Goal: Communication & Community: Answer question/provide support

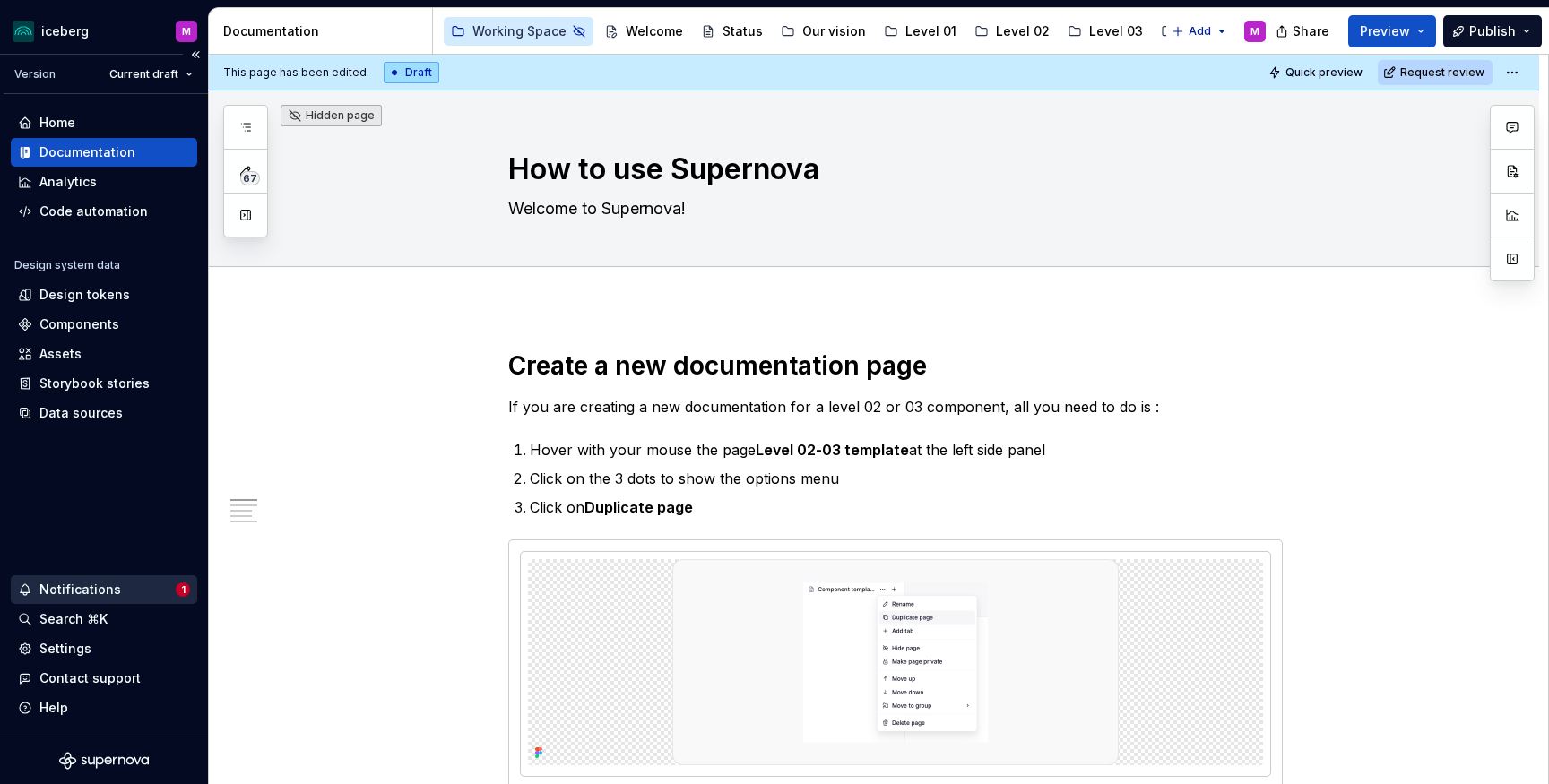
click at [77, 584] on div "Notifications" at bounding box center [80, 589] width 82 height 18
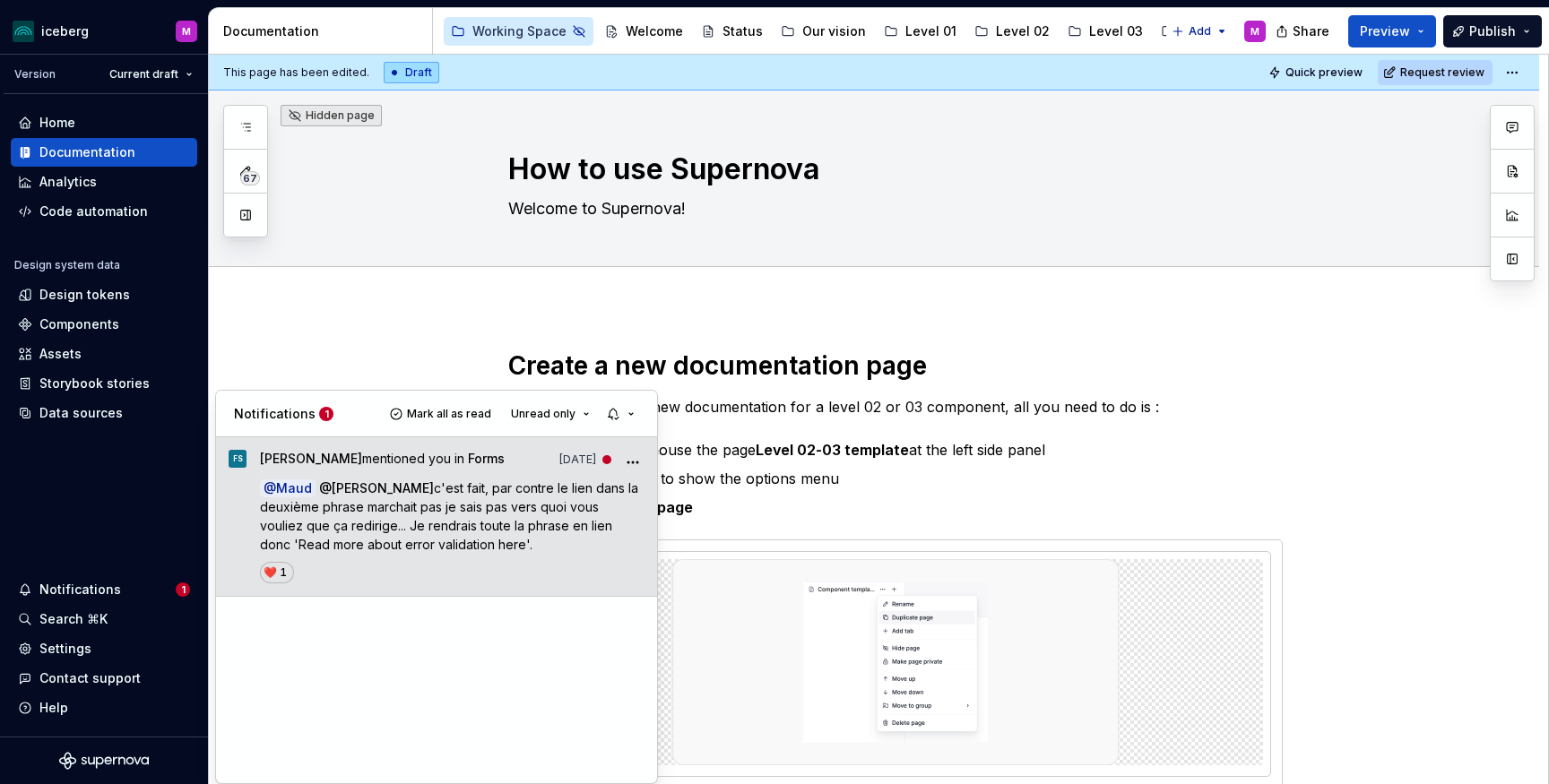
click at [375, 494] on span "[PERSON_NAME]" at bounding box center [383, 488] width 102 height 15
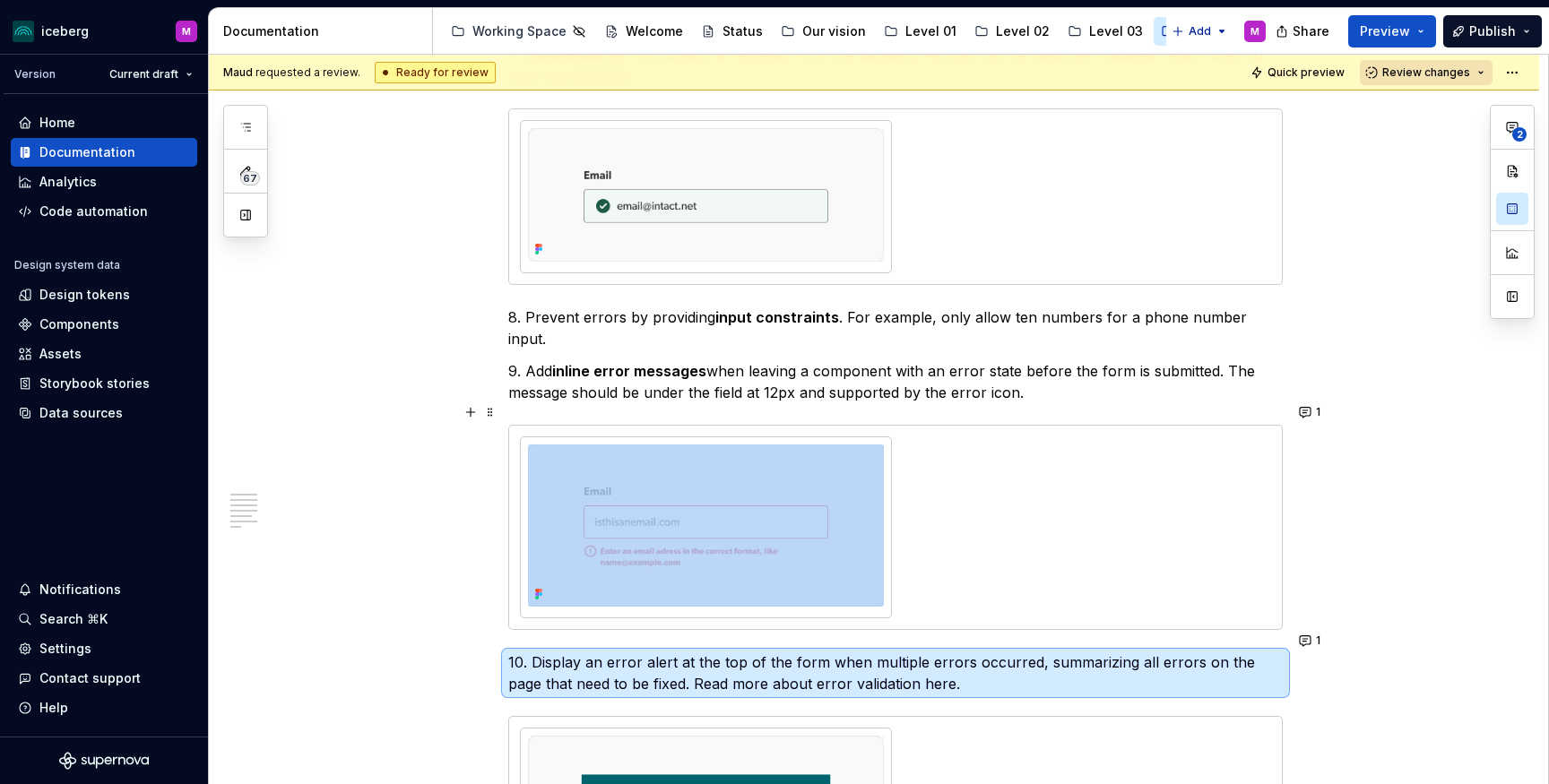
scroll to position [2441, 0]
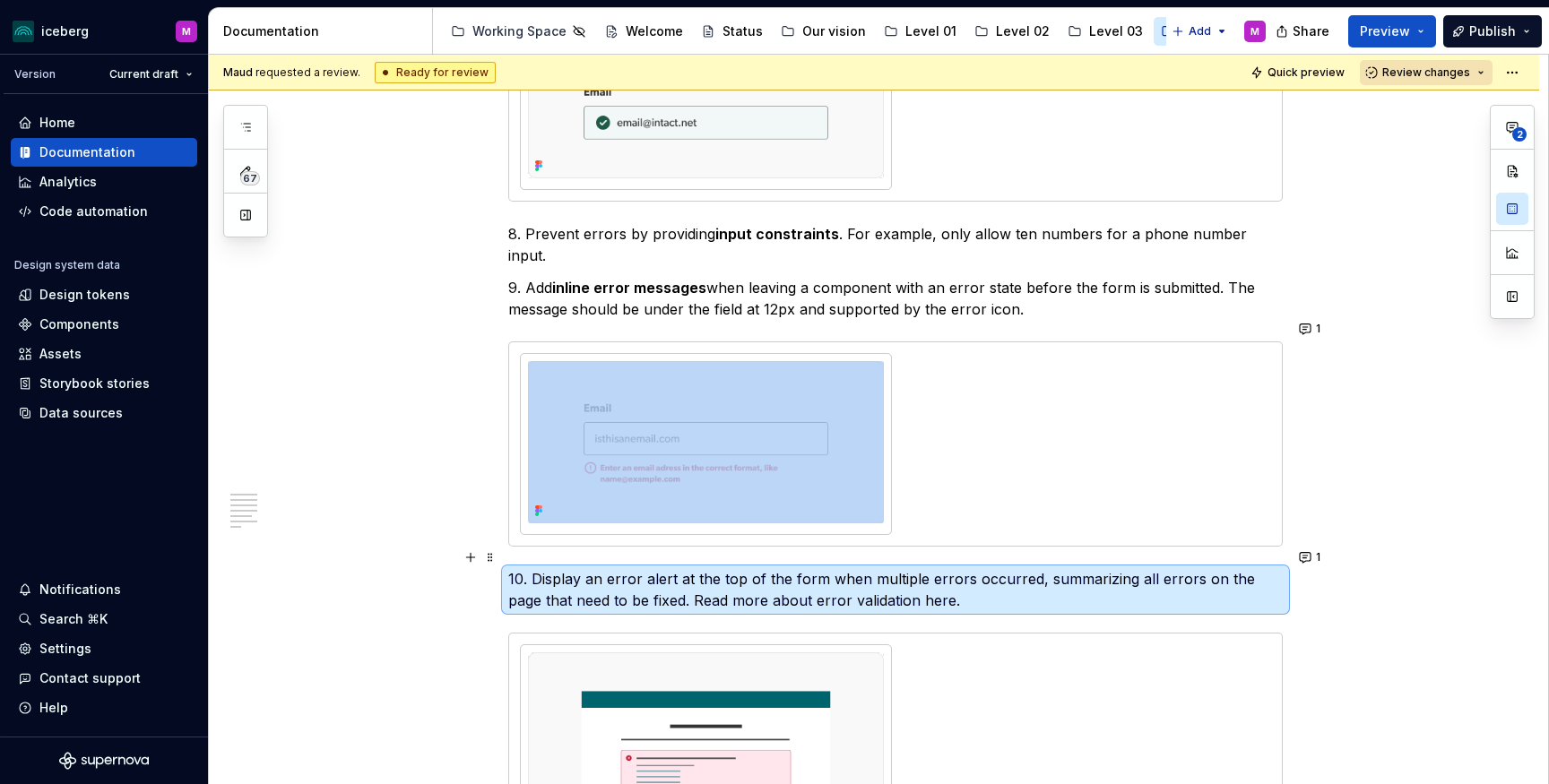
click at [1185, 568] on p "10. Display an error alert at the top of the form when multiple errors occurred…" at bounding box center [895, 589] width 774 height 43
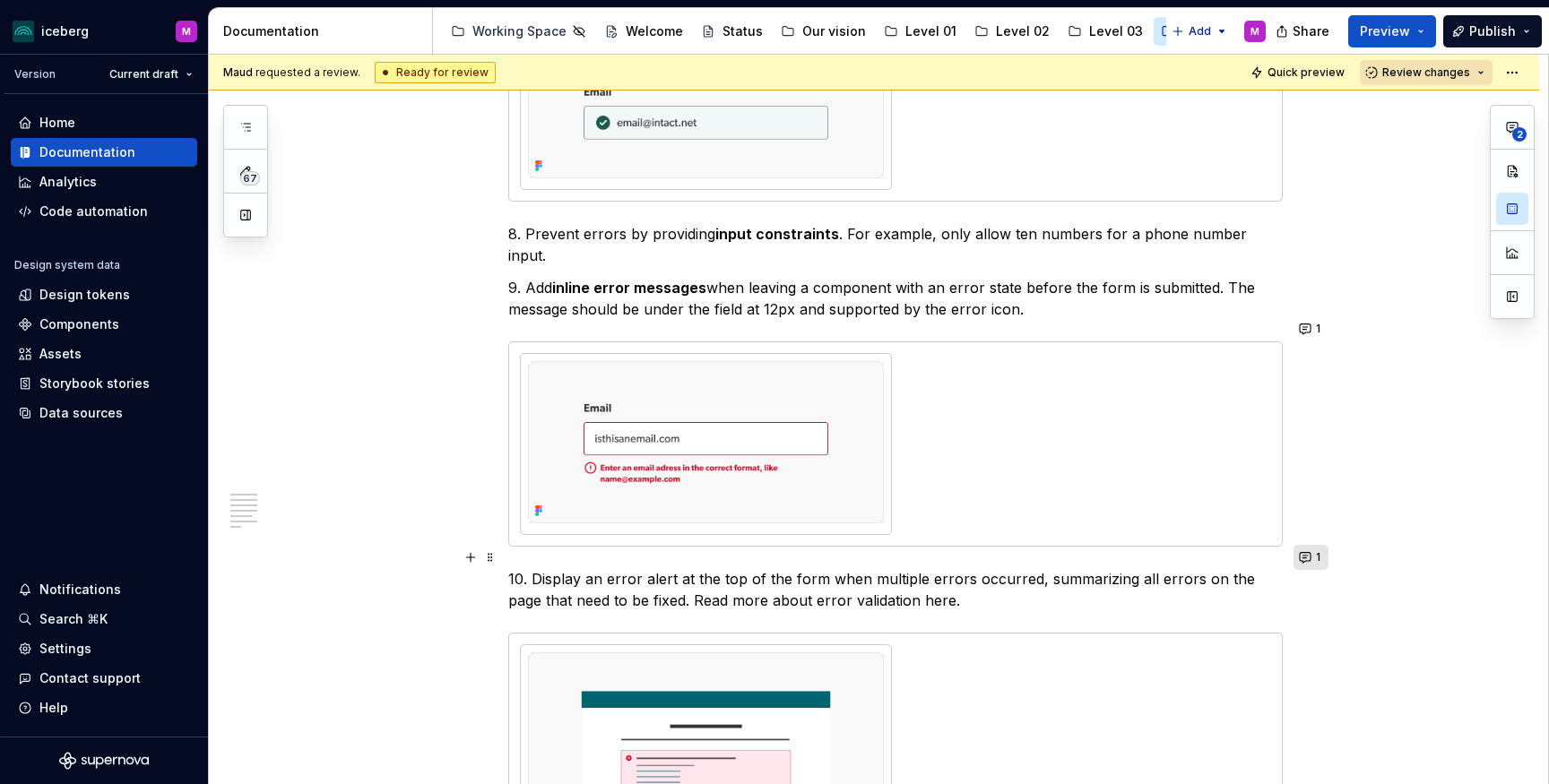
click at [1315, 555] on button "1" at bounding box center [1311, 556] width 35 height 25
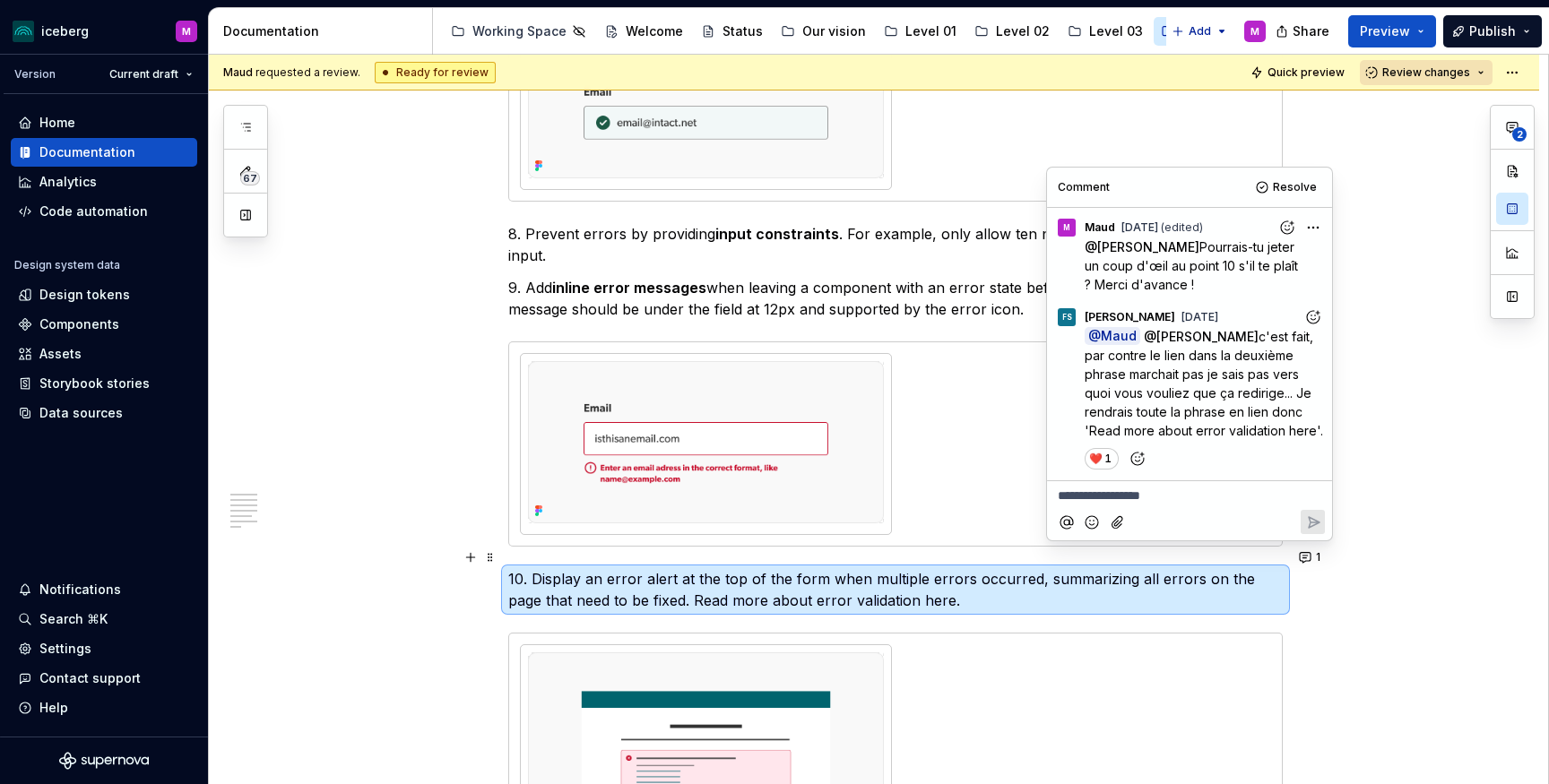
click at [994, 580] on p "10. Display an error alert at the top of the form when multiple errors occurred…" at bounding box center [895, 589] width 774 height 43
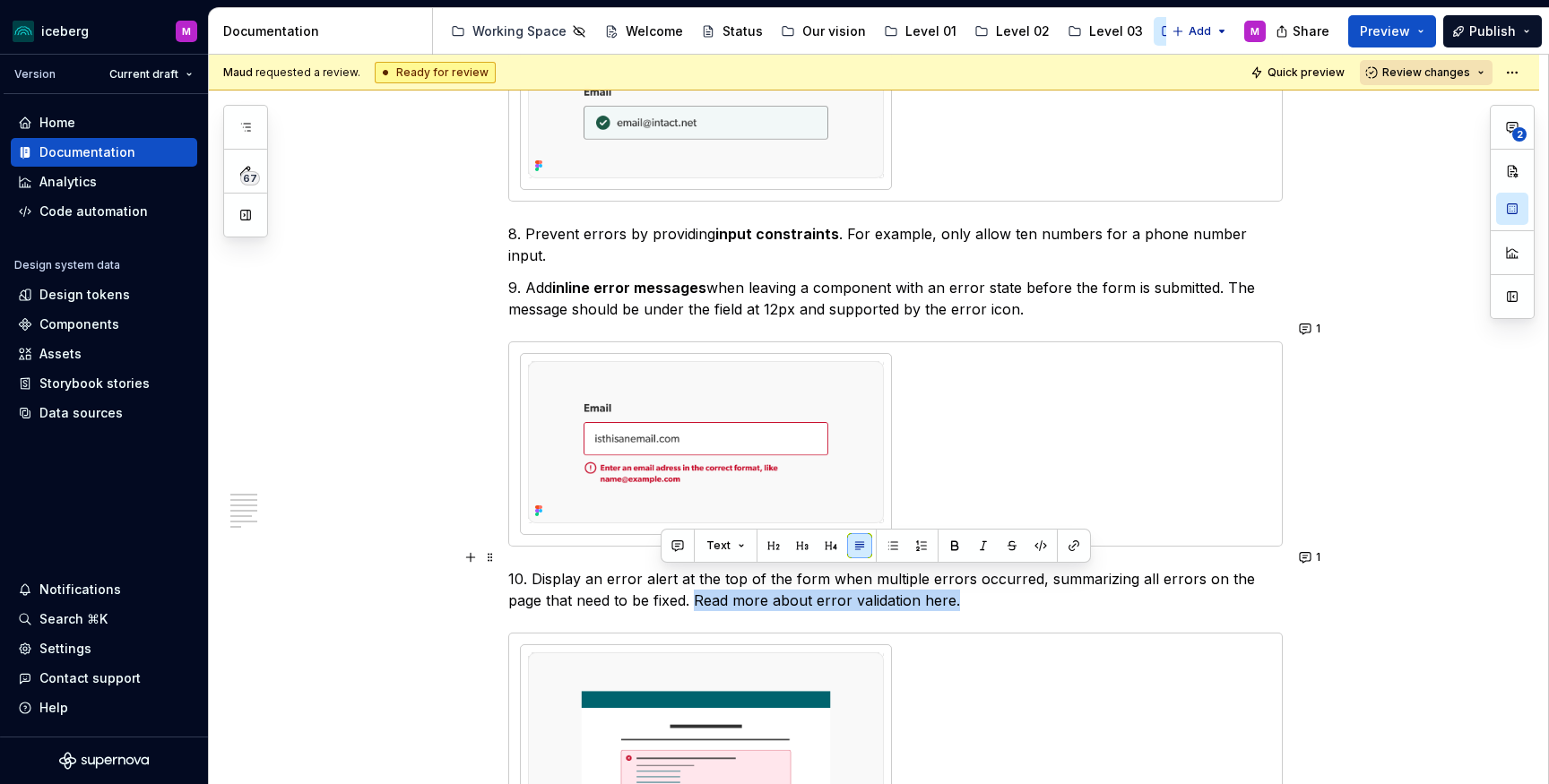
drag, startPoint x: 834, startPoint y: 572, endPoint x: 661, endPoint y: 573, distance: 173.0
click at [661, 573] on p "10. Display an error alert at the top of the form when multiple errors occurred…" at bounding box center [895, 589] width 774 height 43
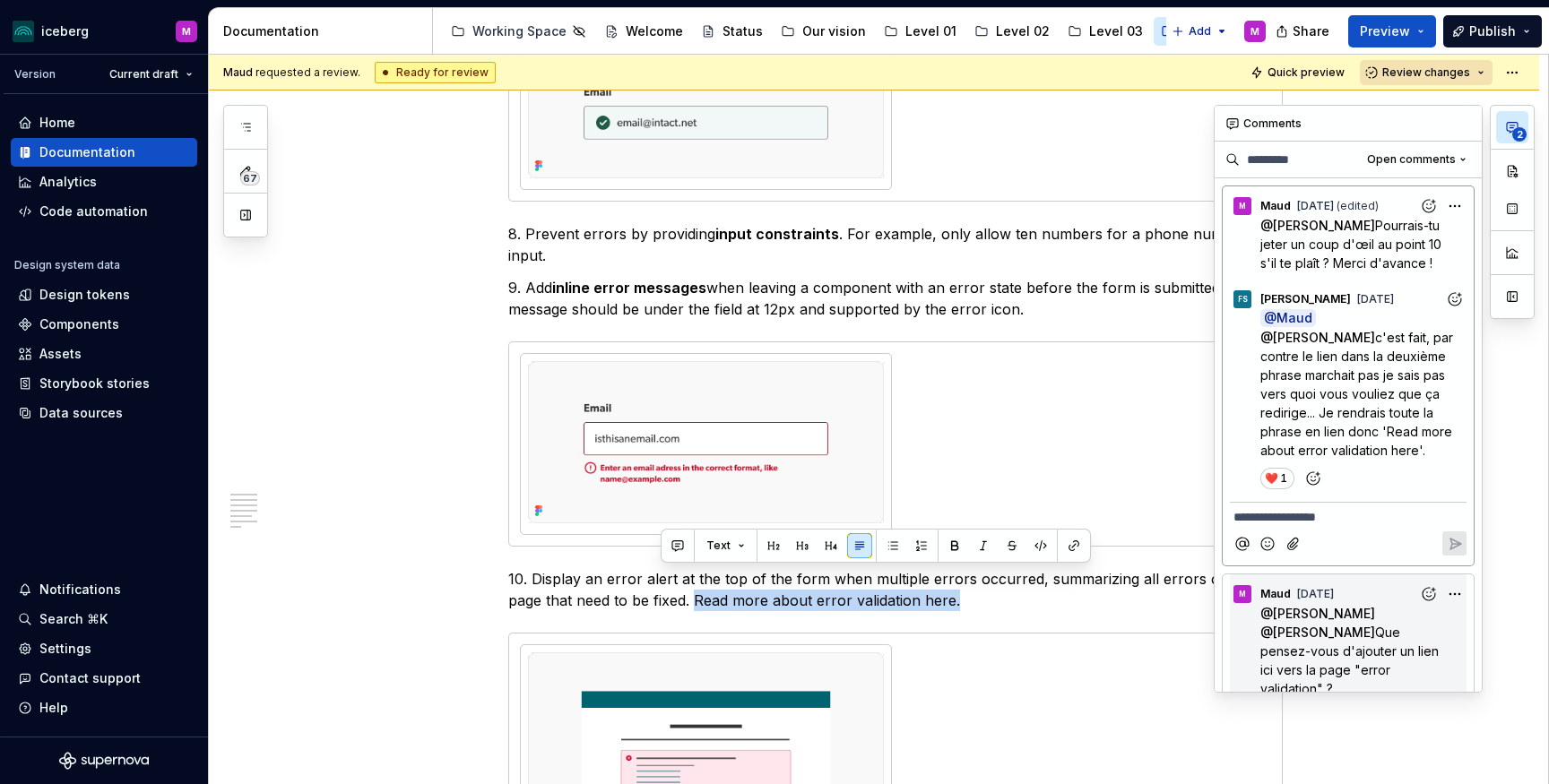
click at [1509, 128] on icon "button" at bounding box center [1511, 126] width 14 height 14
type textarea "*"
click at [1070, 546] on button "button" at bounding box center [1073, 545] width 25 height 25
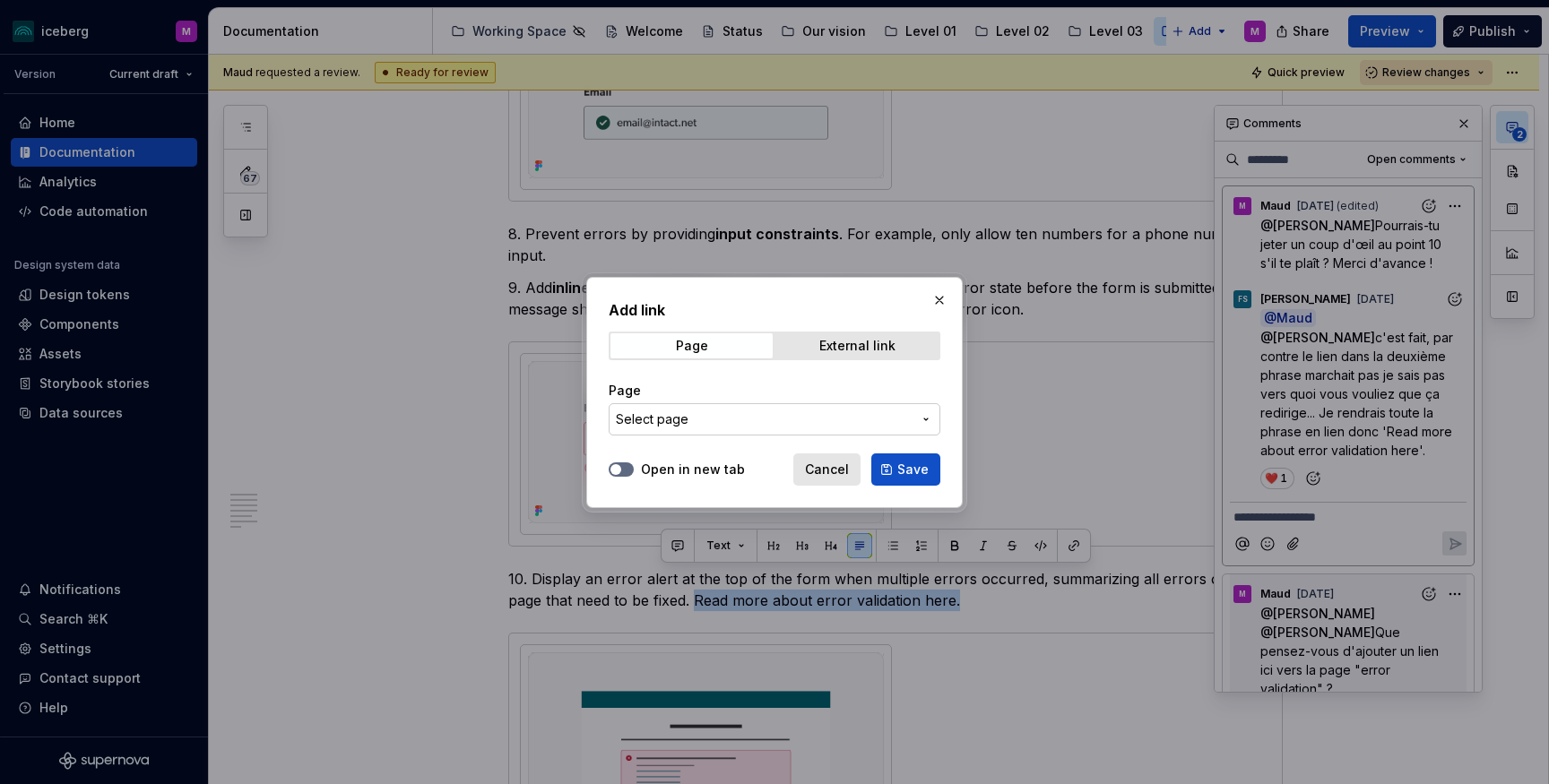
click at [756, 425] on span "Select page" at bounding box center [764, 419] width 295 height 18
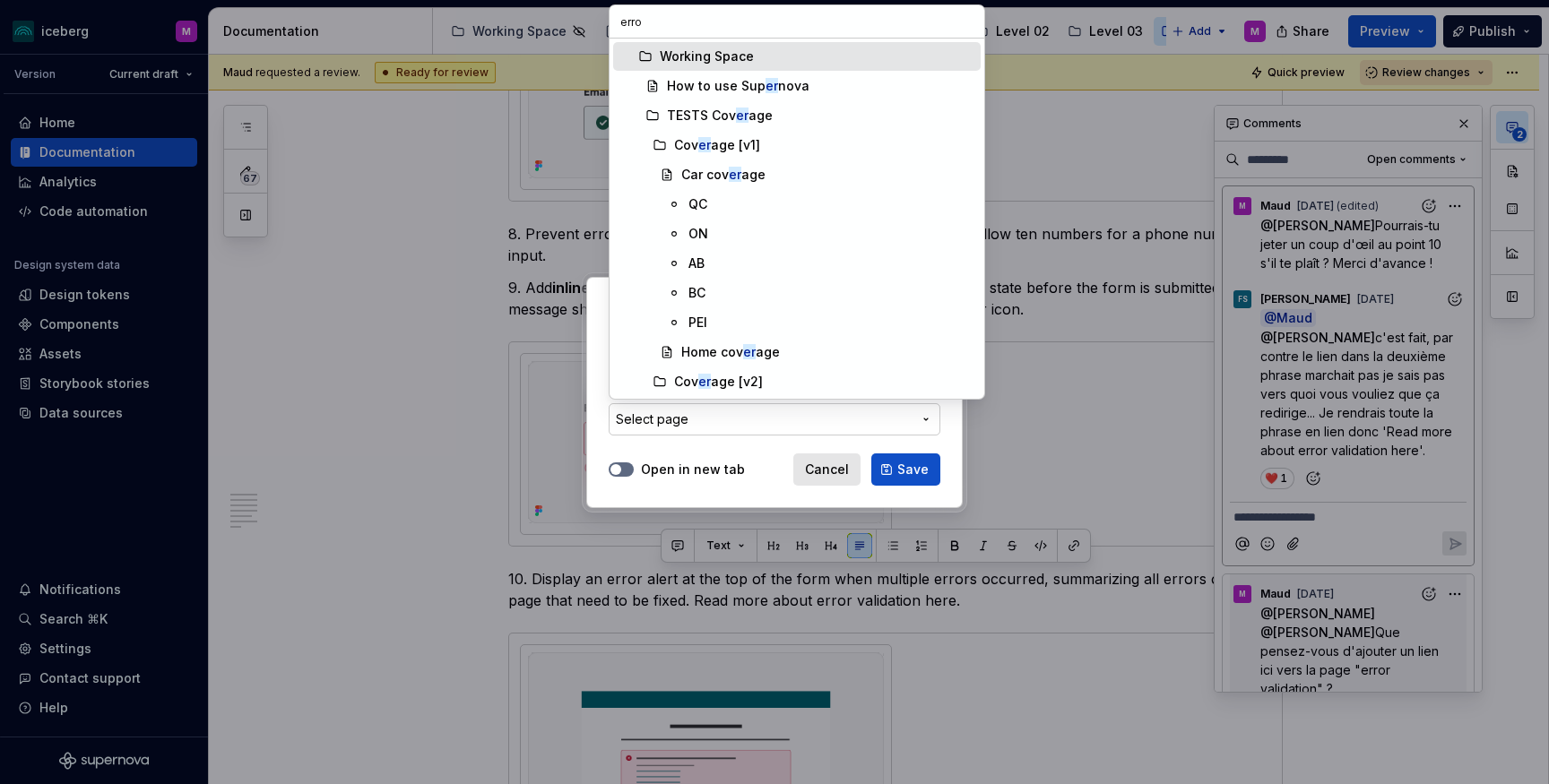
type input "error"
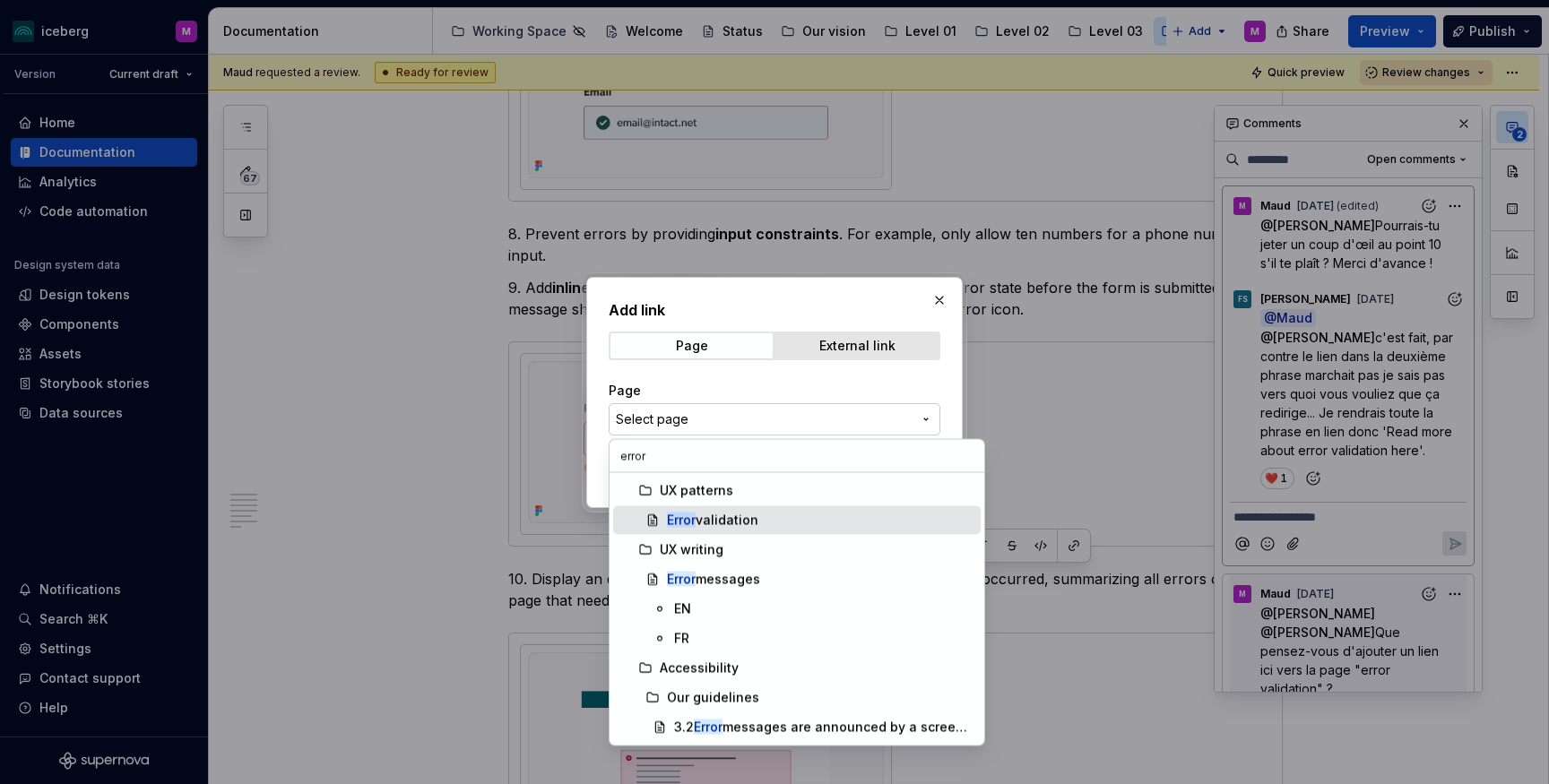
click at [766, 523] on div "Error validation" at bounding box center [820, 520] width 307 height 18
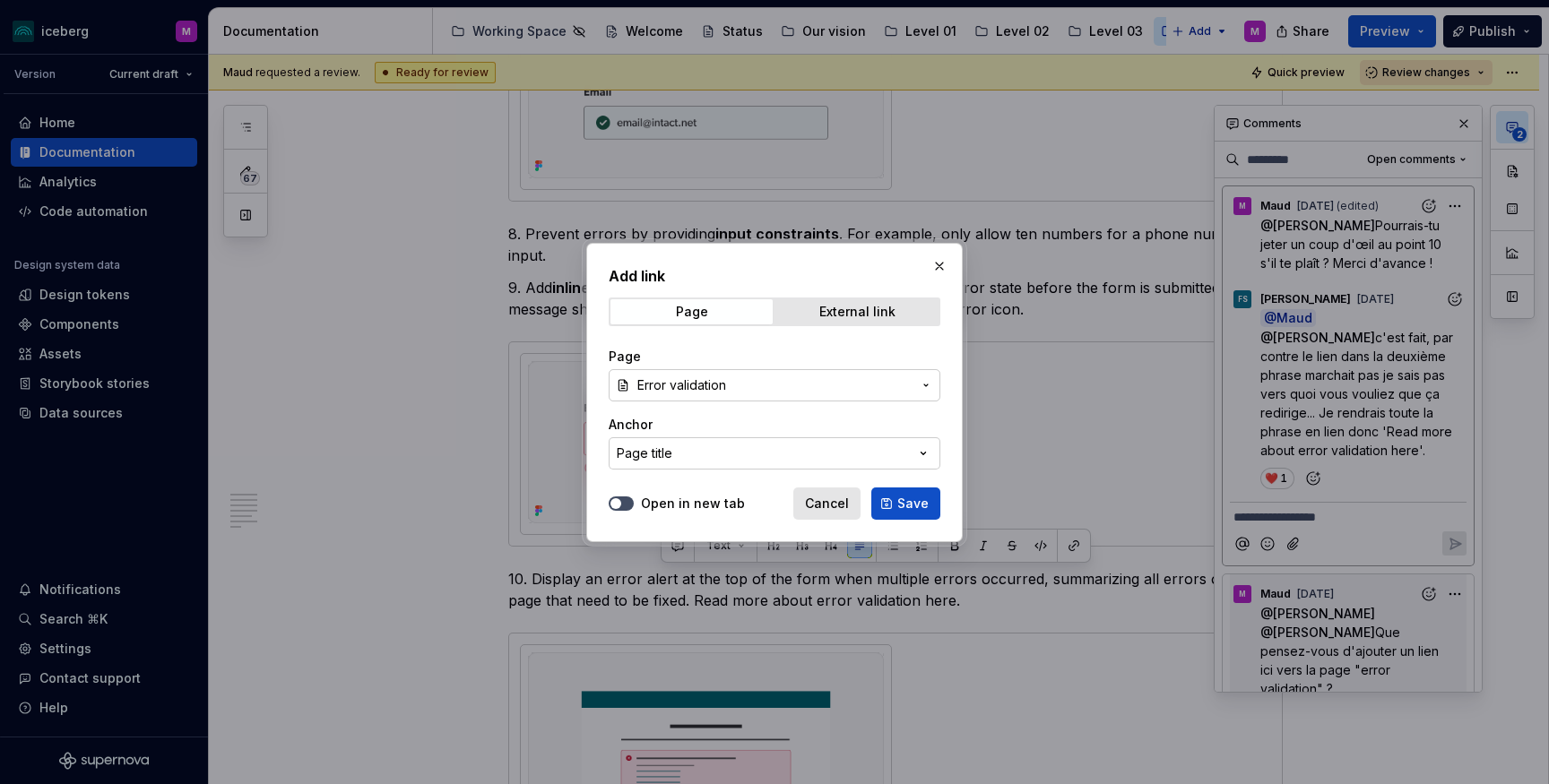
click at [624, 504] on button "Open in new tab" at bounding box center [621, 503] width 25 height 14
click at [918, 509] on span "Save" at bounding box center [912, 503] width 32 height 18
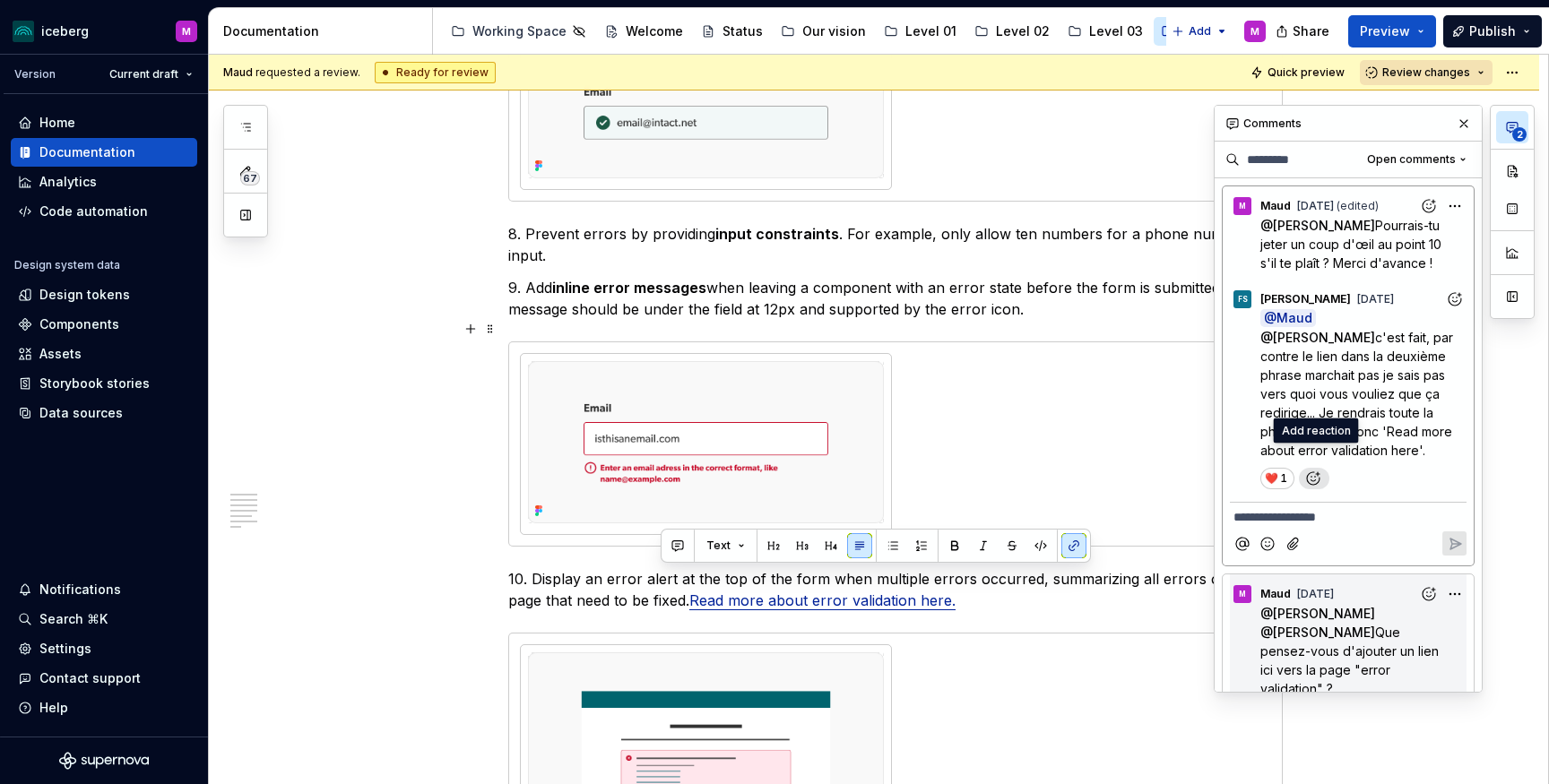
click at [1316, 469] on icon "Add reaction" at bounding box center [1312, 477] width 18 height 18
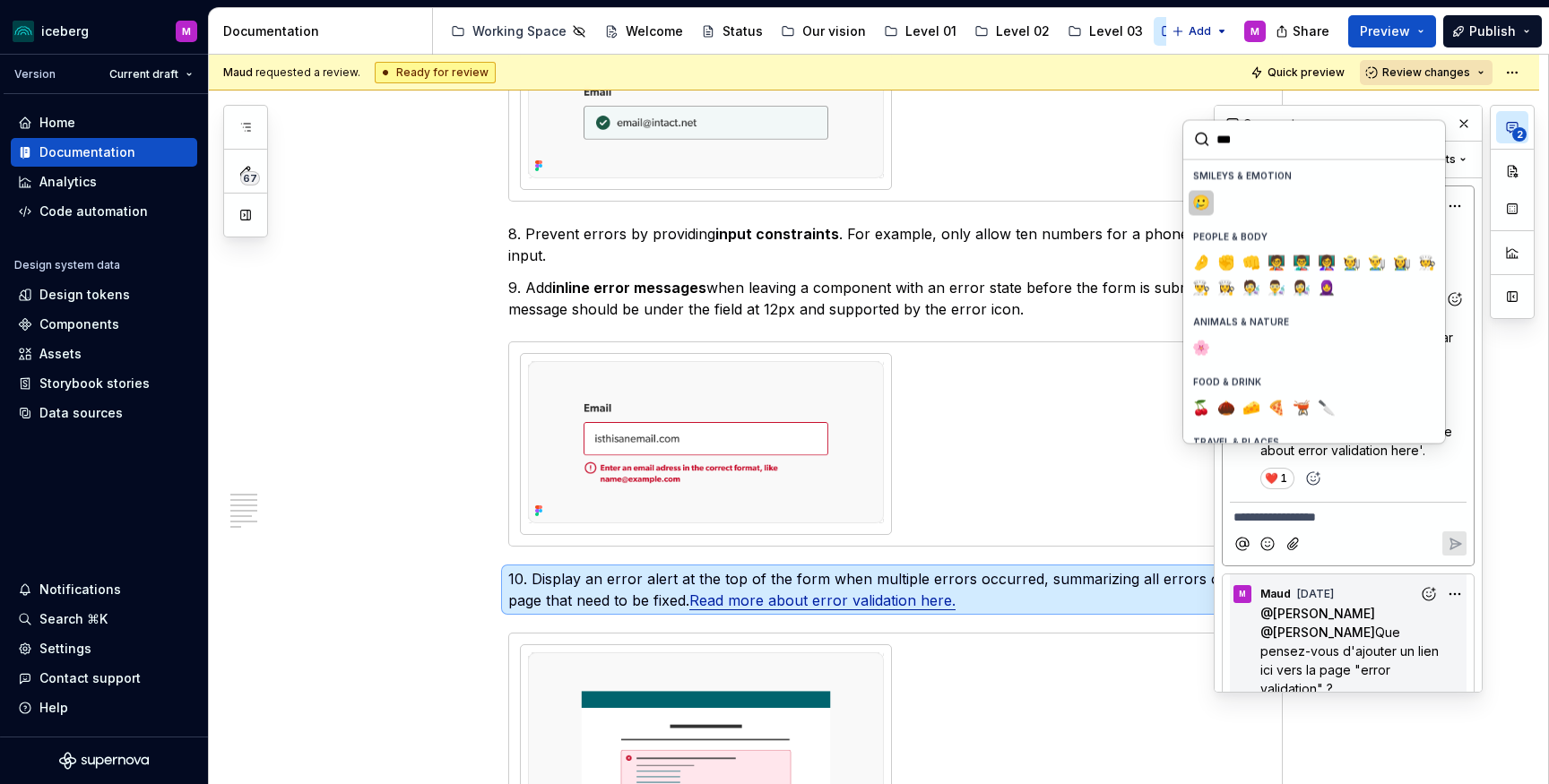
type input "****"
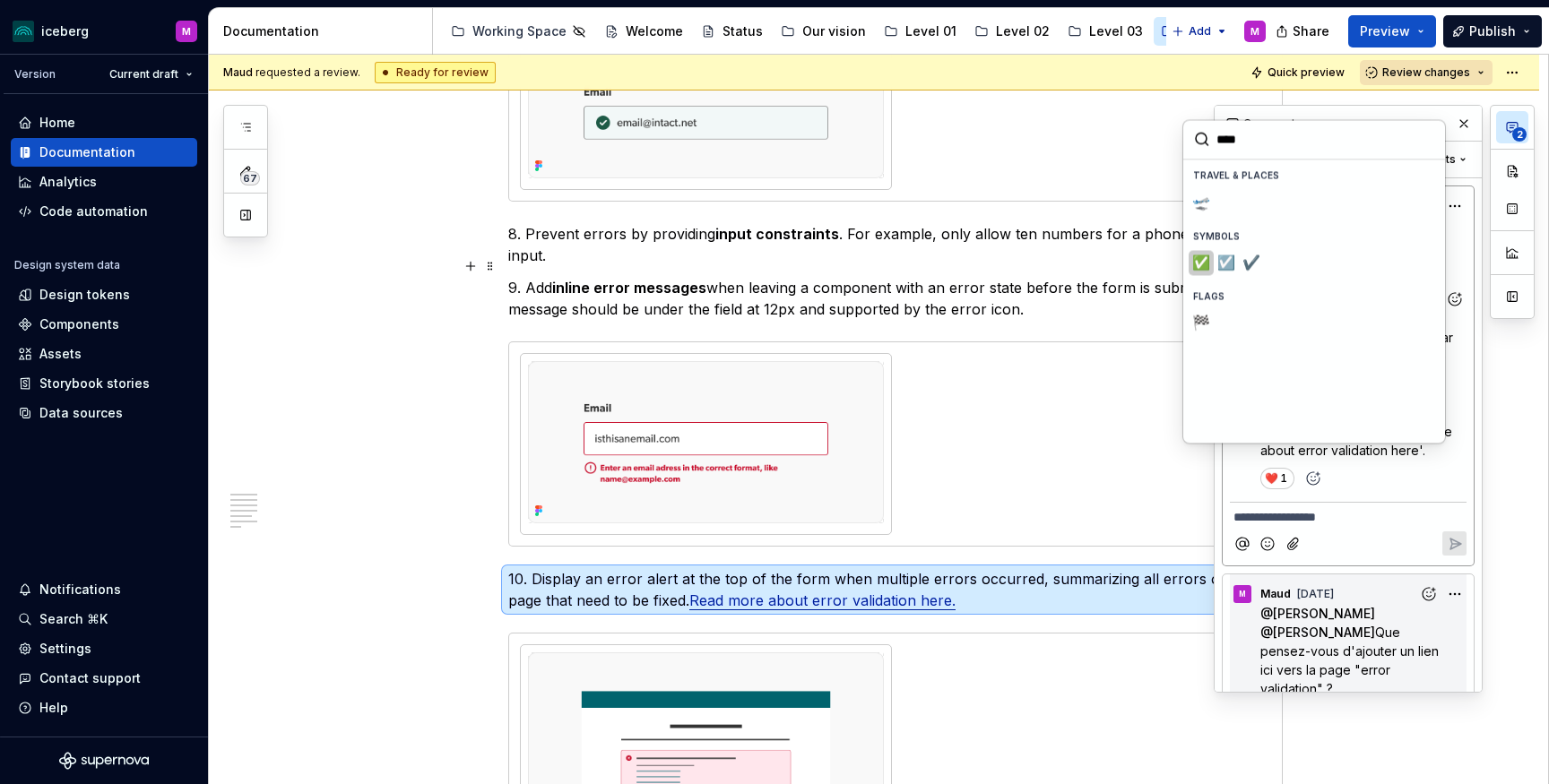
click at [1211, 259] on button "✅️" at bounding box center [1201, 262] width 25 height 25
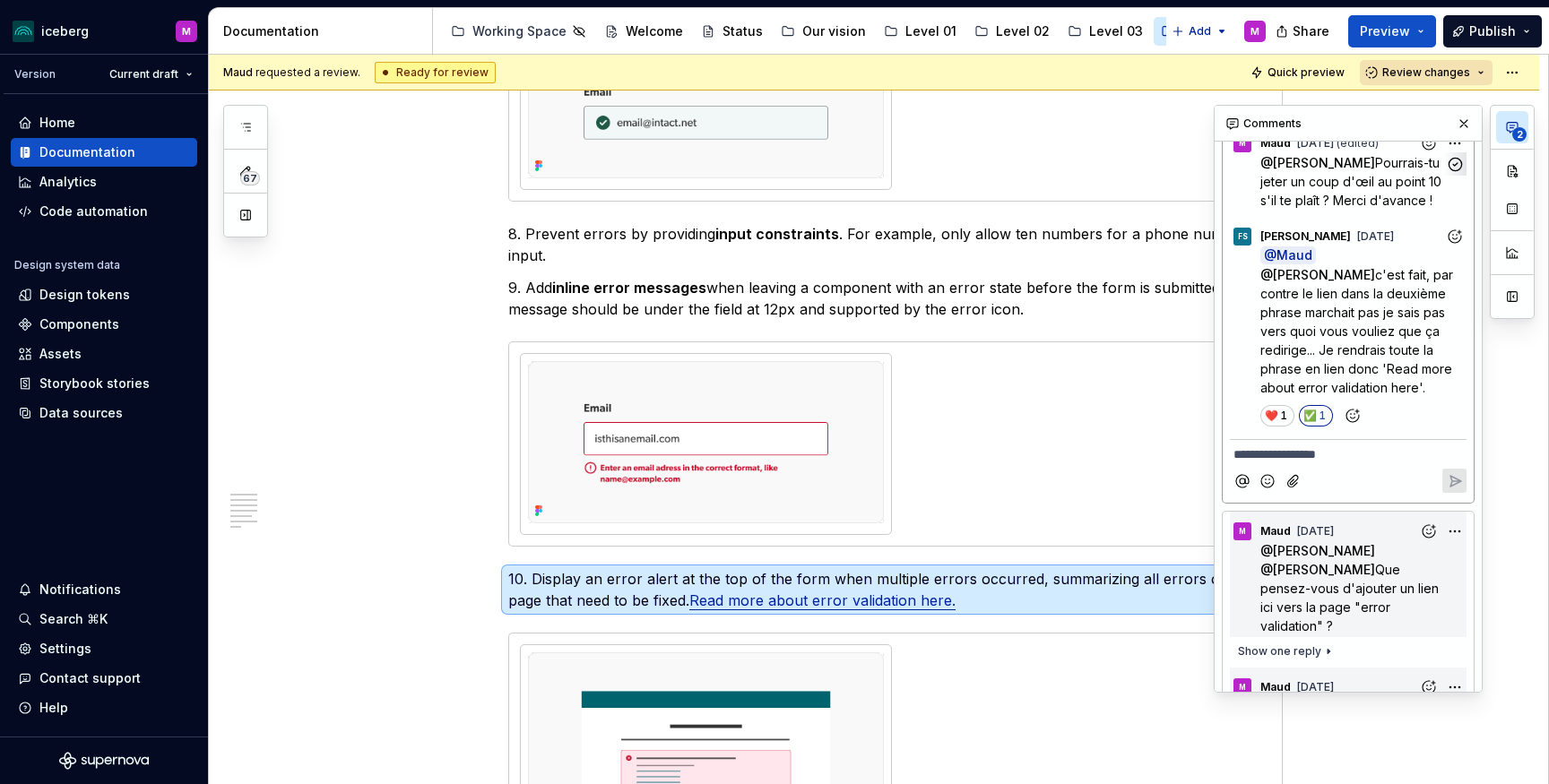
scroll to position [0, 0]
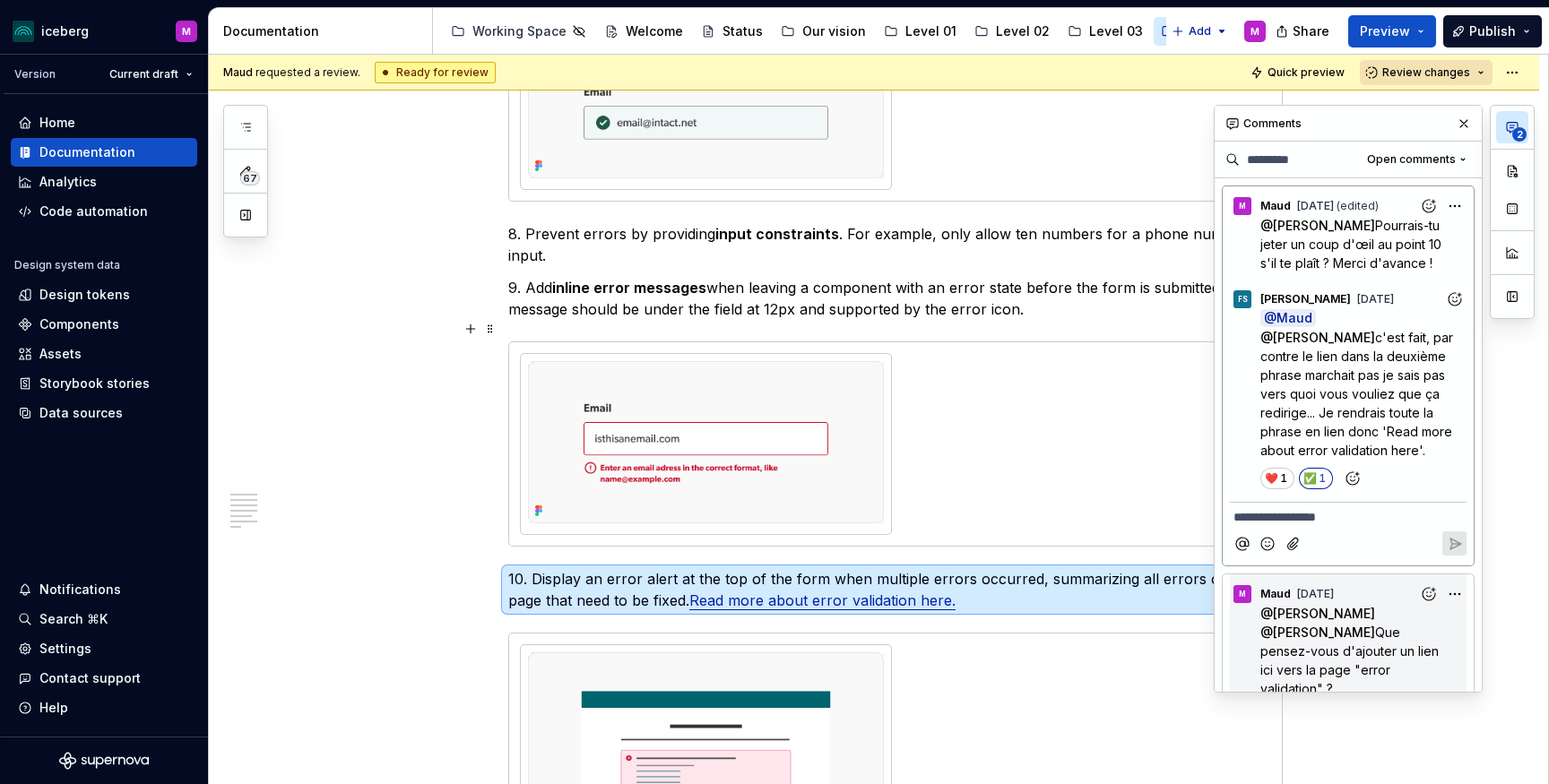
click at [1344, 508] on p "**********" at bounding box center [1347, 517] width 230 height 19
click at [1453, 535] on button "Reply" at bounding box center [1454, 543] width 24 height 24
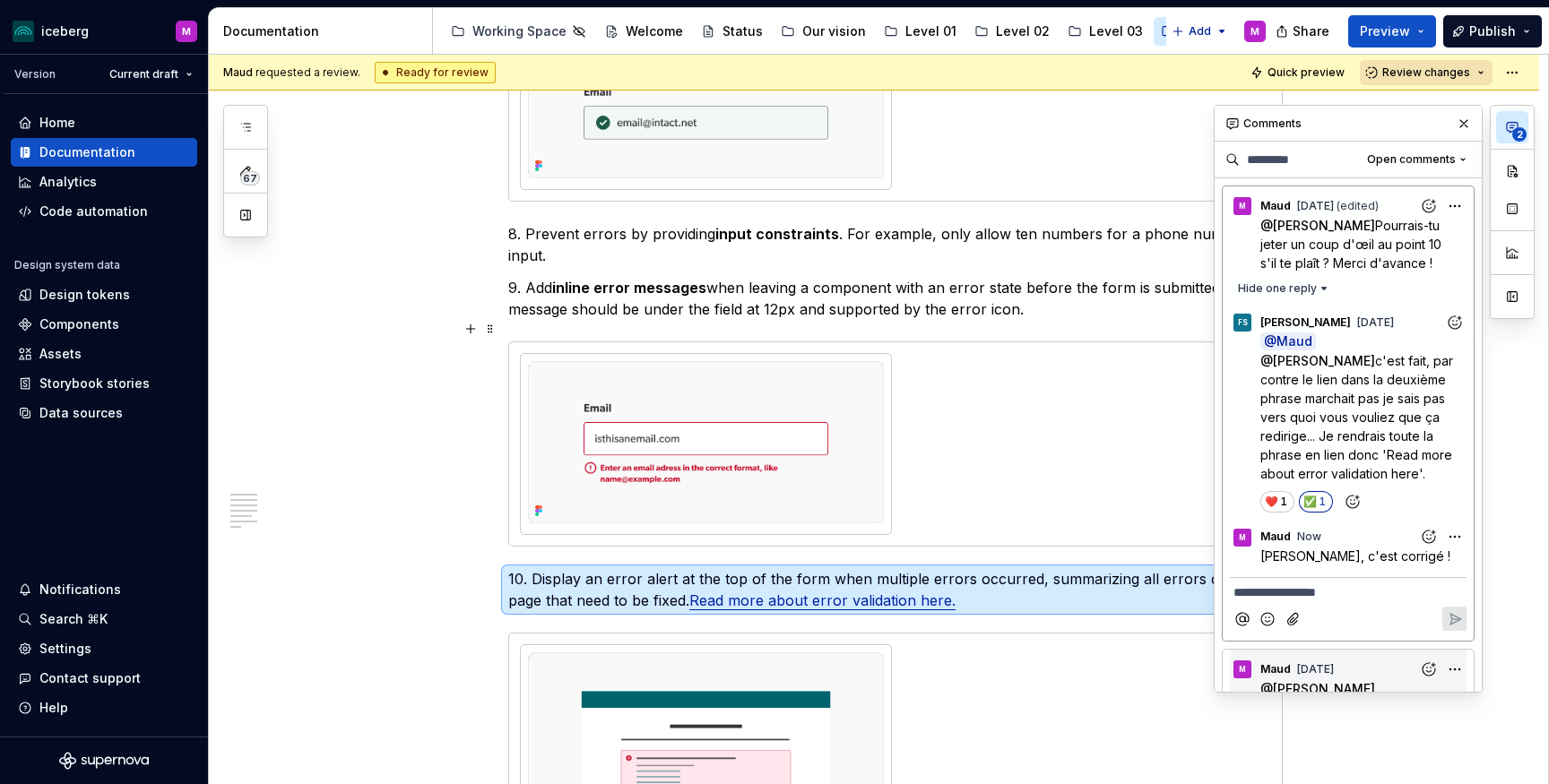
click at [432, 520] on div "Problem to solve The user needs to provide personal information. Solution Provi…" at bounding box center [873, 395] width 1330 height 5059
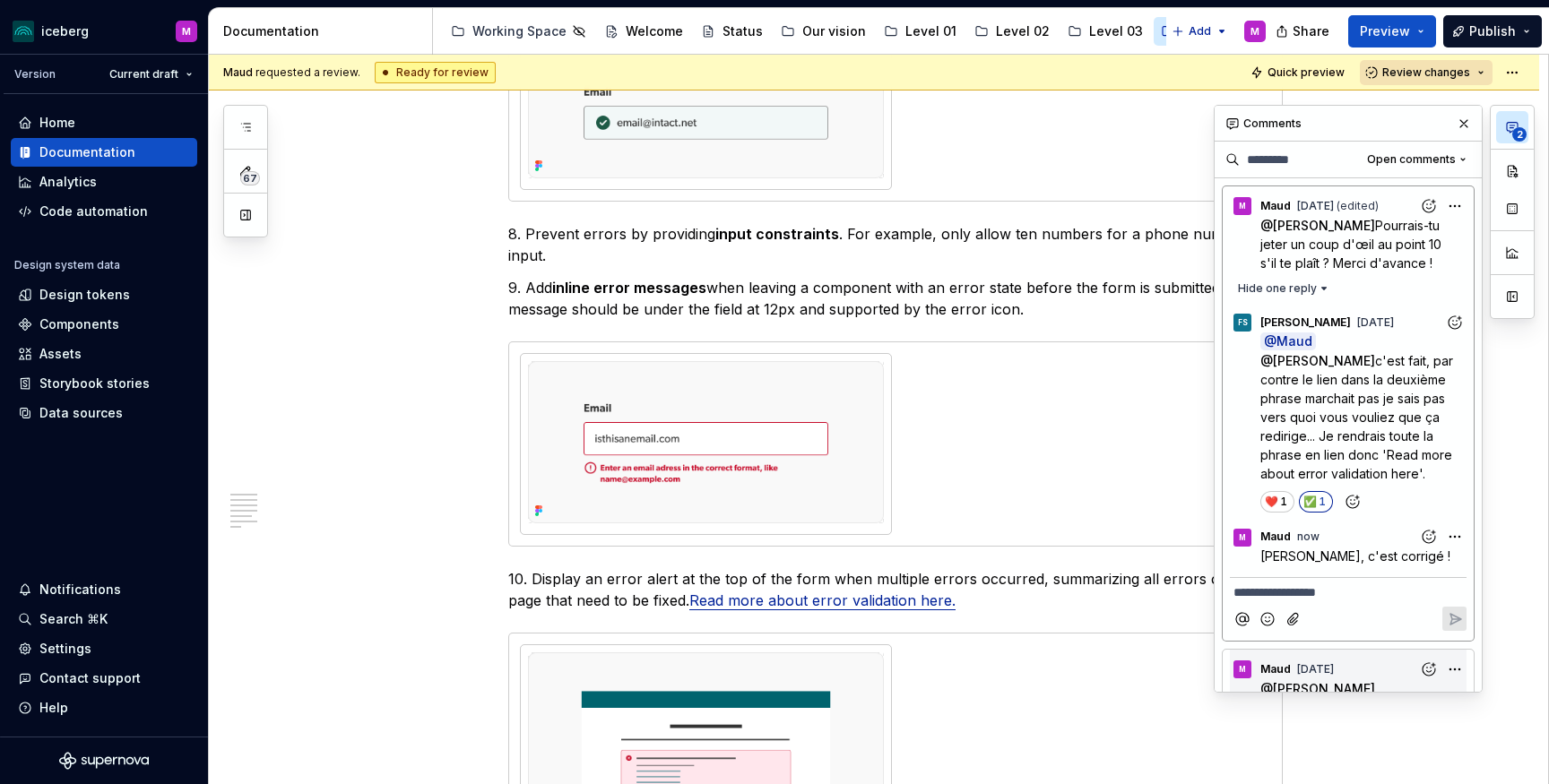
click at [1460, 127] on button "button" at bounding box center [1463, 124] width 25 height 25
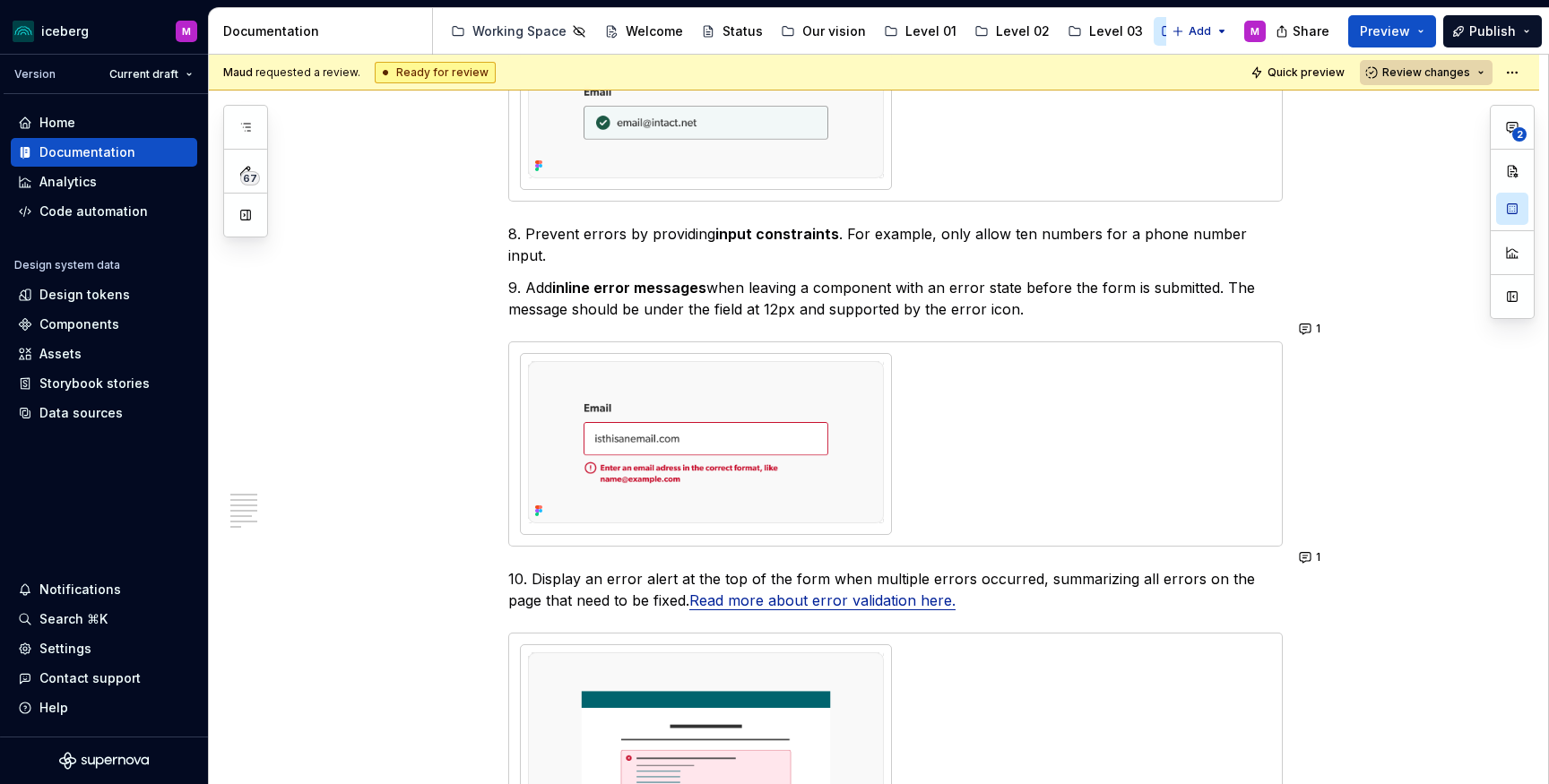
click at [1457, 67] on span "Review changes" at bounding box center [1425, 72] width 88 height 14
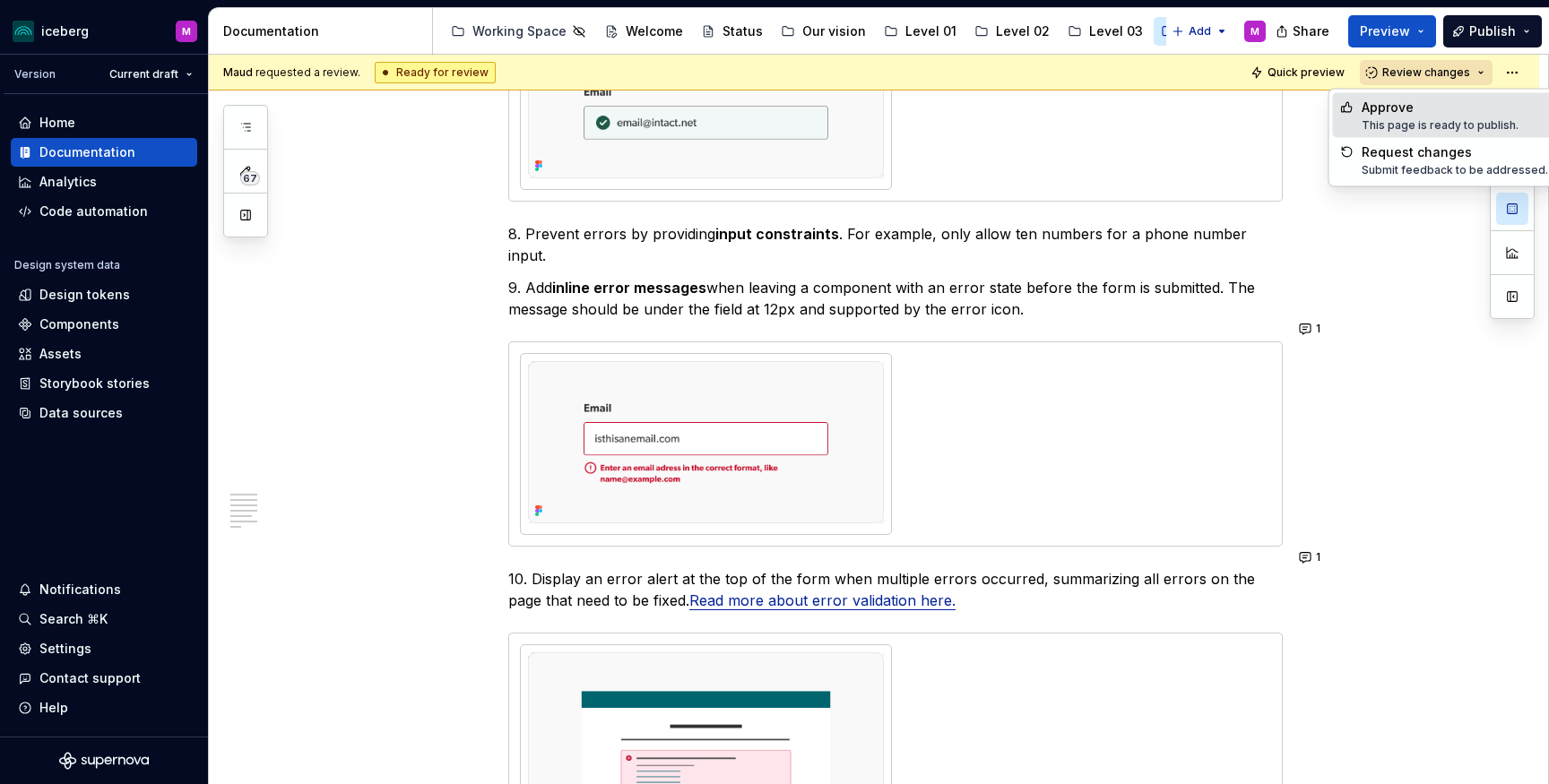
click at [1417, 119] on div "This page is ready to publish." at bounding box center [1439, 124] width 157 height 14
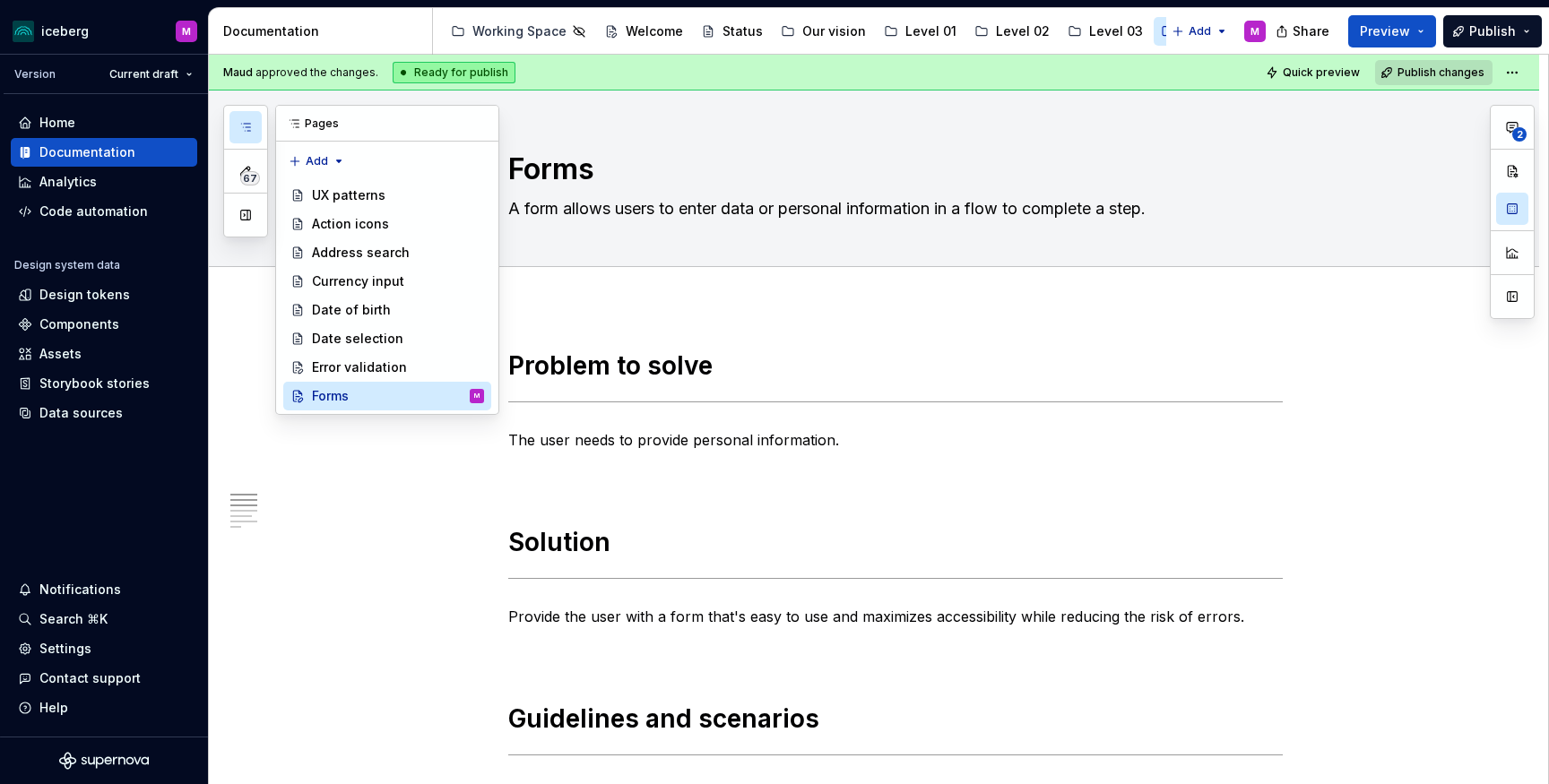
click at [244, 124] on icon "button" at bounding box center [245, 126] width 14 height 14
click at [351, 366] on div "Error validation" at bounding box center [360, 367] width 95 height 18
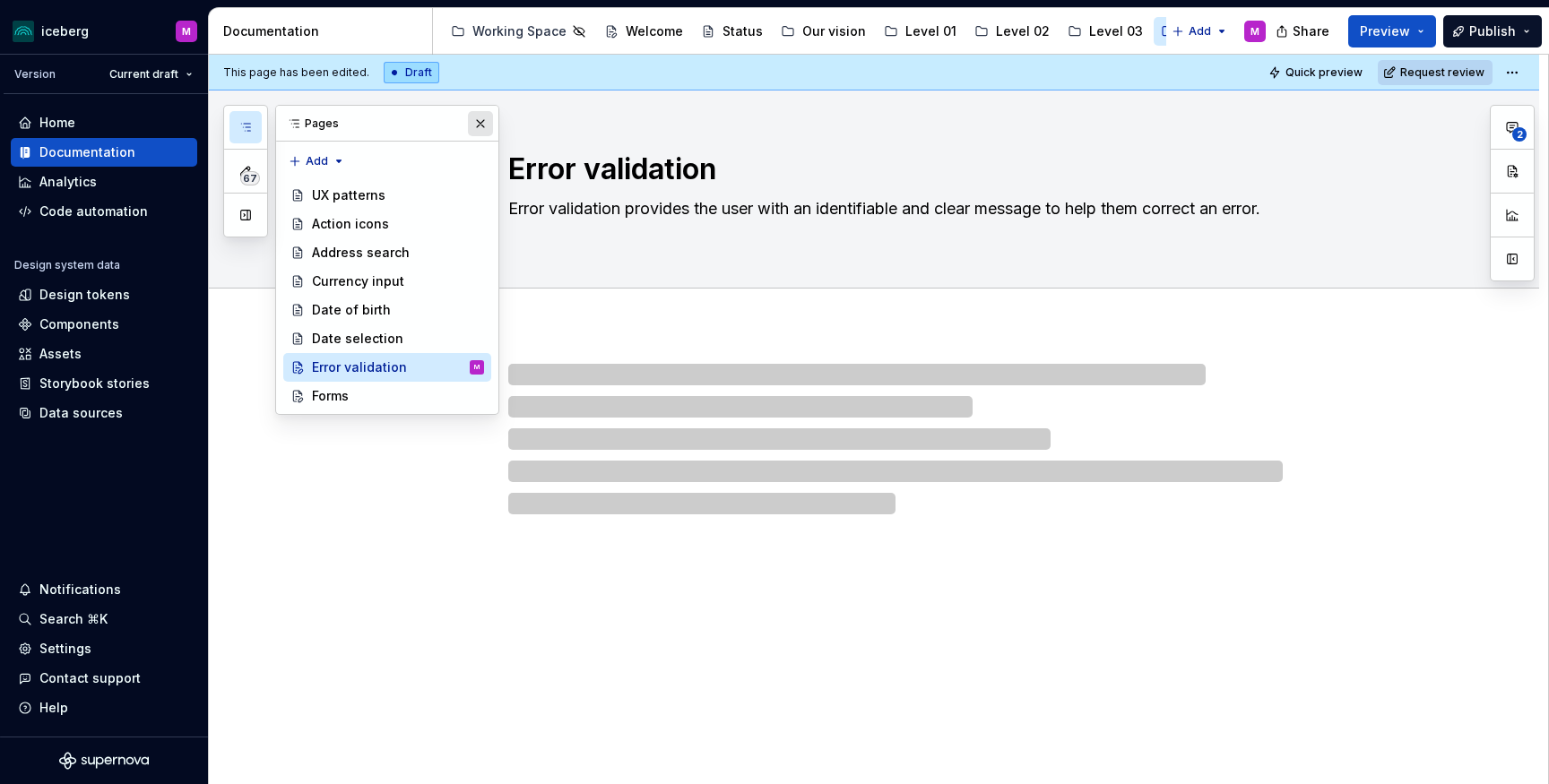
click at [479, 121] on button "button" at bounding box center [479, 124] width 25 height 25
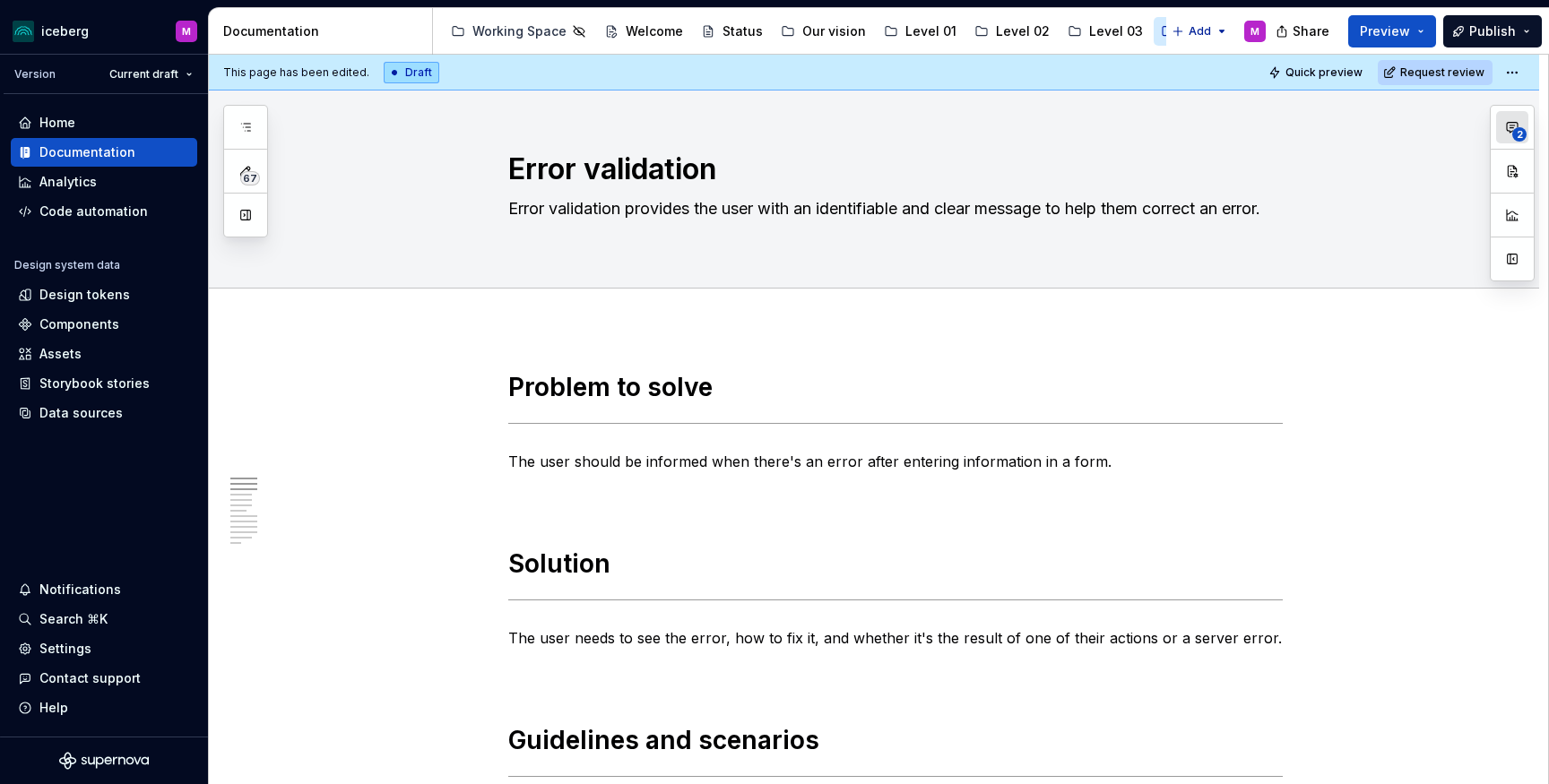
click at [1506, 140] on button "2" at bounding box center [1512, 127] width 33 height 33
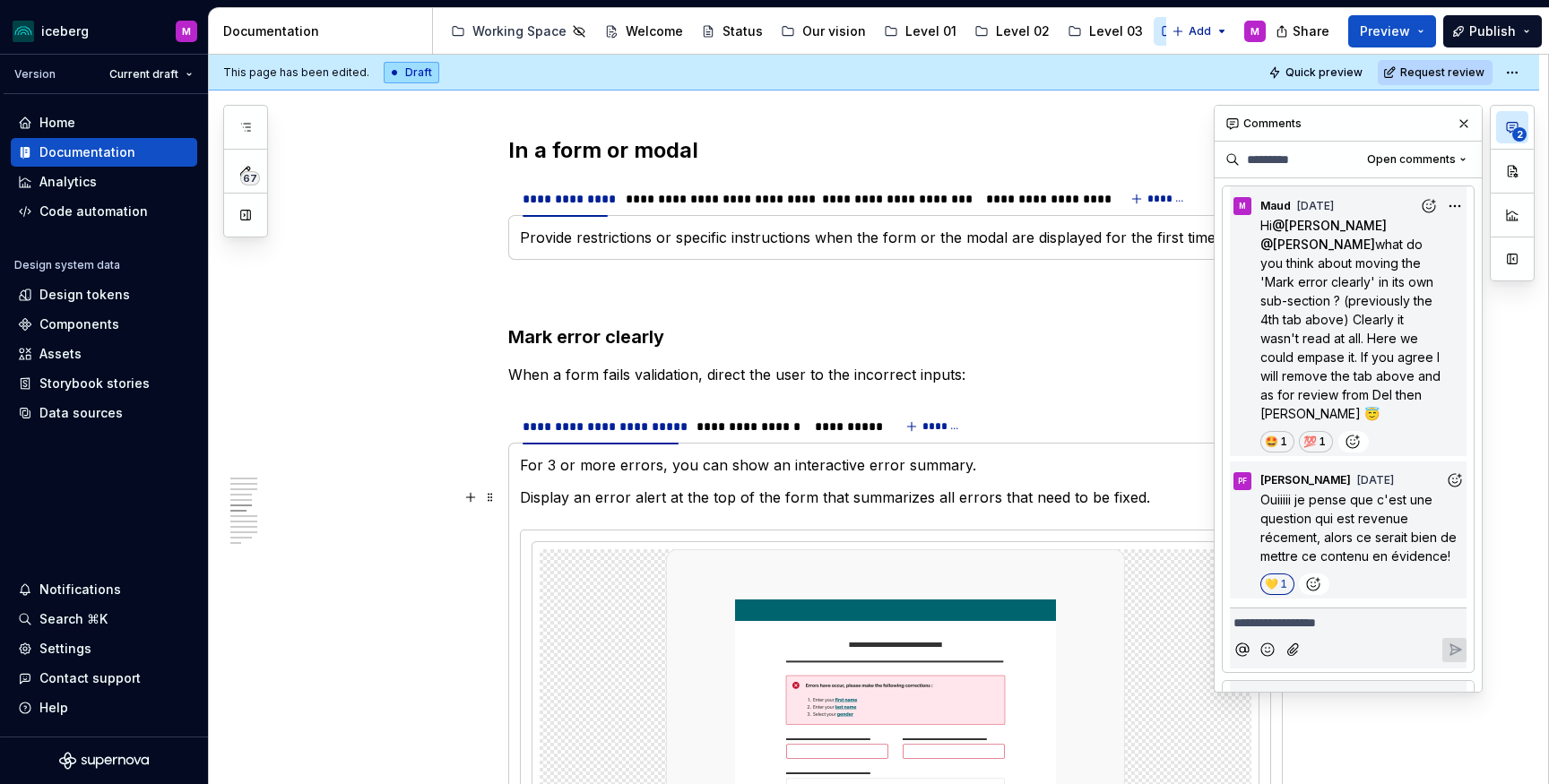
scroll to position [2037, 0]
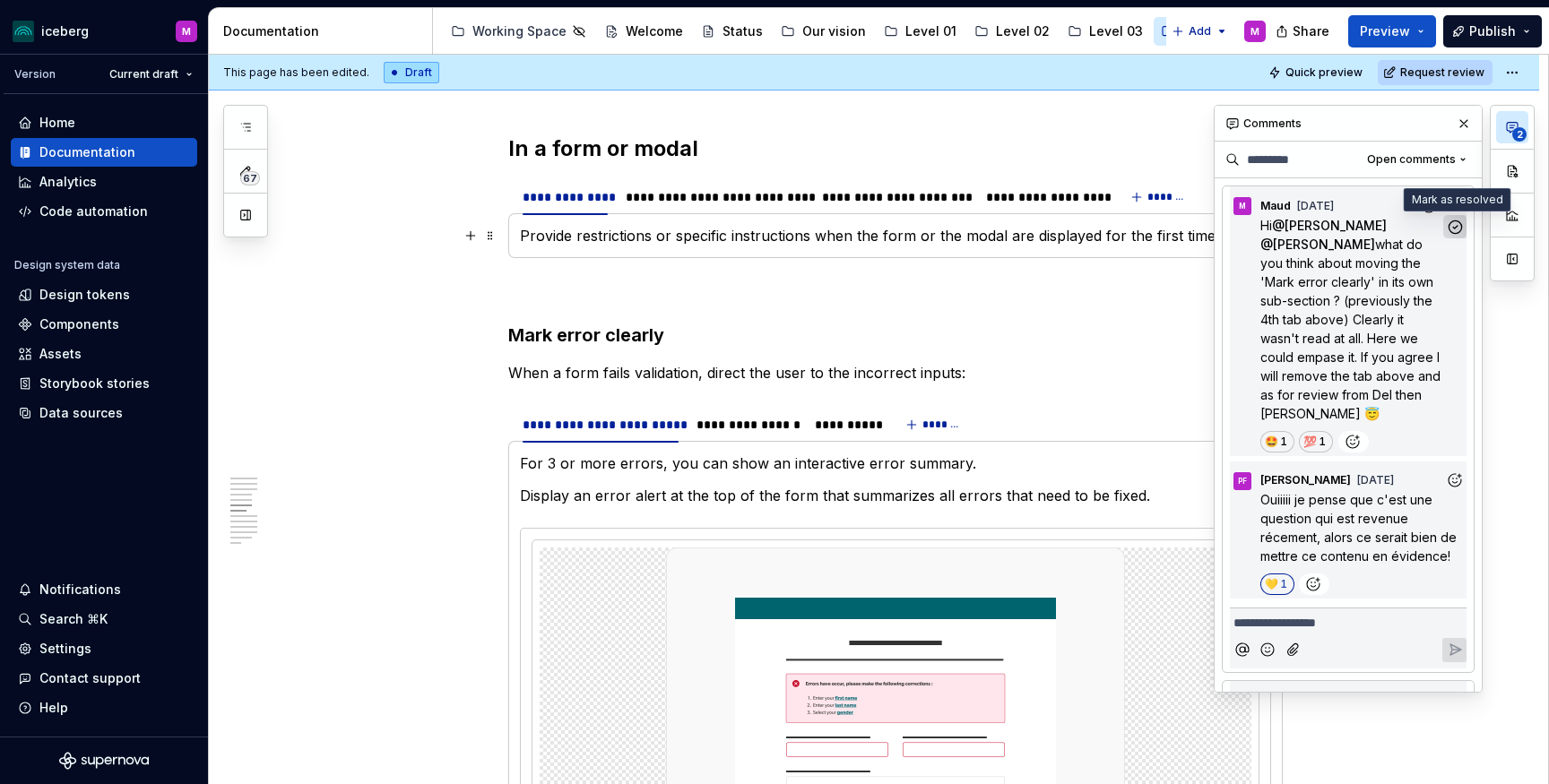
click at [1452, 227] on icon "button" at bounding box center [1455, 227] width 13 height 13
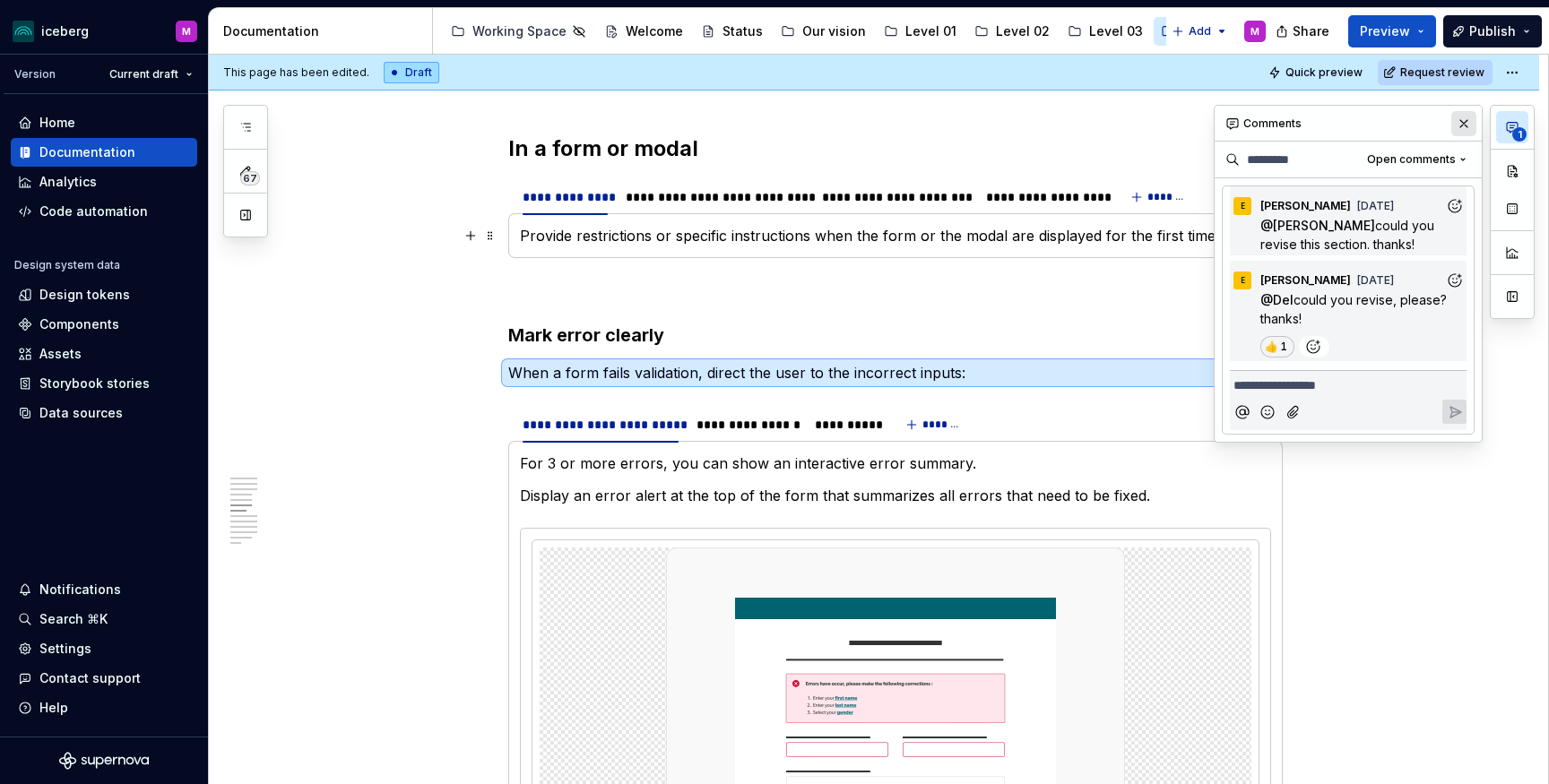
click at [1460, 124] on button "button" at bounding box center [1463, 124] width 25 height 25
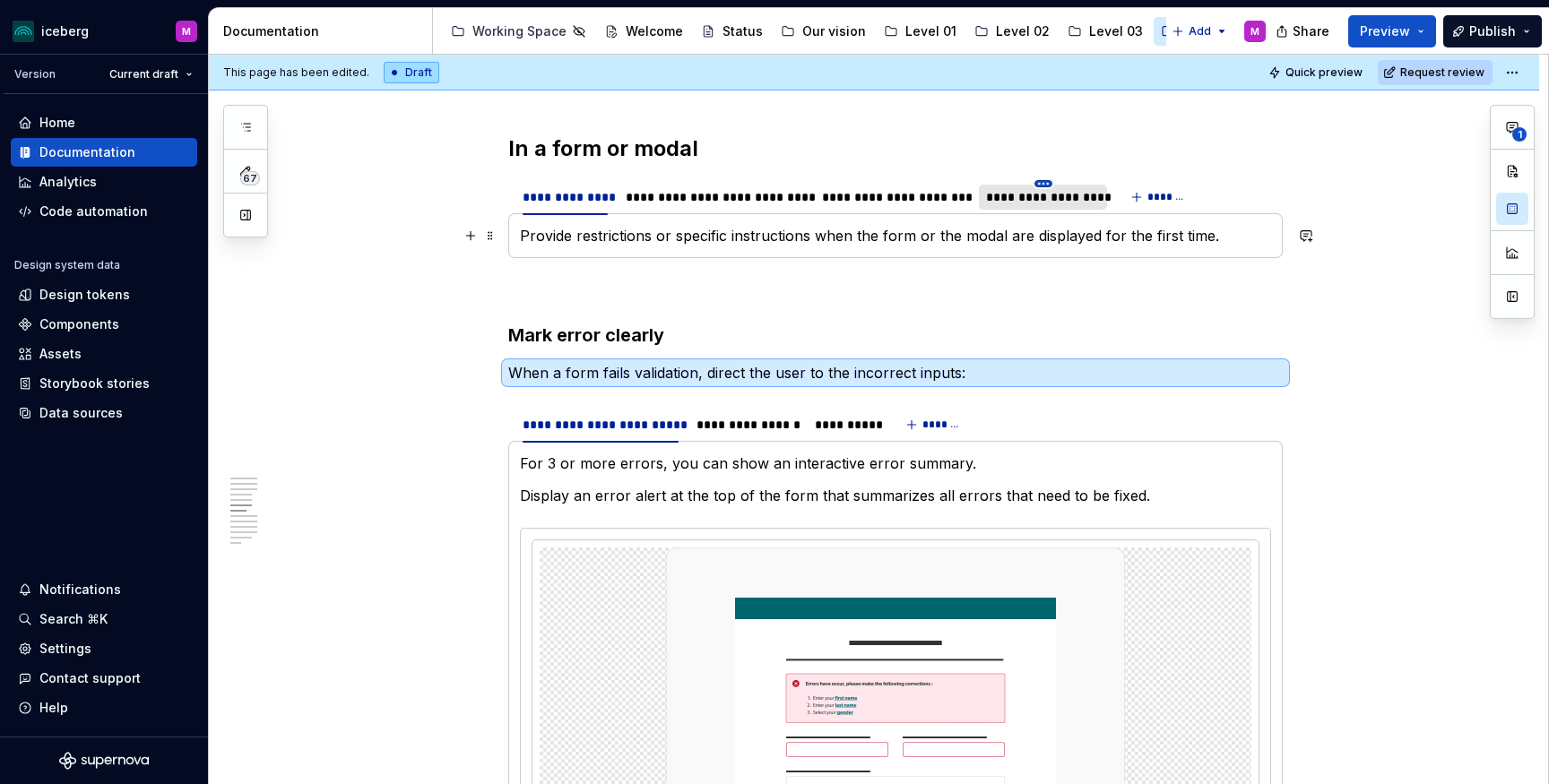
click at [1051, 182] on html "iceberg M Version Current draft Home Documentation Analytics Code automation De…" at bounding box center [774, 392] width 1549 height 784
click at [1017, 198] on html "iceberg M Version Current draft Home Documentation Analytics Code automation De…" at bounding box center [774, 392] width 1549 height 784
click at [1004, 201] on div "**********" at bounding box center [1043, 197] width 113 height 18
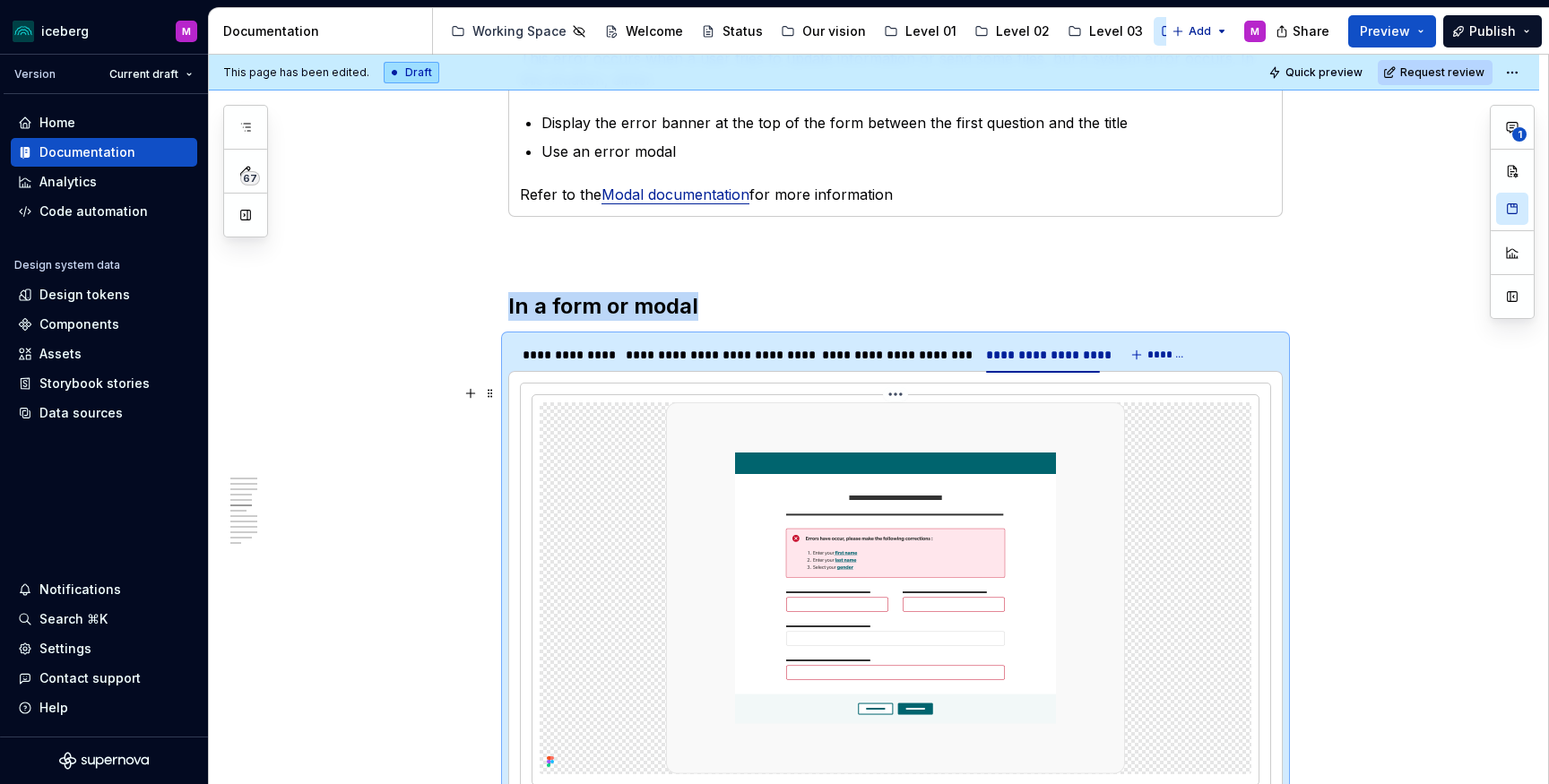
scroll to position [1713, 0]
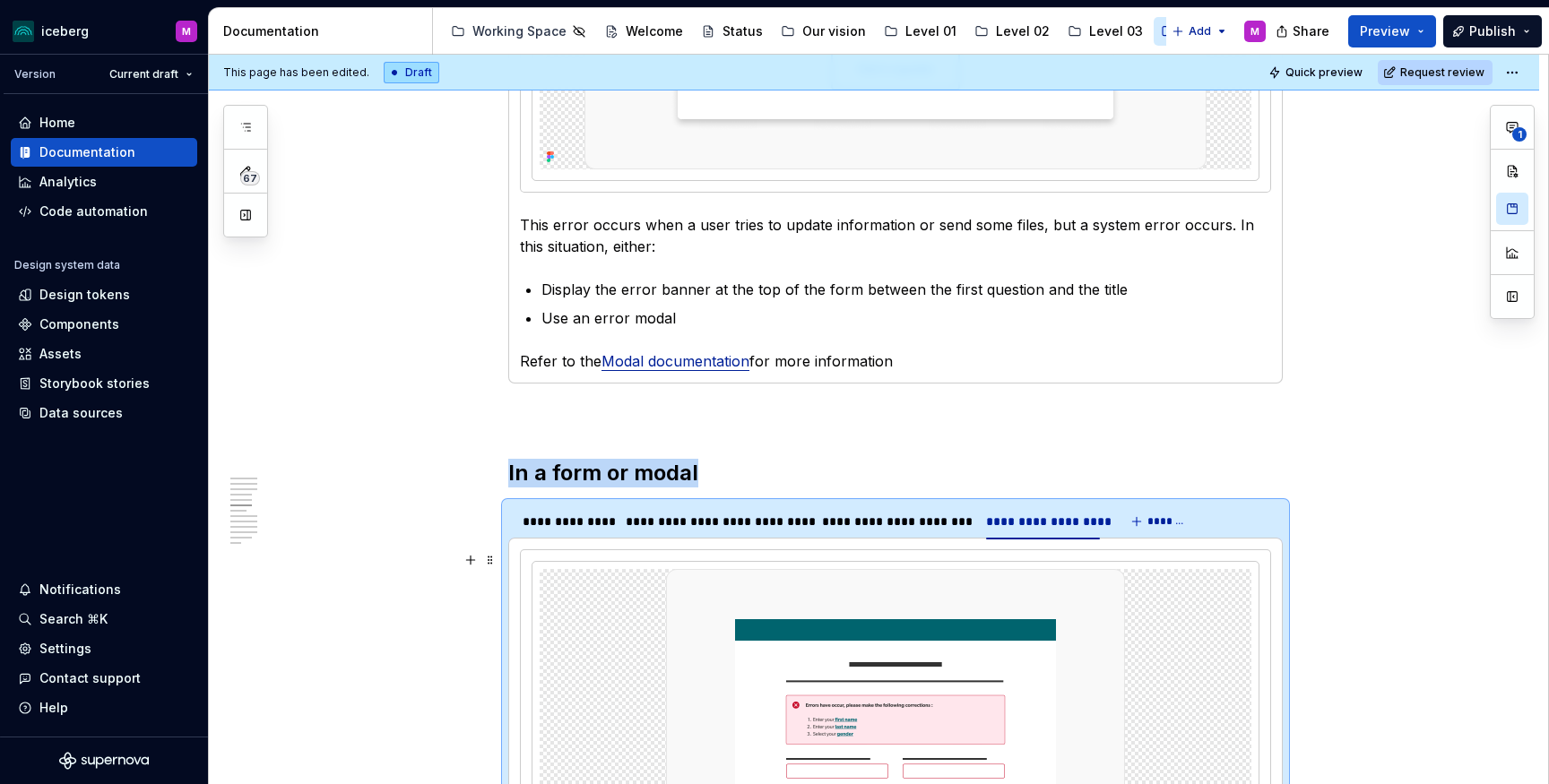
click at [1052, 507] on html "iceberg M Version Current draft Home Documentation Analytics Code automation De…" at bounding box center [774, 392] width 1549 height 784
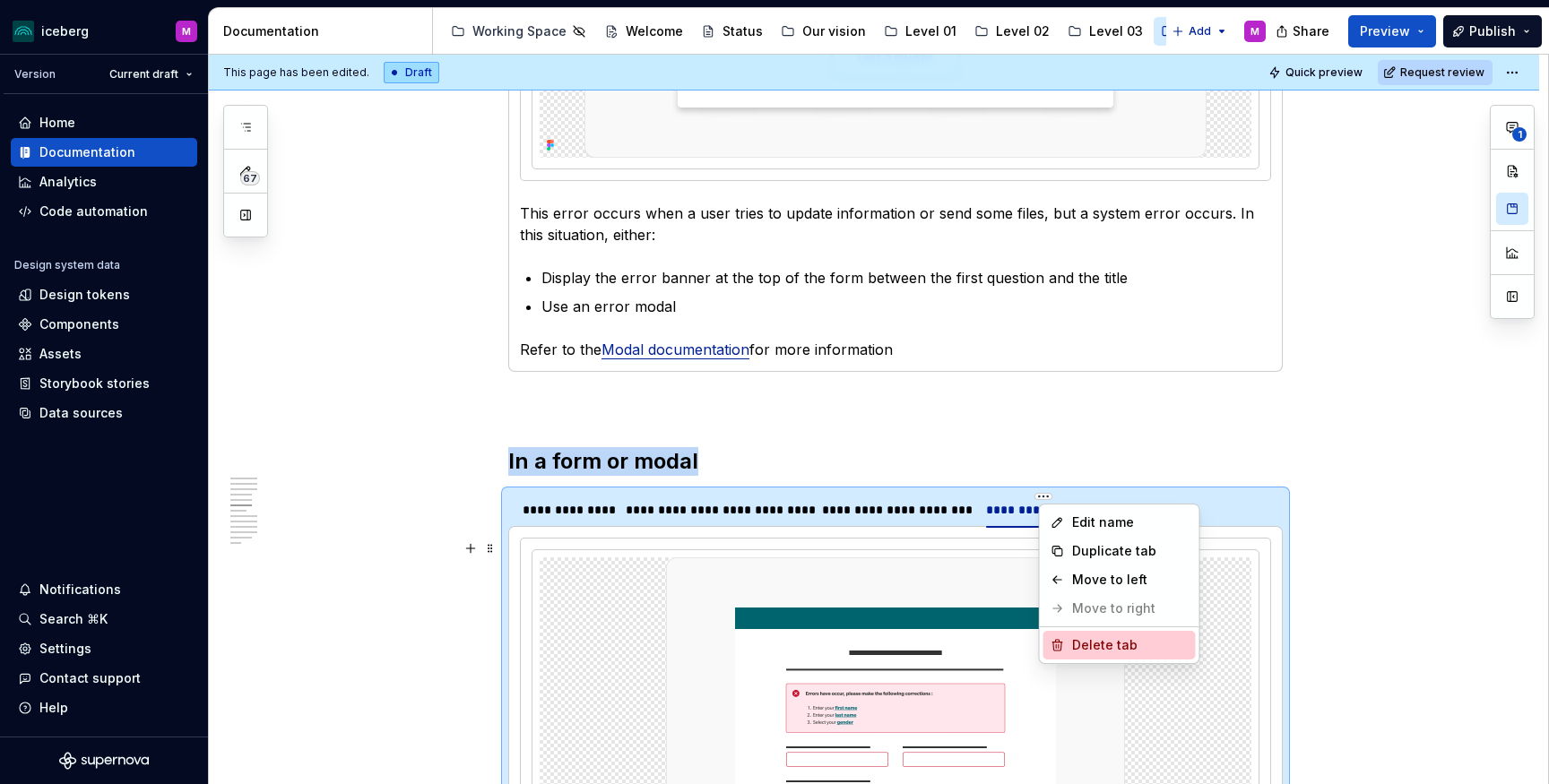
click at [1073, 638] on div "Delete tab" at bounding box center [1130, 645] width 116 height 18
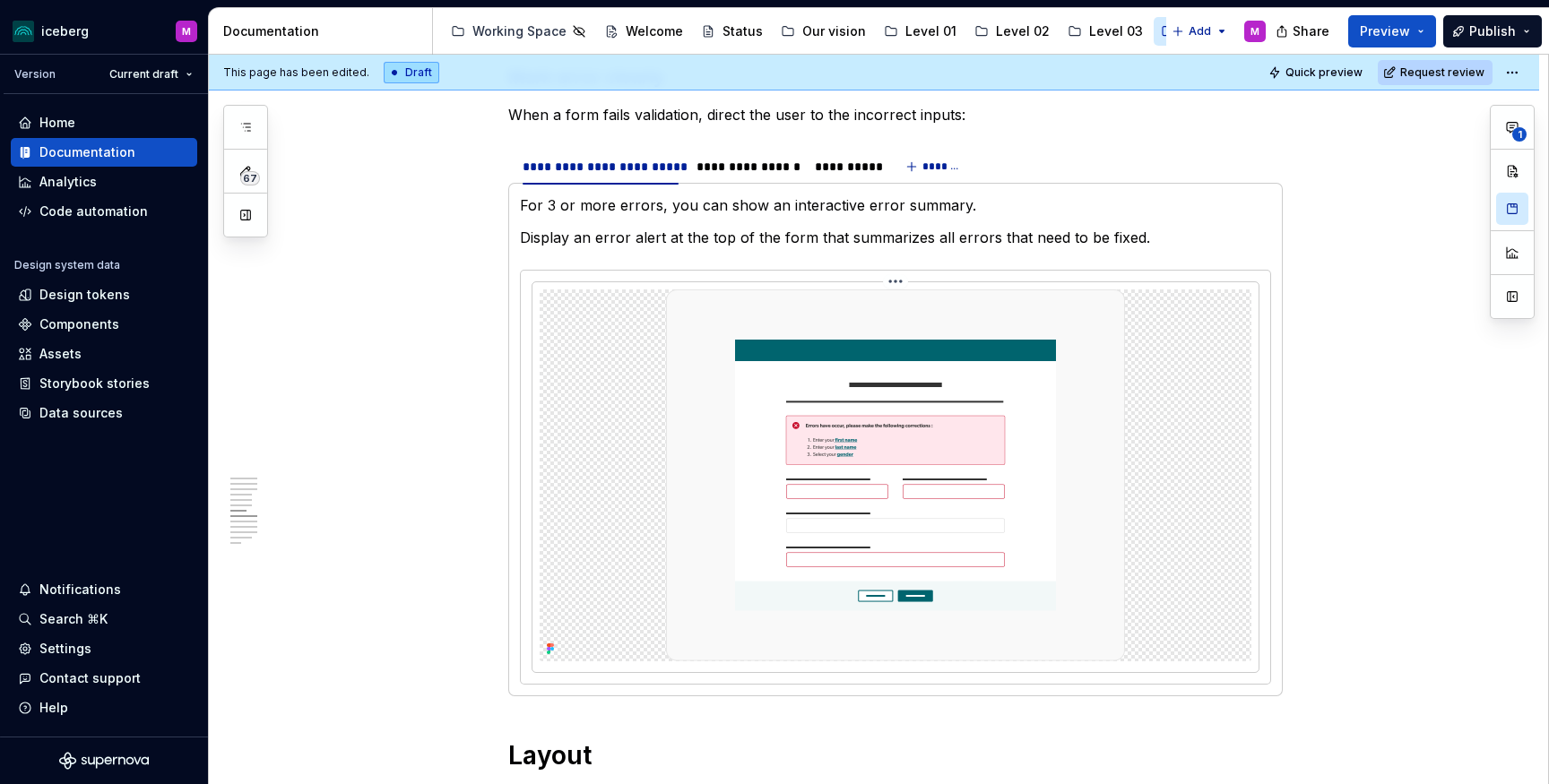
scroll to position [2252, 0]
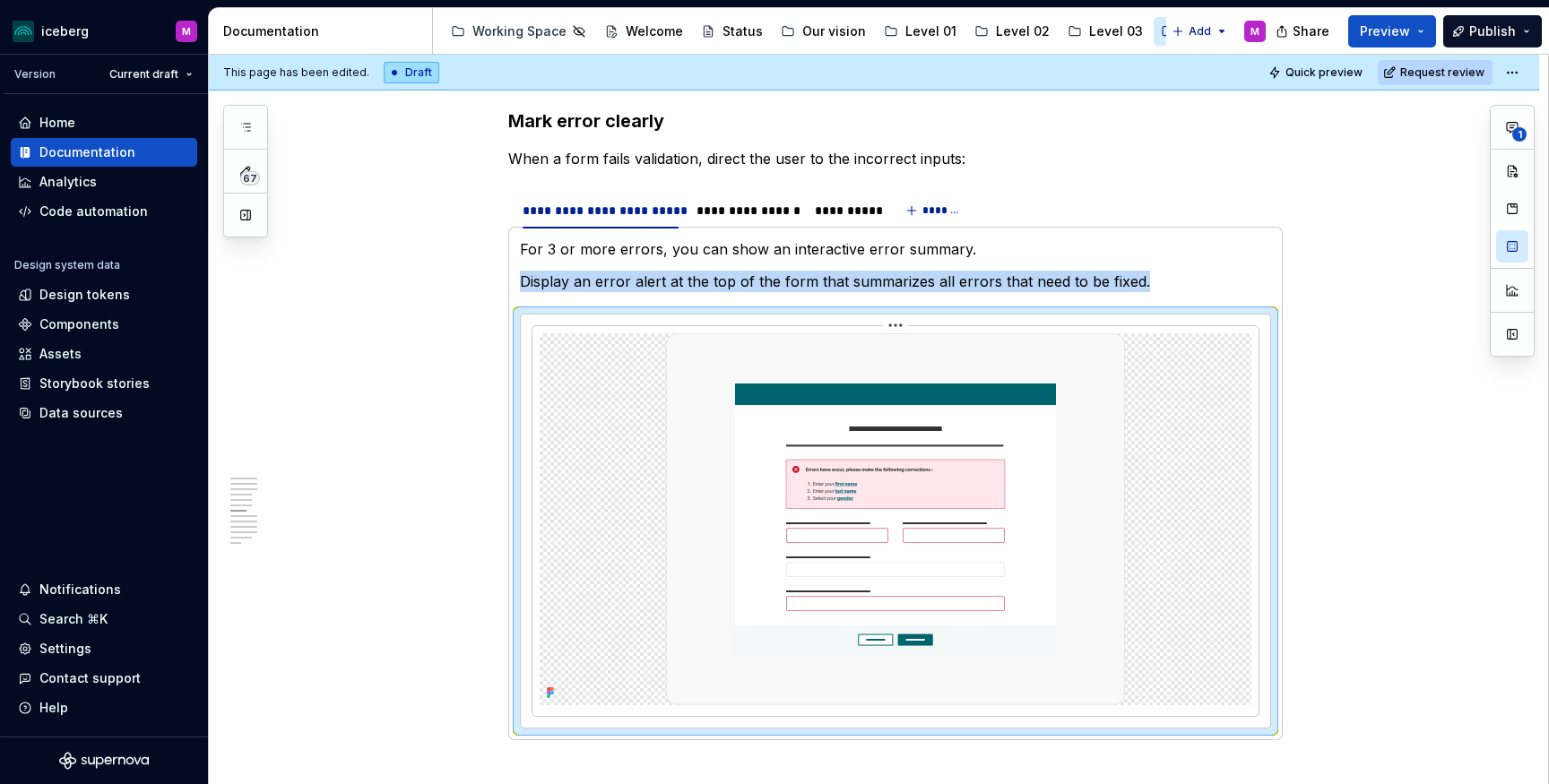
click at [1075, 500] on img at bounding box center [896, 519] width 459 height 372
type textarea "*"
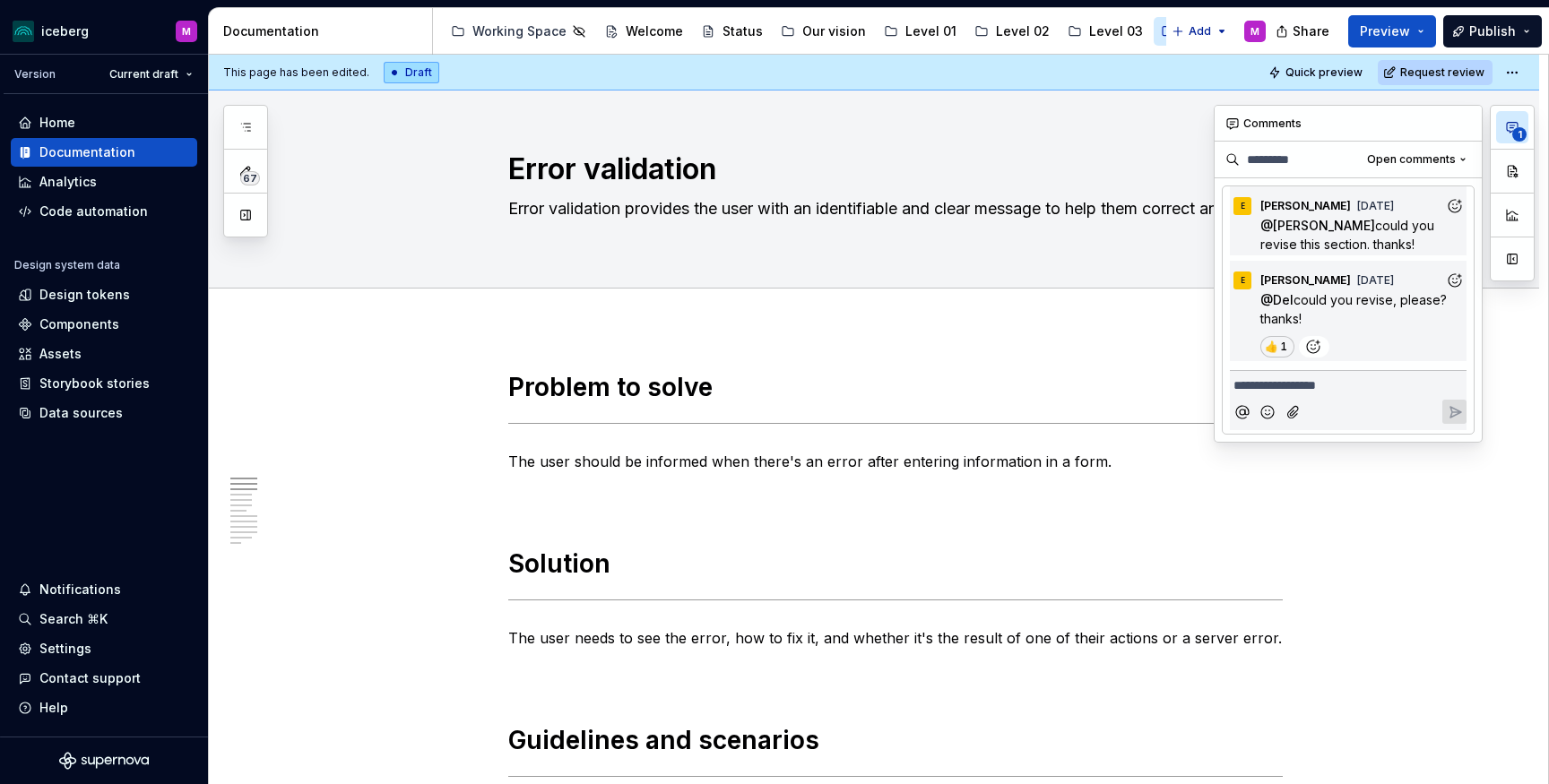
click at [1507, 128] on icon "button" at bounding box center [1511, 126] width 14 height 14
click at [1398, 307] on span "could you revise, please? thanks!" at bounding box center [1355, 308] width 190 height 34
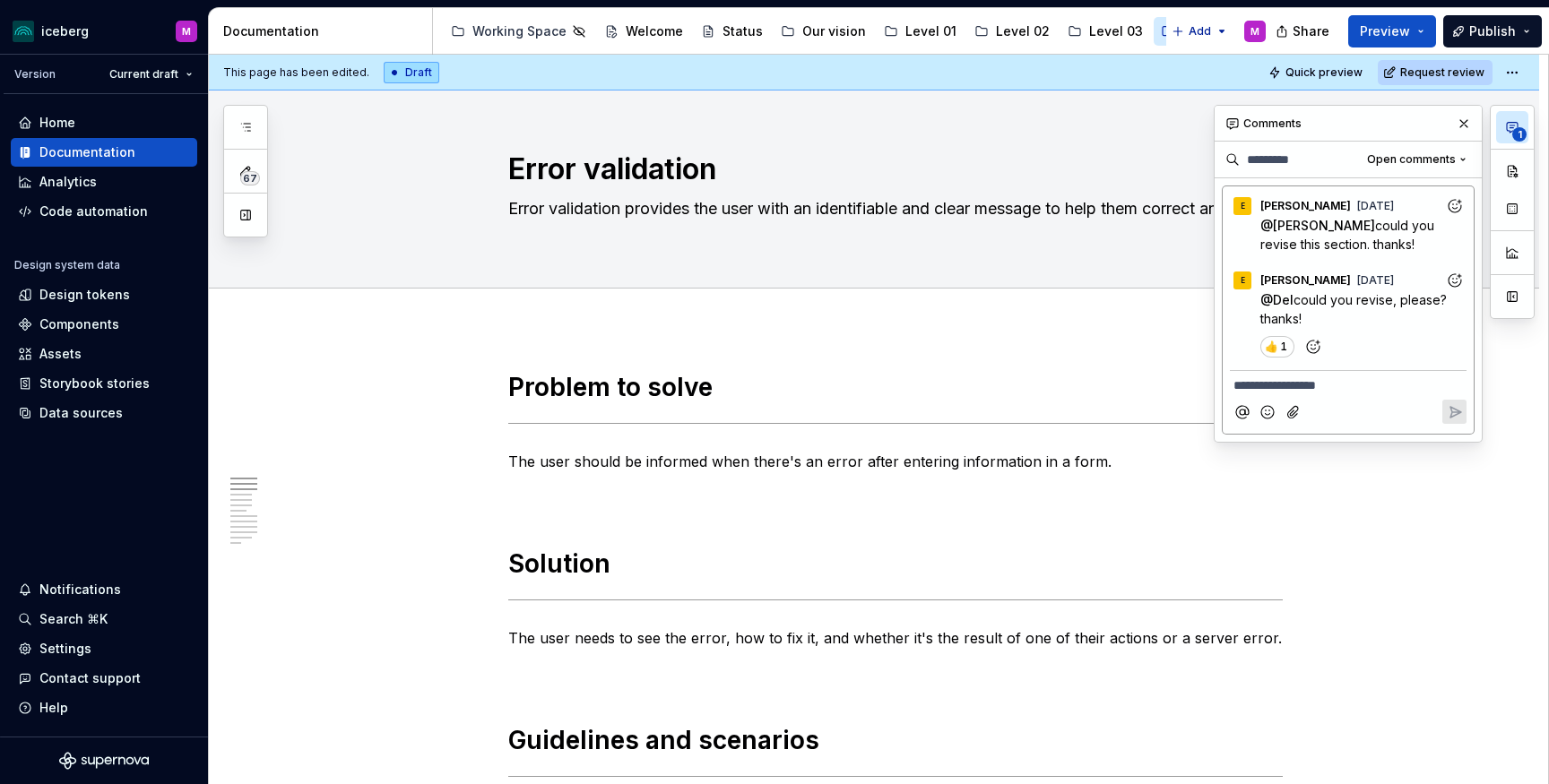
click at [1254, 295] on div "@ Del could you revise, please? thanks! 👍️ 1" at bounding box center [1347, 323] width 237 height 67
drag, startPoint x: 1297, startPoint y: 317, endPoint x: 1254, endPoint y: 299, distance: 46.6
click at [1254, 299] on div "@ Del could you revise, please? thanks! 👍️ 1" at bounding box center [1347, 323] width 237 height 67
click at [1406, 201] on div "E Elisa Jun 4" at bounding box center [1347, 202] width 237 height 24
click at [1373, 251] on span "could you revise this section. thanks!" at bounding box center [1348, 234] width 177 height 34
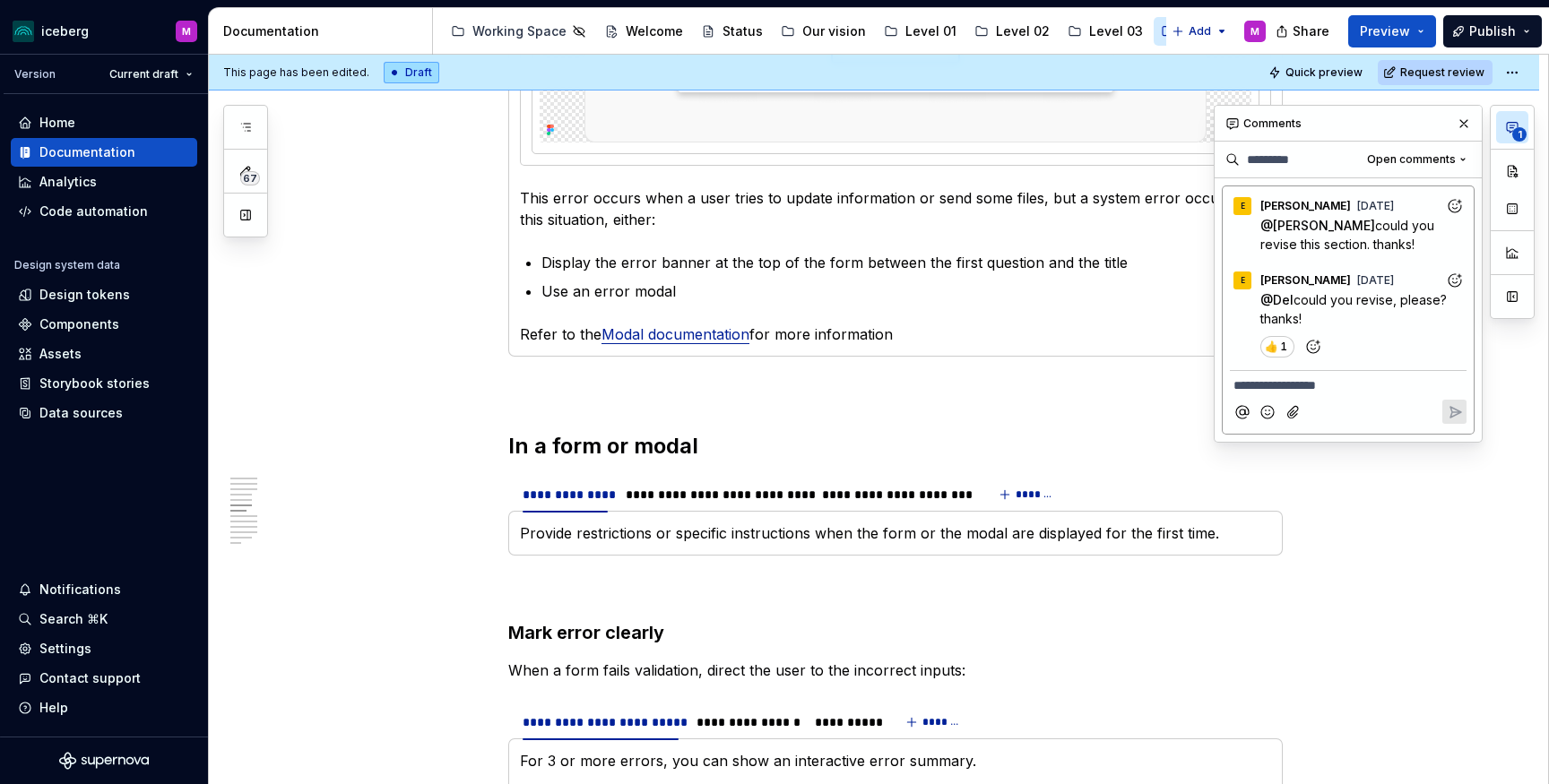
scroll to position [1755, 0]
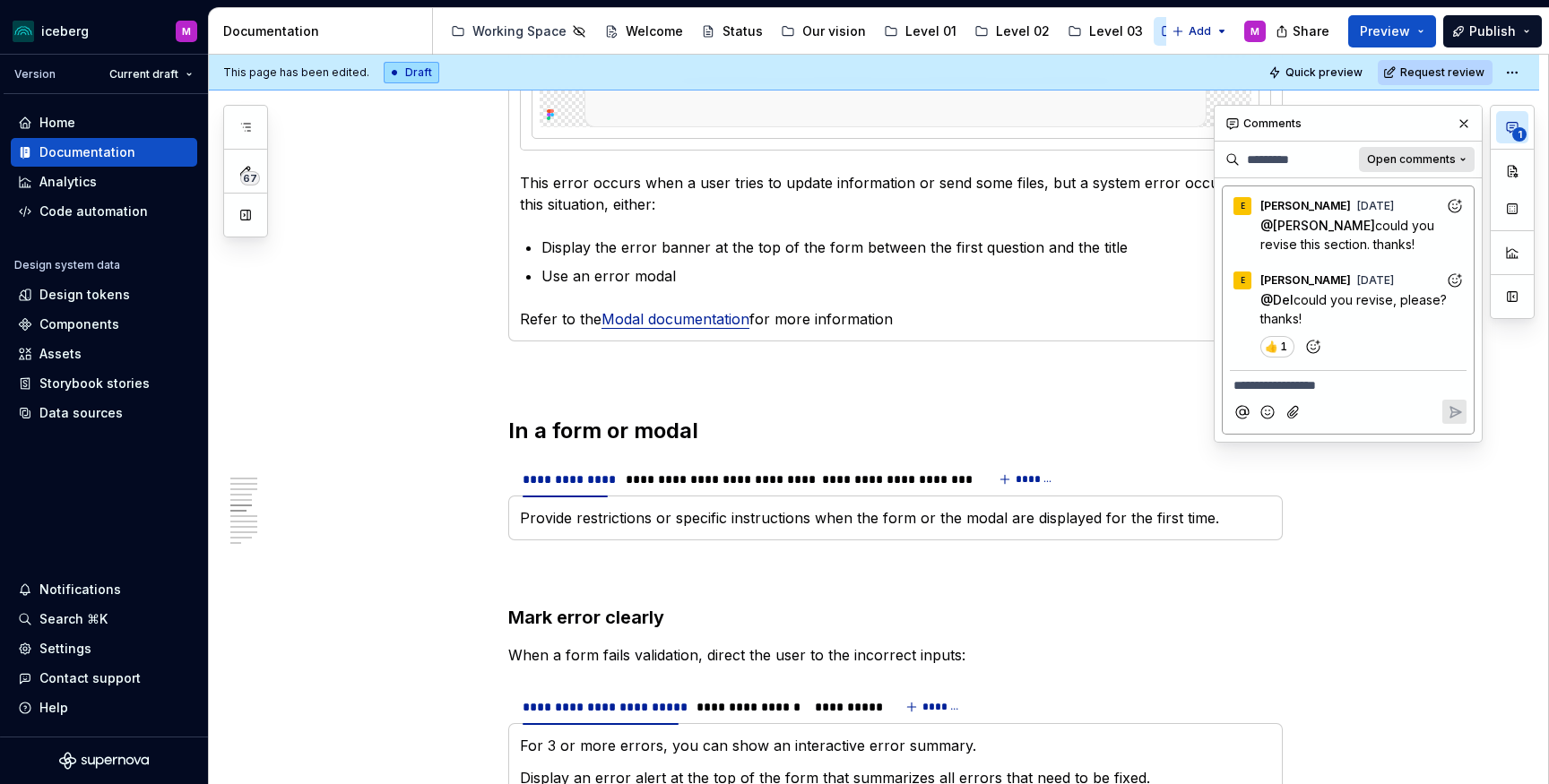
click at [1452, 156] on span "Open comments" at bounding box center [1411, 159] width 88 height 14
click at [1385, 224] on div "Resolved" at bounding box center [1404, 223] width 116 height 18
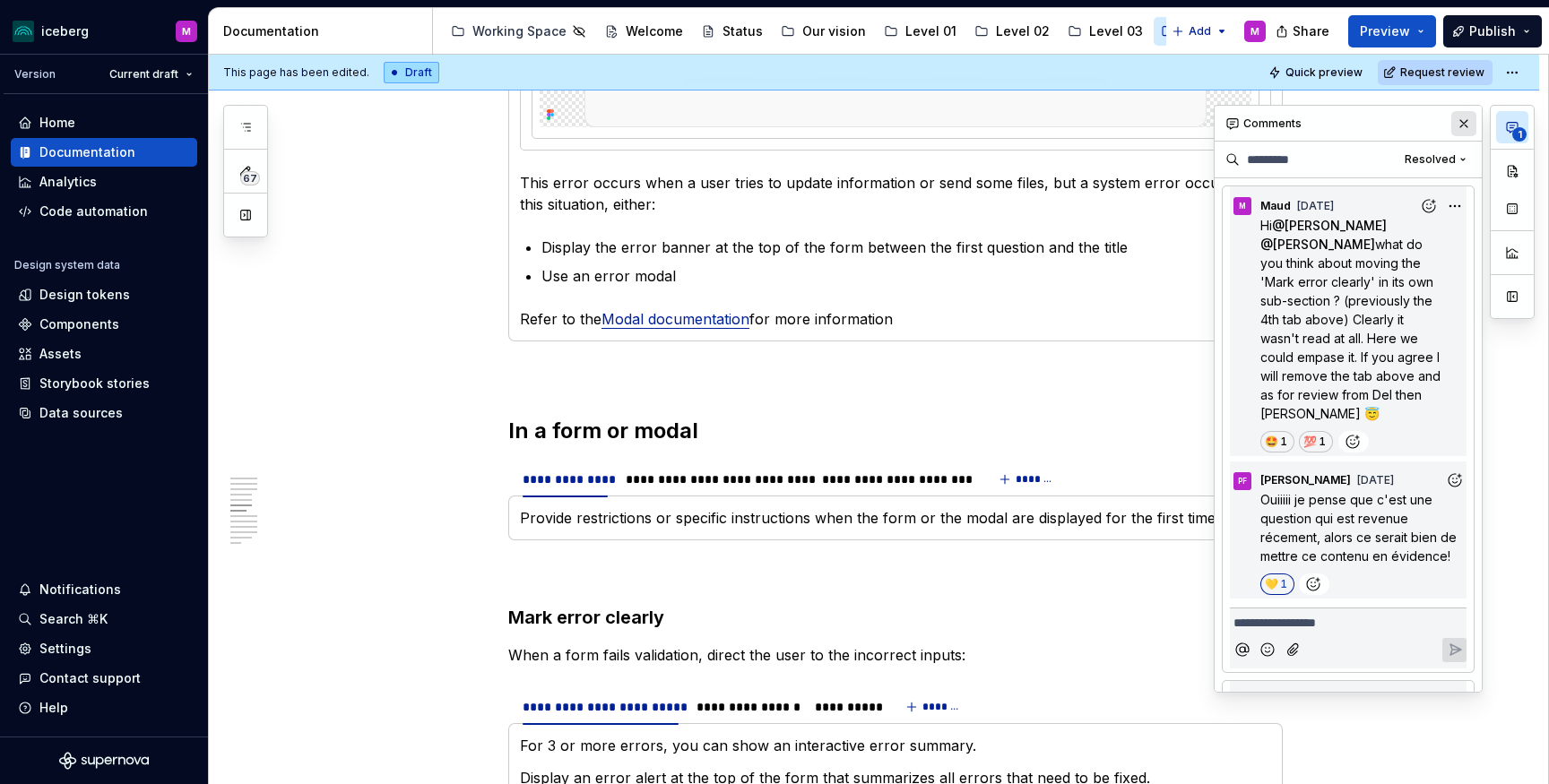
click at [1460, 127] on button "button" at bounding box center [1463, 124] width 25 height 25
type textarea "*"
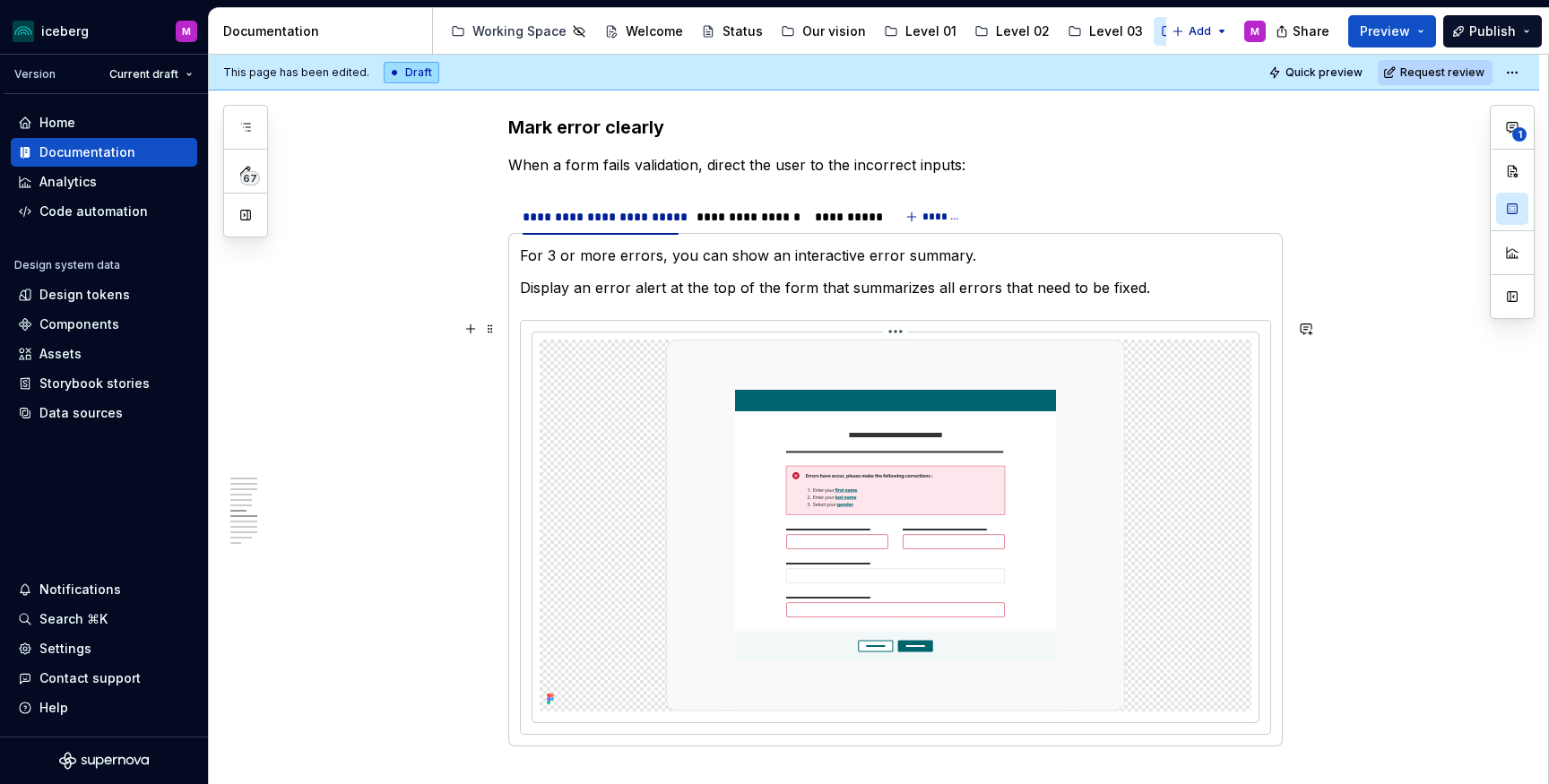
scroll to position [2267, 0]
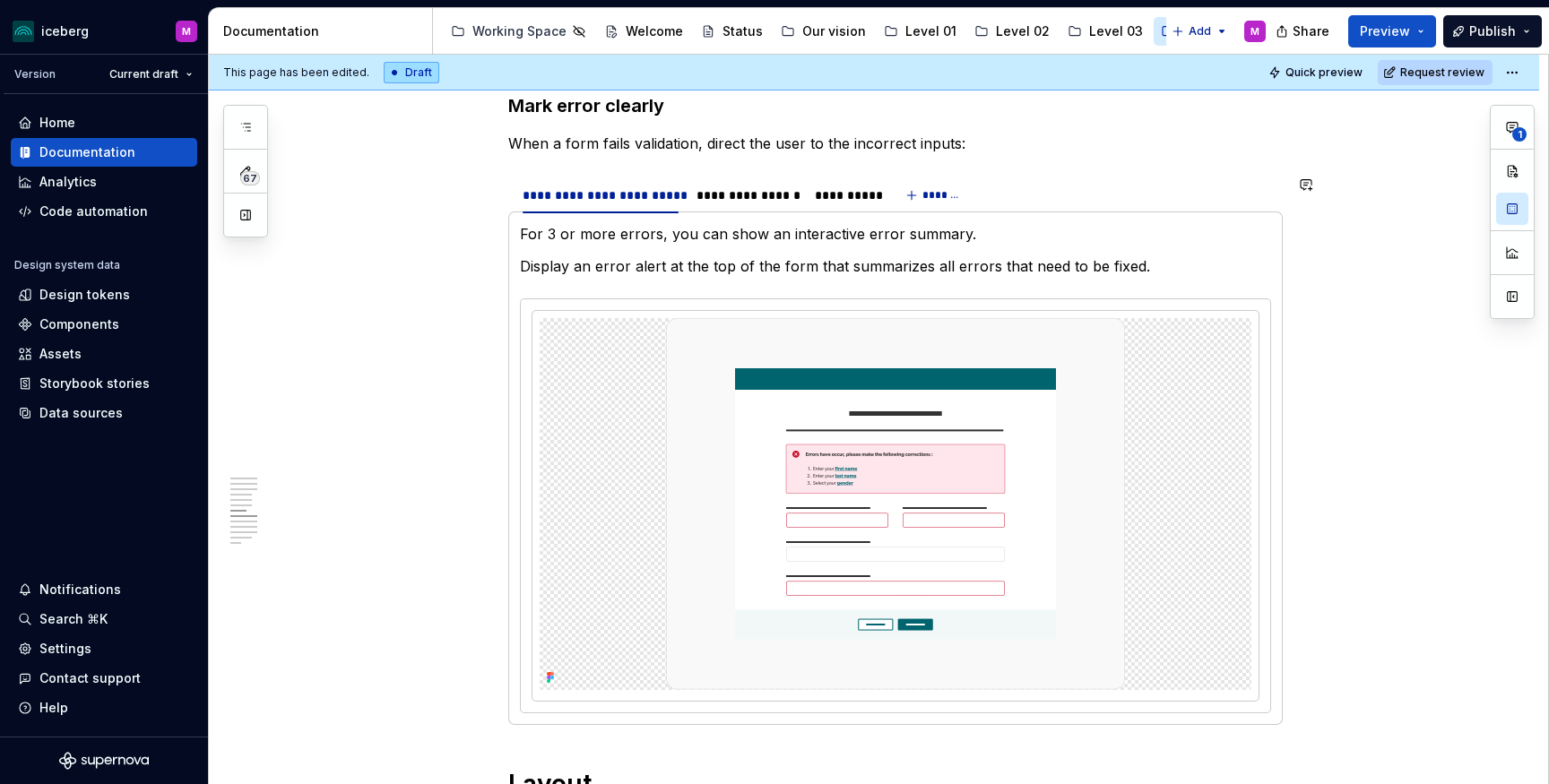
click at [1273, 218] on div "For 3 or more errors, you can show an interactive error summary. Display an err…" at bounding box center [895, 468] width 774 height 514
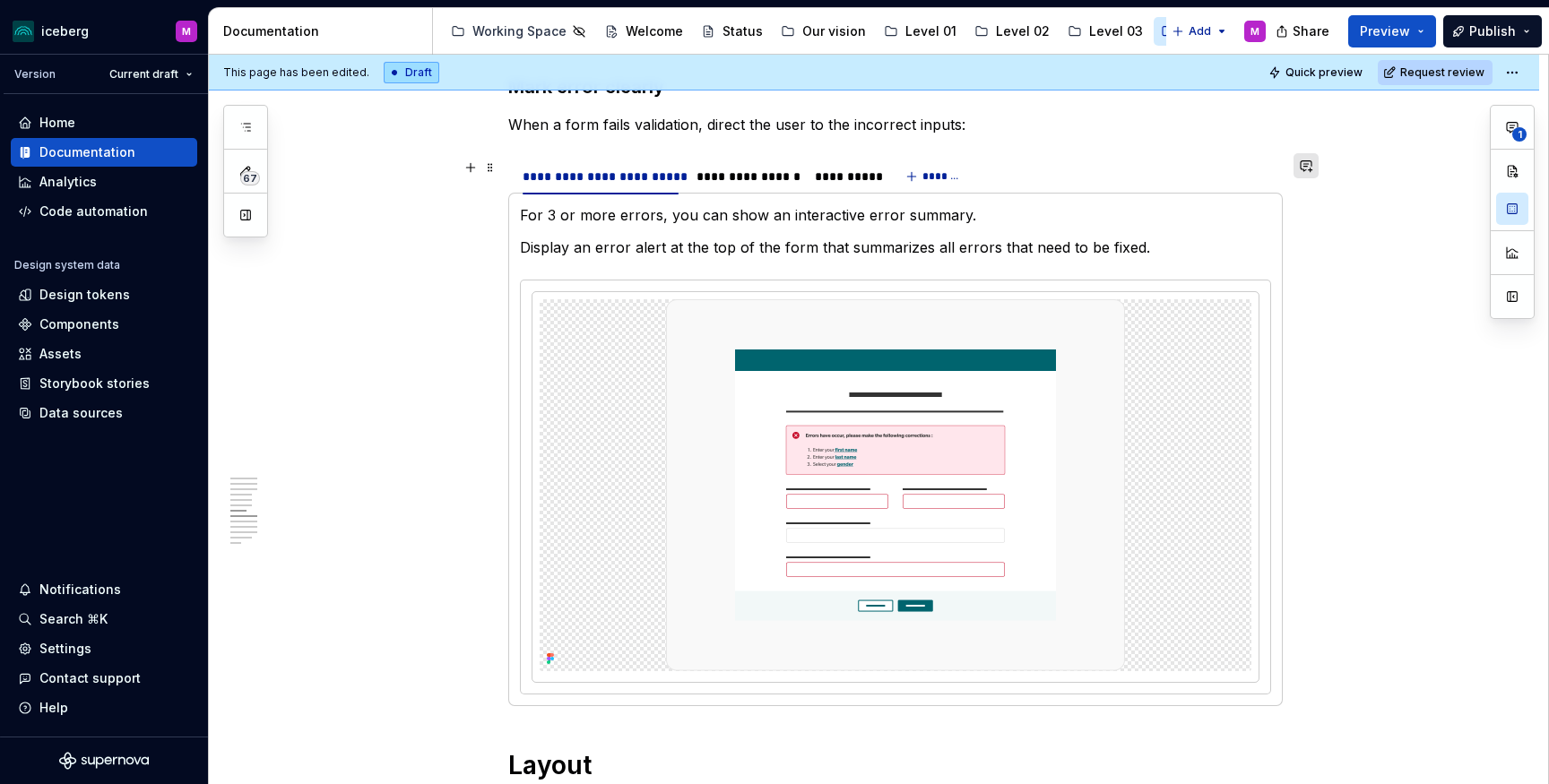
click at [1315, 163] on button "button" at bounding box center [1306, 165] width 25 height 25
click at [1089, 216] on span "could you revise this section (3 tabs)" at bounding box center [1179, 207] width 265 height 36
click at [1083, 242] on icon "Add emoji" at bounding box center [1081, 244] width 18 height 18
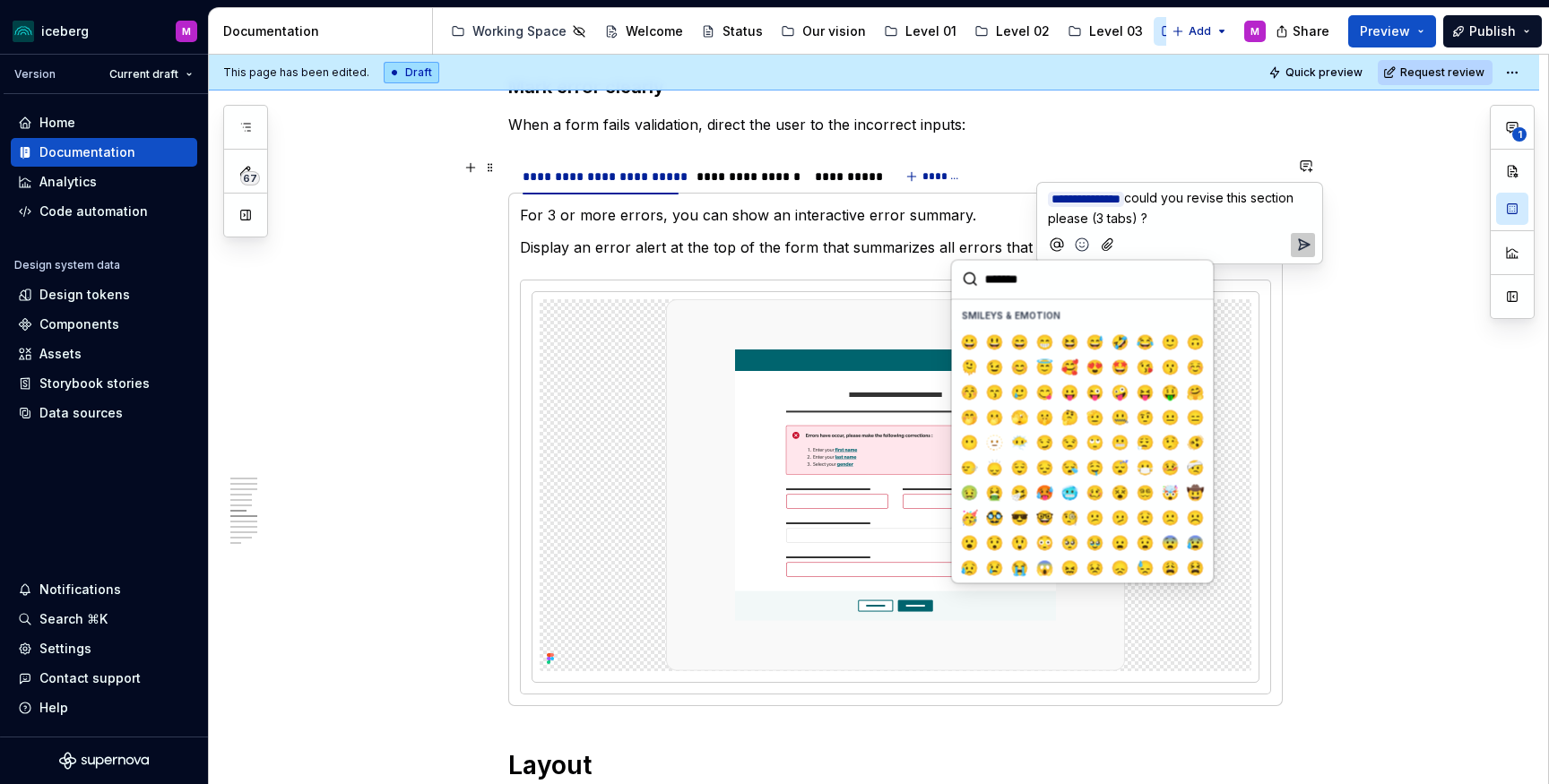
scroll to position [5, 0]
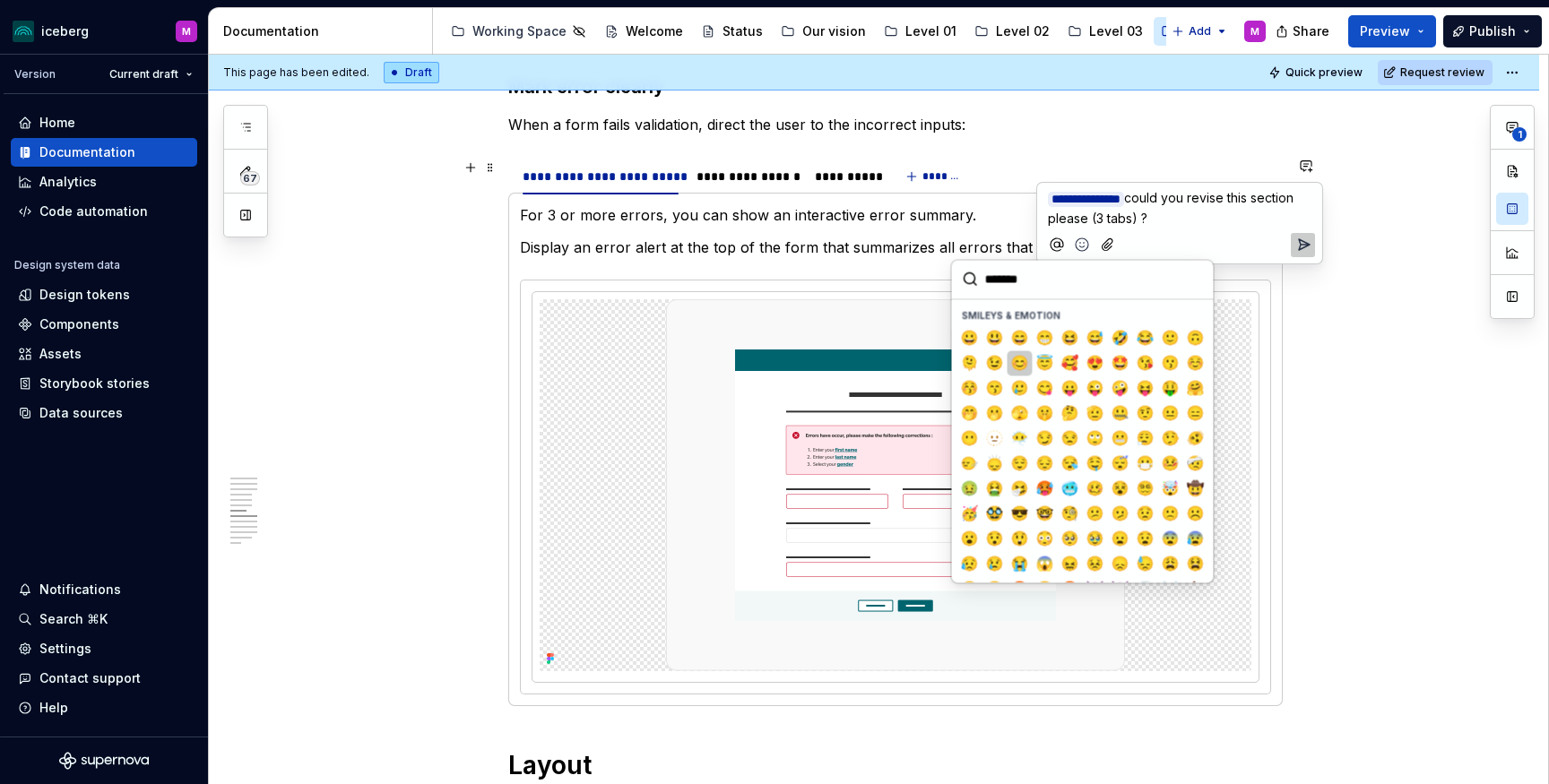
click at [1028, 359] on button "😊" at bounding box center [1019, 362] width 25 height 25
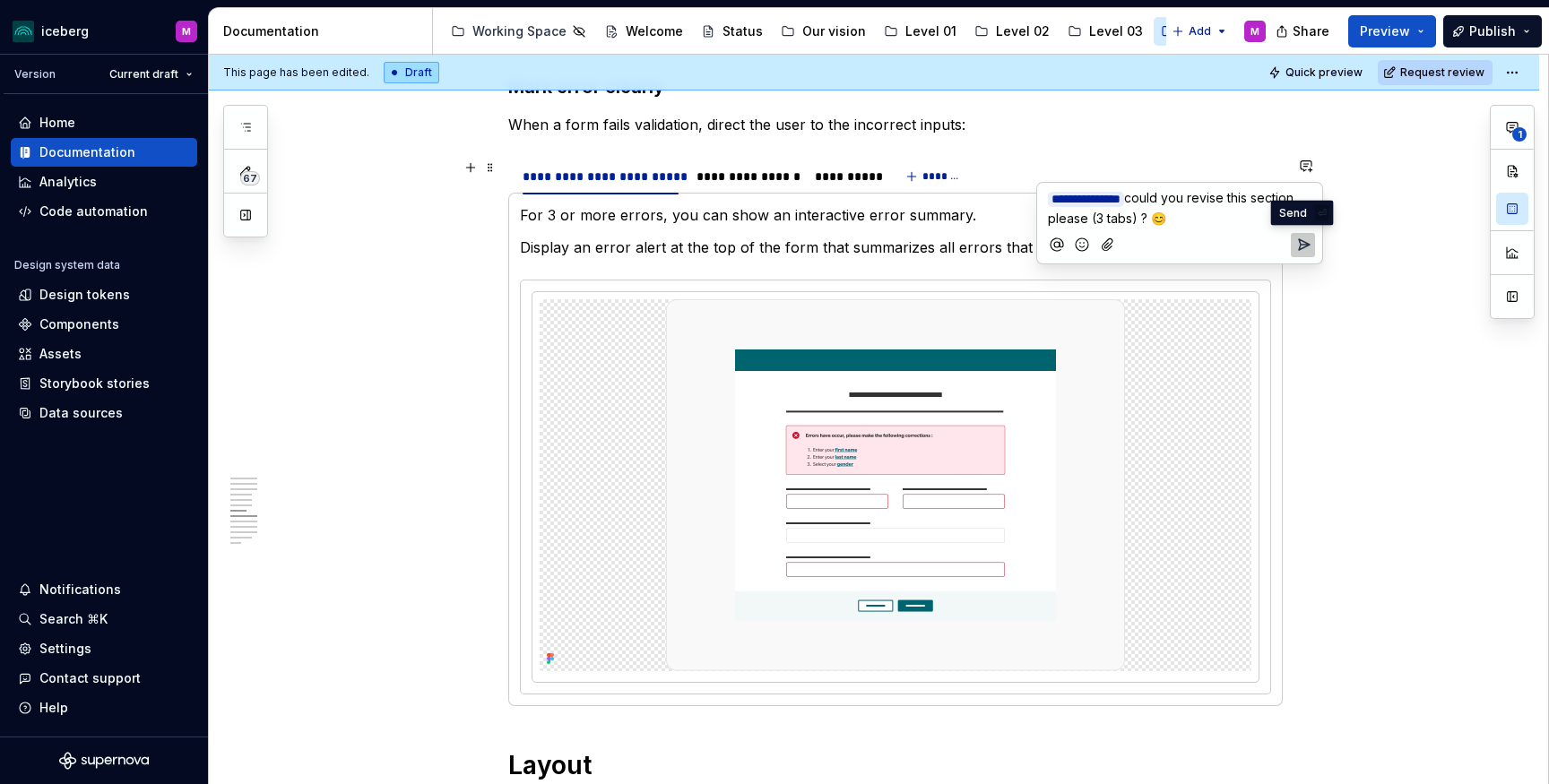
click at [1302, 241] on icon "Send" at bounding box center [1303, 244] width 18 height 18
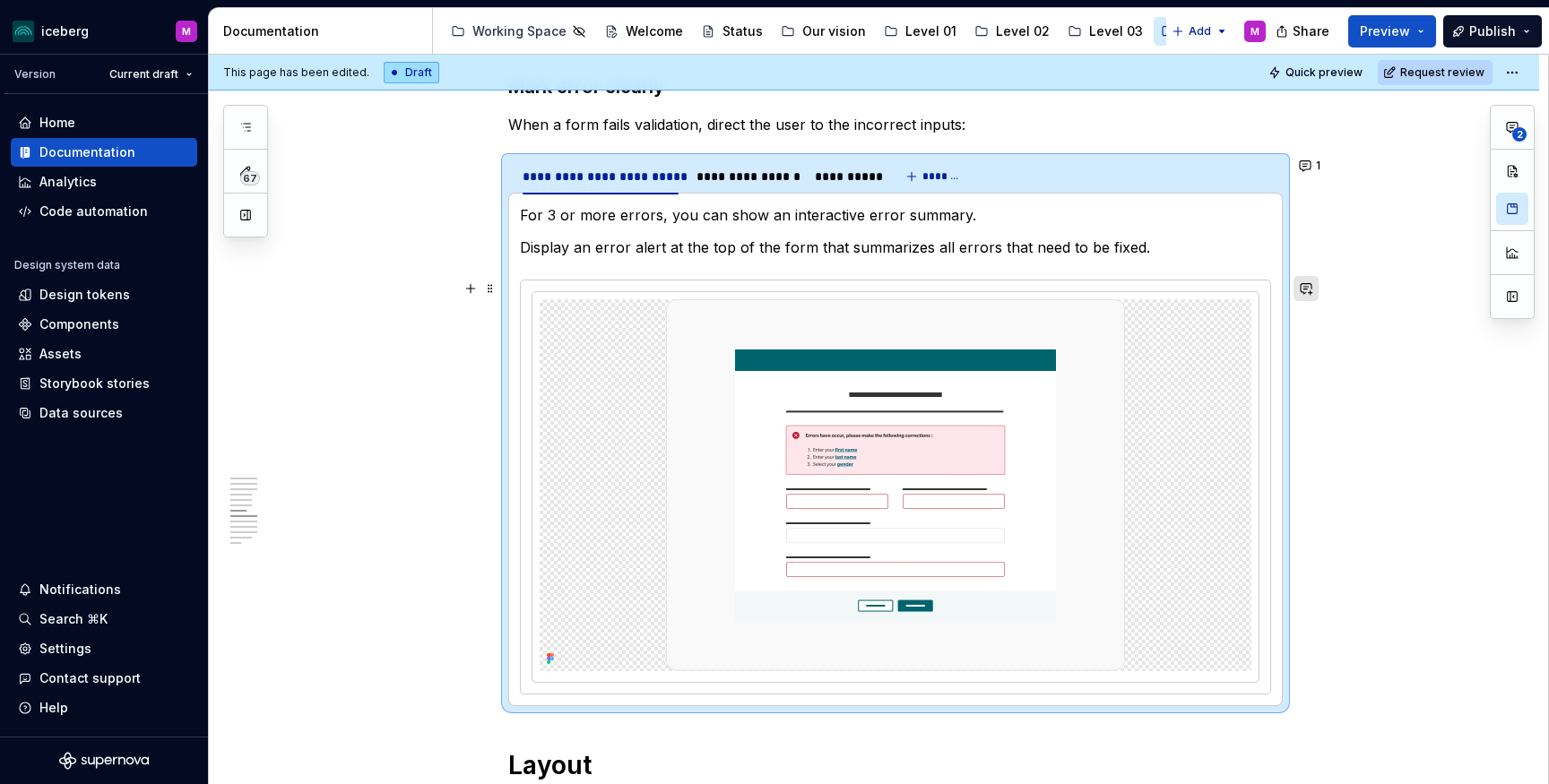
click at [1315, 294] on button "button" at bounding box center [1306, 288] width 25 height 25
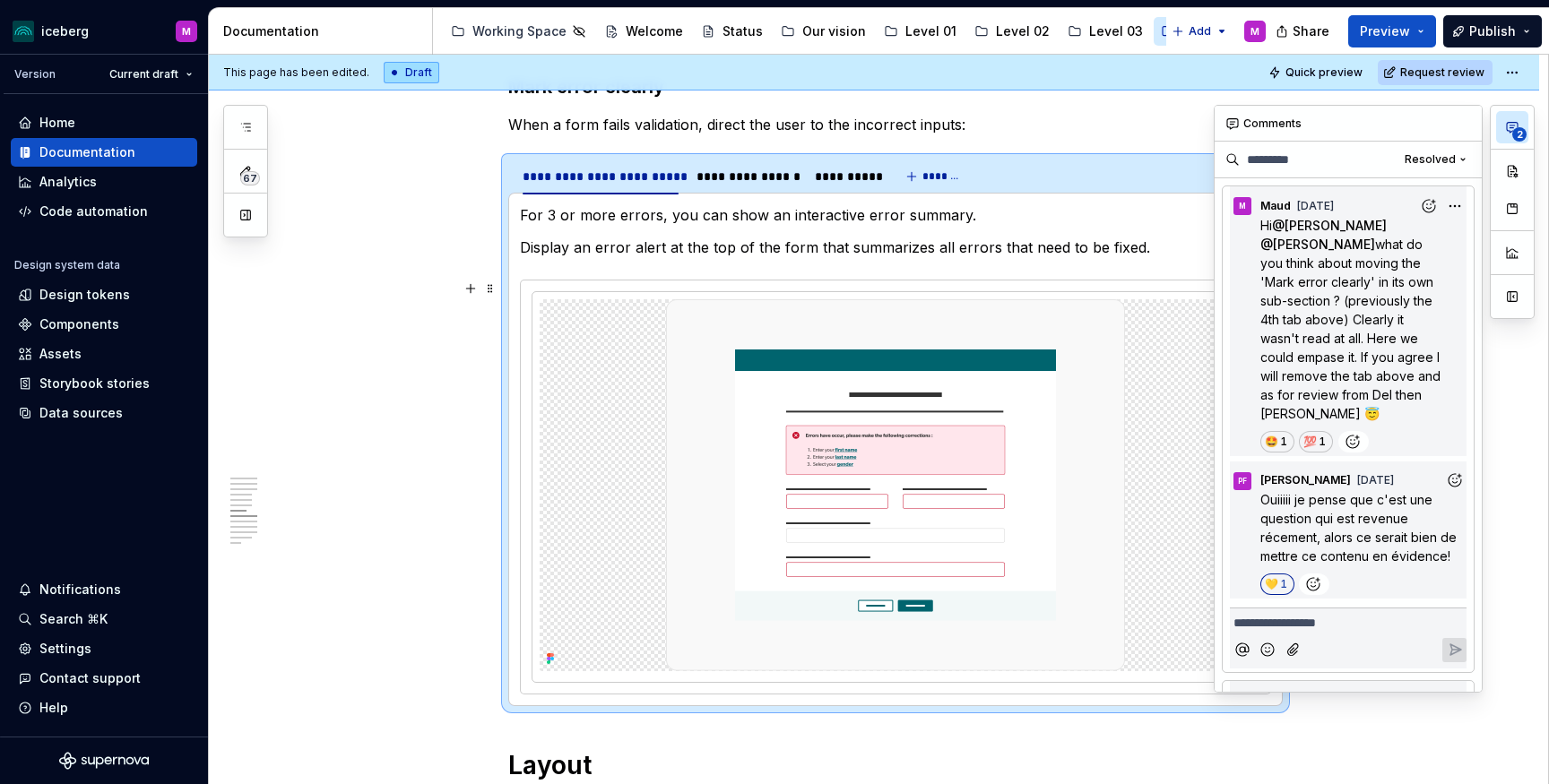
click at [1515, 134] on span "2" at bounding box center [1518, 134] width 14 height 14
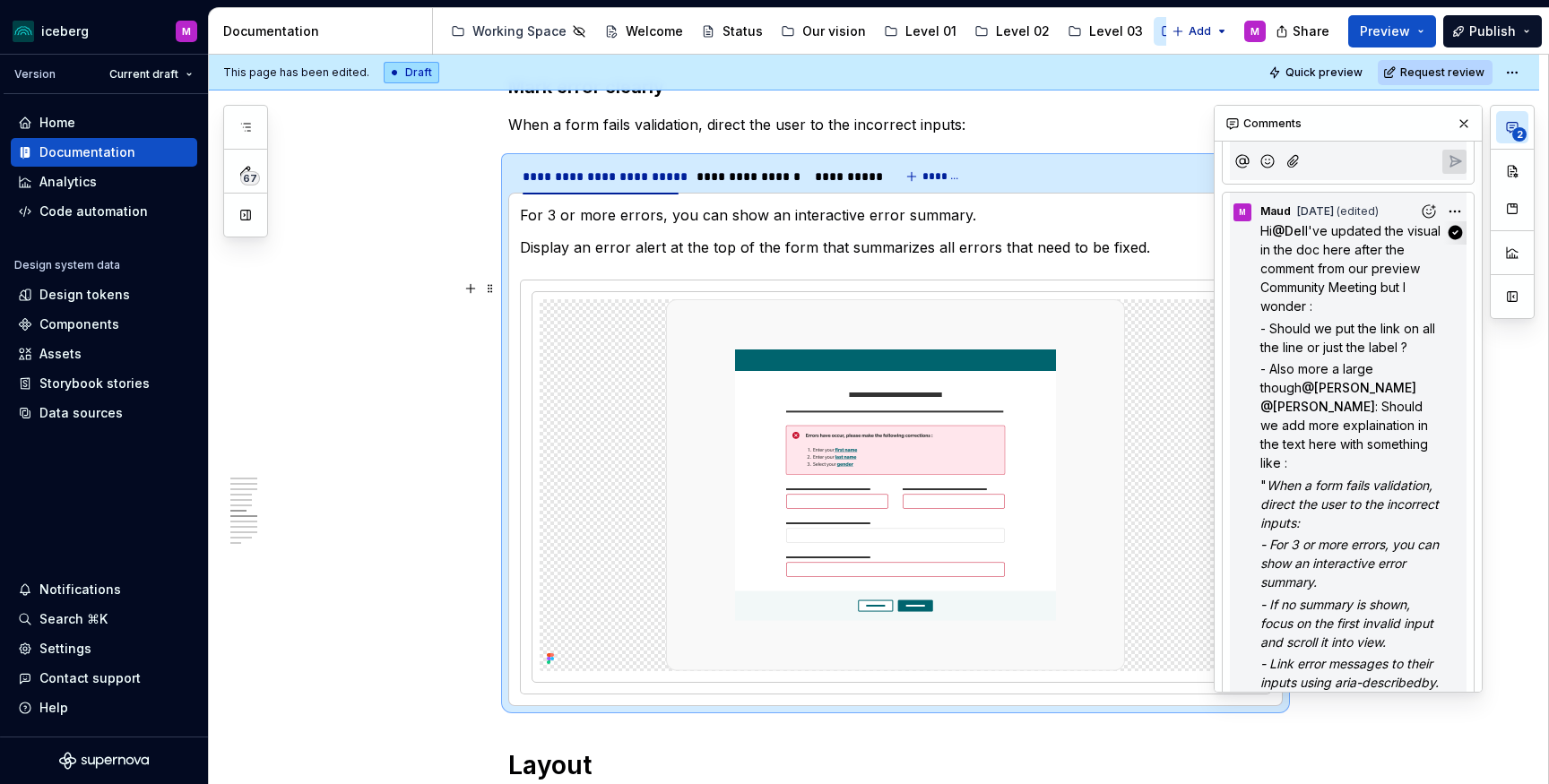
scroll to position [498, 0]
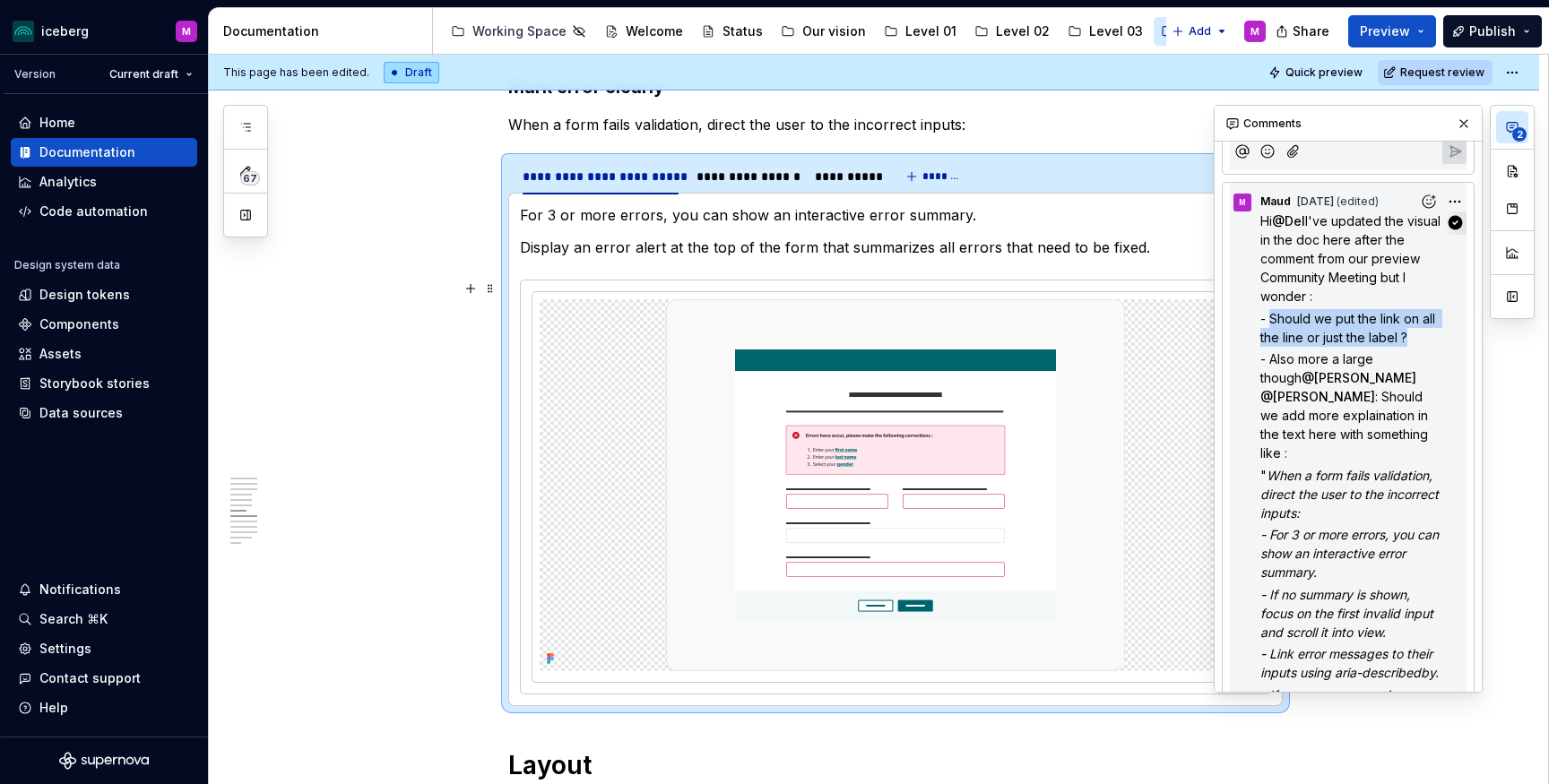
drag, startPoint x: 1271, startPoint y: 296, endPoint x: 1405, endPoint y: 318, distance: 135.8
click at [1405, 318] on span "- Should we put the link on all the line or just the label ?" at bounding box center [1349, 328] width 178 height 34
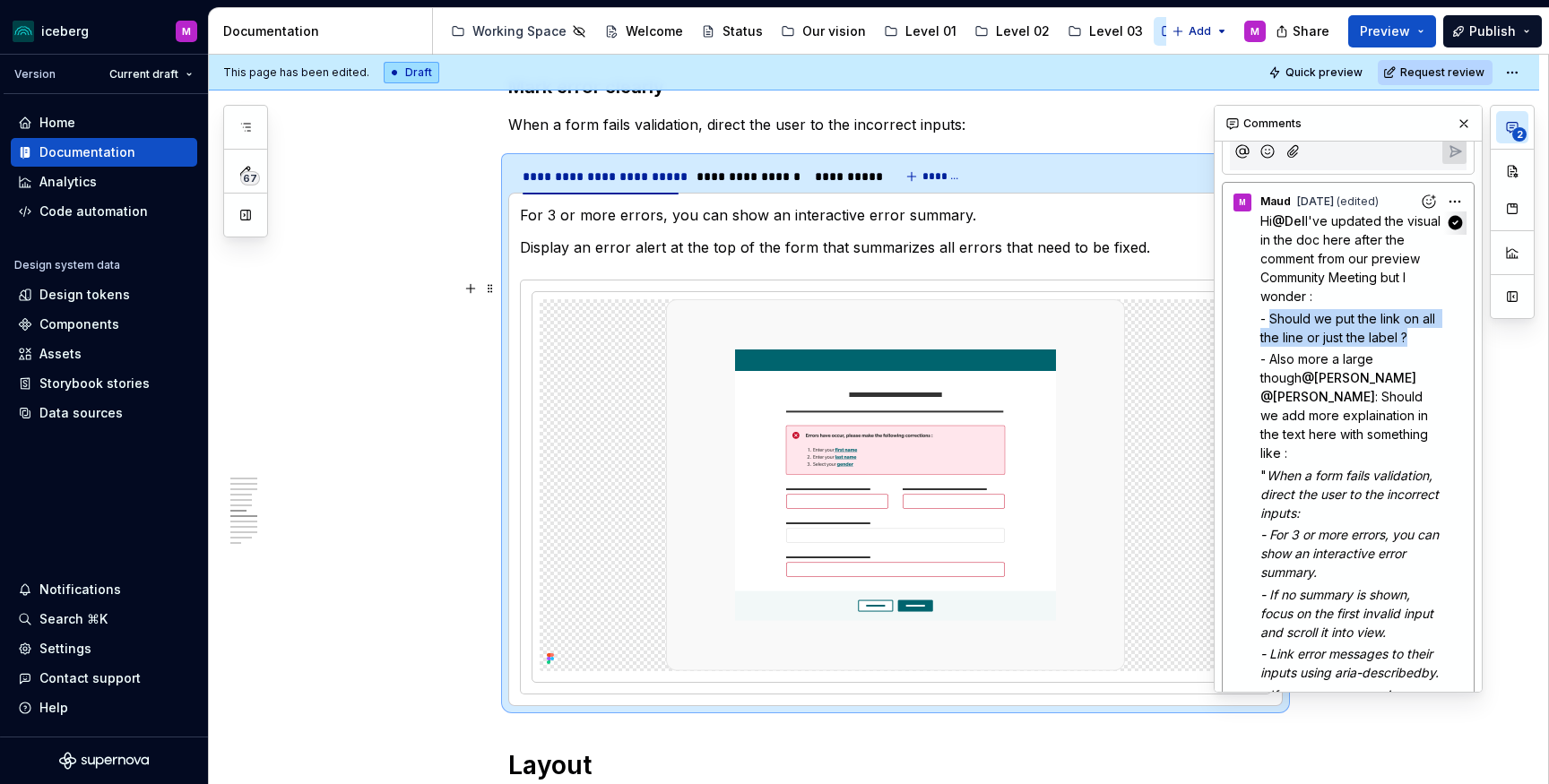
copy span "Should we put the link on all the line or just the label ?"
click at [1510, 131] on icon "button" at bounding box center [1511, 126] width 14 height 14
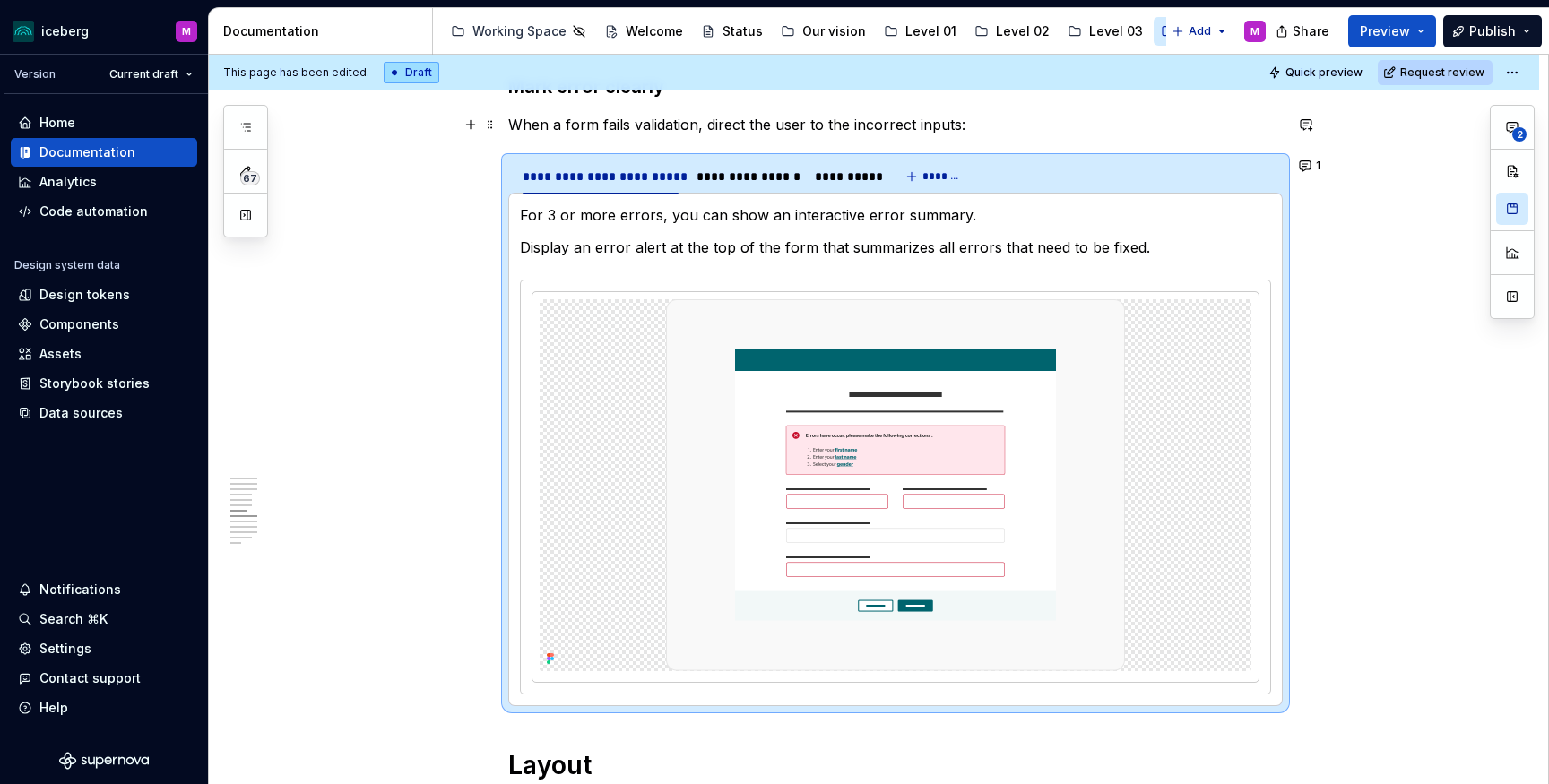
type textarea "*"
click at [1307, 287] on button "button" at bounding box center [1306, 288] width 25 height 25
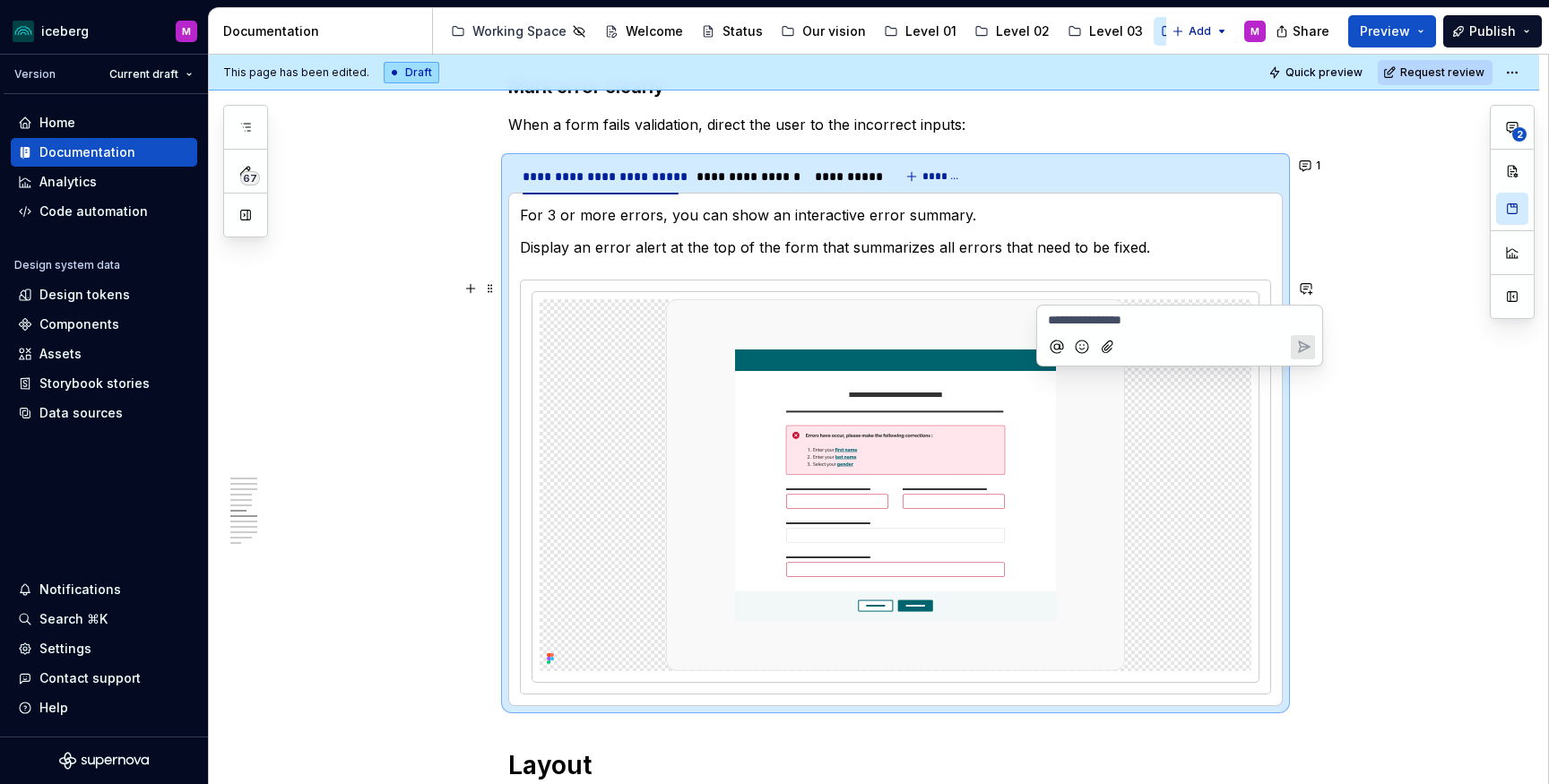
click at [1174, 321] on p "**********" at bounding box center [1179, 320] width 264 height 19
drag, startPoint x: 1122, startPoint y: 320, endPoint x: 1145, endPoint y: 345, distance: 34.0
click at [1122, 320] on span "could Should we put the link on all the line or just the label ?" at bounding box center [1175, 331] width 256 height 36
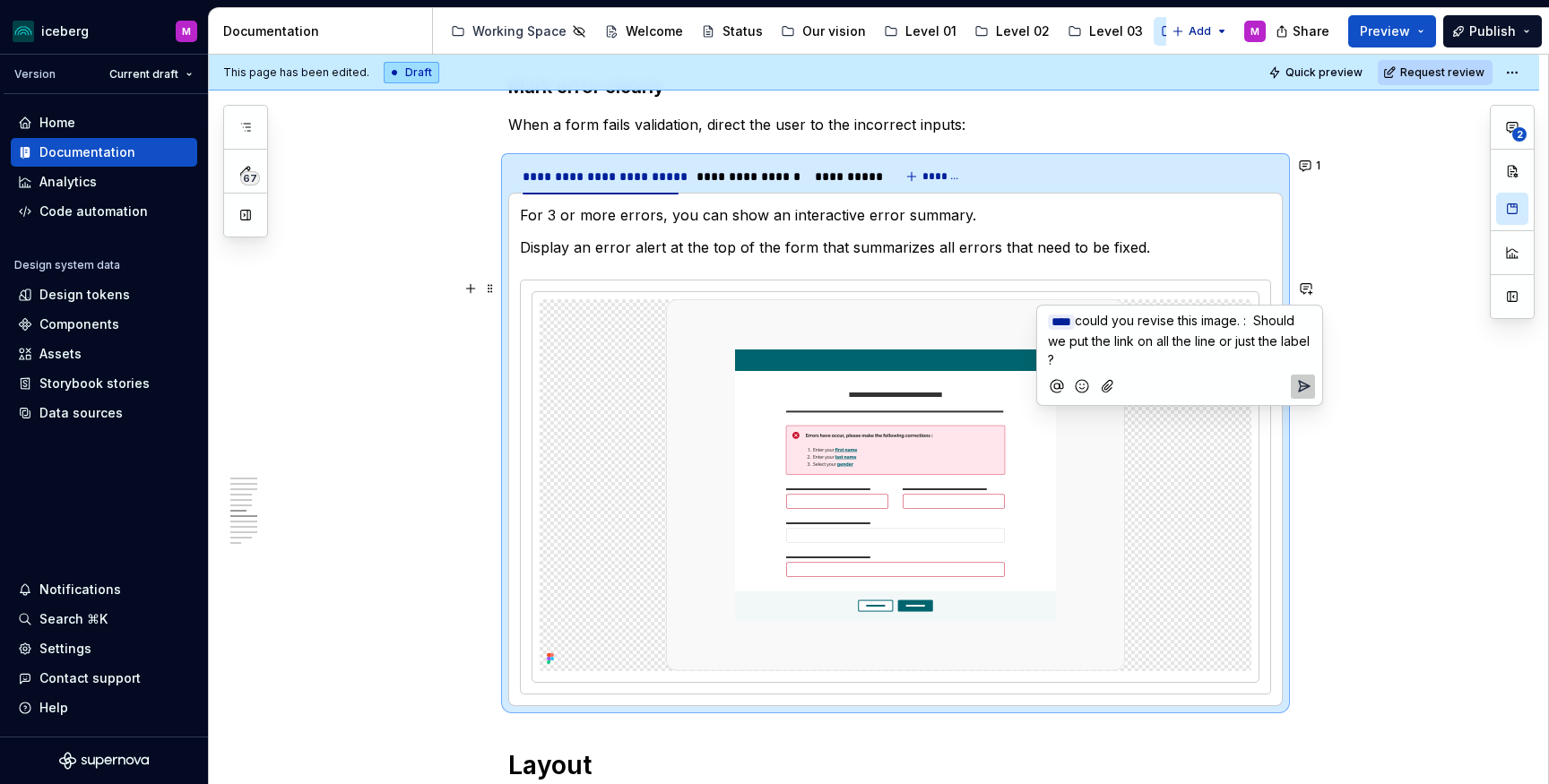
click at [1146, 359] on p "﻿ * *** ﻿ could you revise this image. : Should we put the link on all the line…" at bounding box center [1179, 340] width 264 height 59
click at [1100, 358] on span "could you revise this image. : Should we put the link on all the line or just t…" at bounding box center [1179, 340] width 265 height 55
drag, startPoint x: 1248, startPoint y: 320, endPoint x: 1096, endPoint y: 322, distance: 152.0
click at [1096, 322] on span "could you revise this image. : Should we put the link on all the line or just t…" at bounding box center [1179, 340] width 265 height 55
drag, startPoint x: 1268, startPoint y: 320, endPoint x: 1091, endPoint y: 322, distance: 177.0
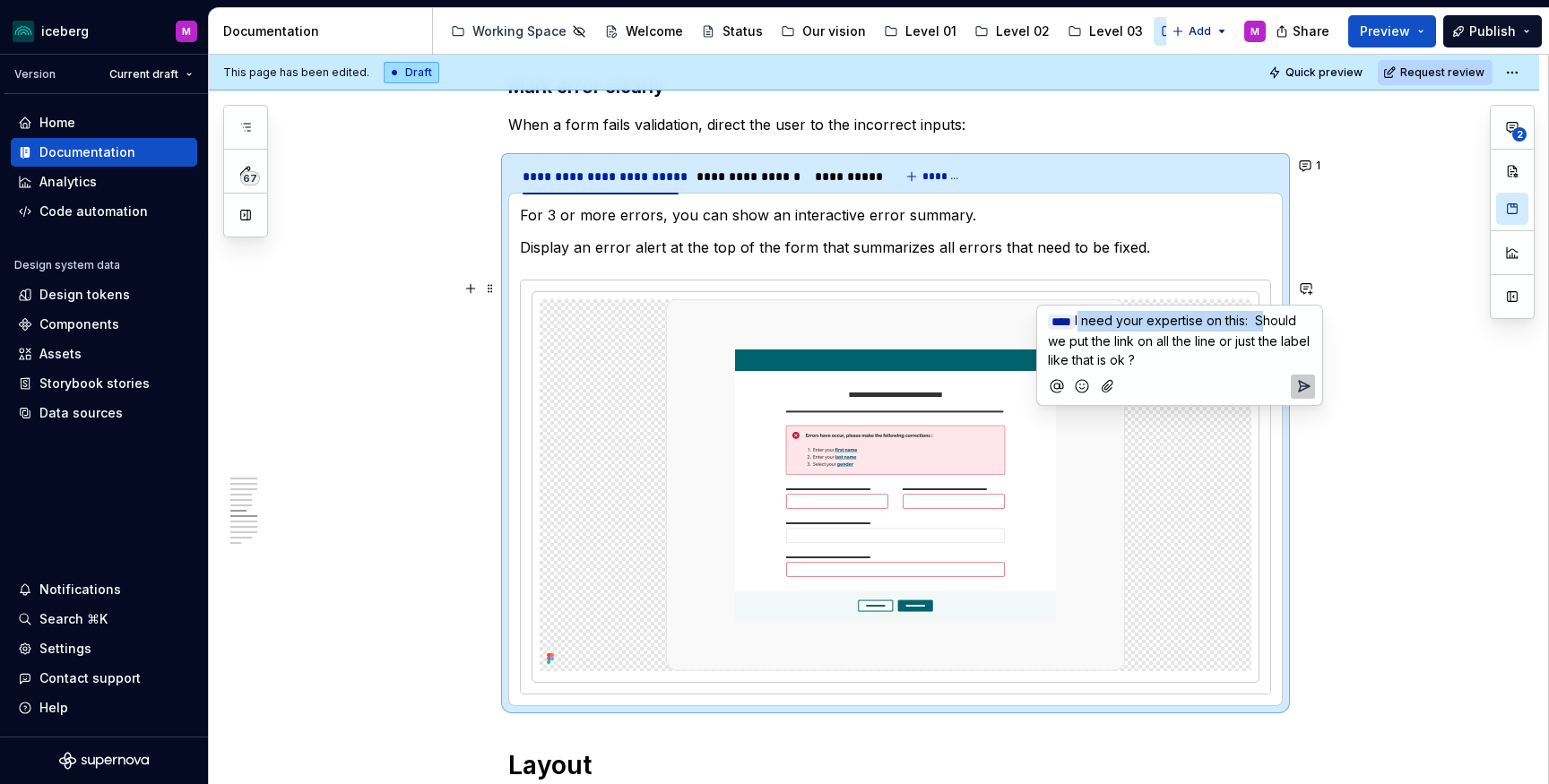
click at [1091, 322] on span "I need your expertise on this: Should we put the link on all the line or just t…" at bounding box center [1179, 340] width 265 height 55
click at [1162, 357] on p "﻿ * *** ﻿ could you take a look a this : Should we put the link on all the line…" at bounding box center [1179, 340] width 264 height 59
click at [1080, 385] on icon "Add emoji" at bounding box center [1081, 385] width 18 height 18
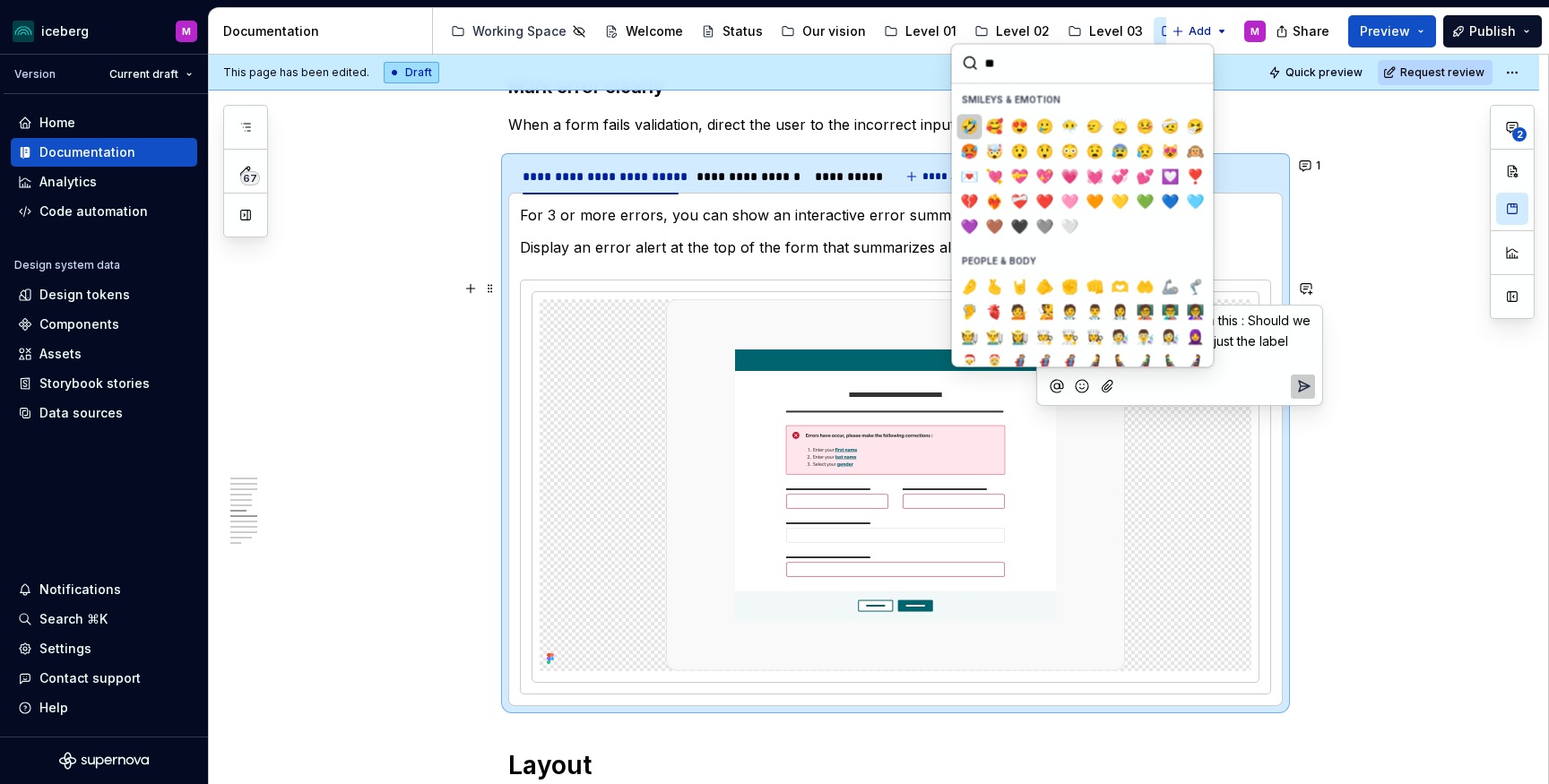
type input "*"
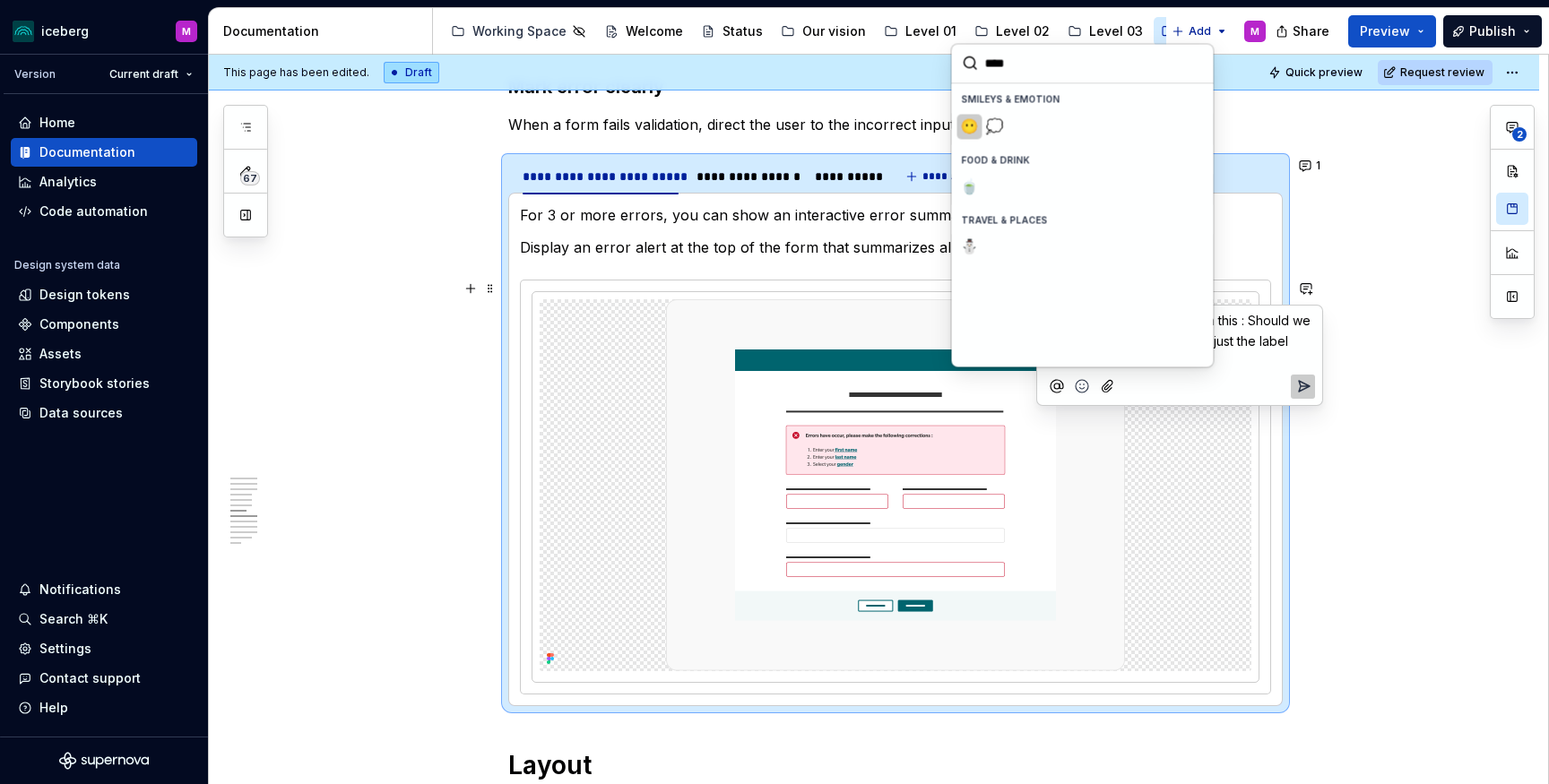
click at [963, 122] on span "😶" at bounding box center [969, 125] width 14 height 18
type input "****"
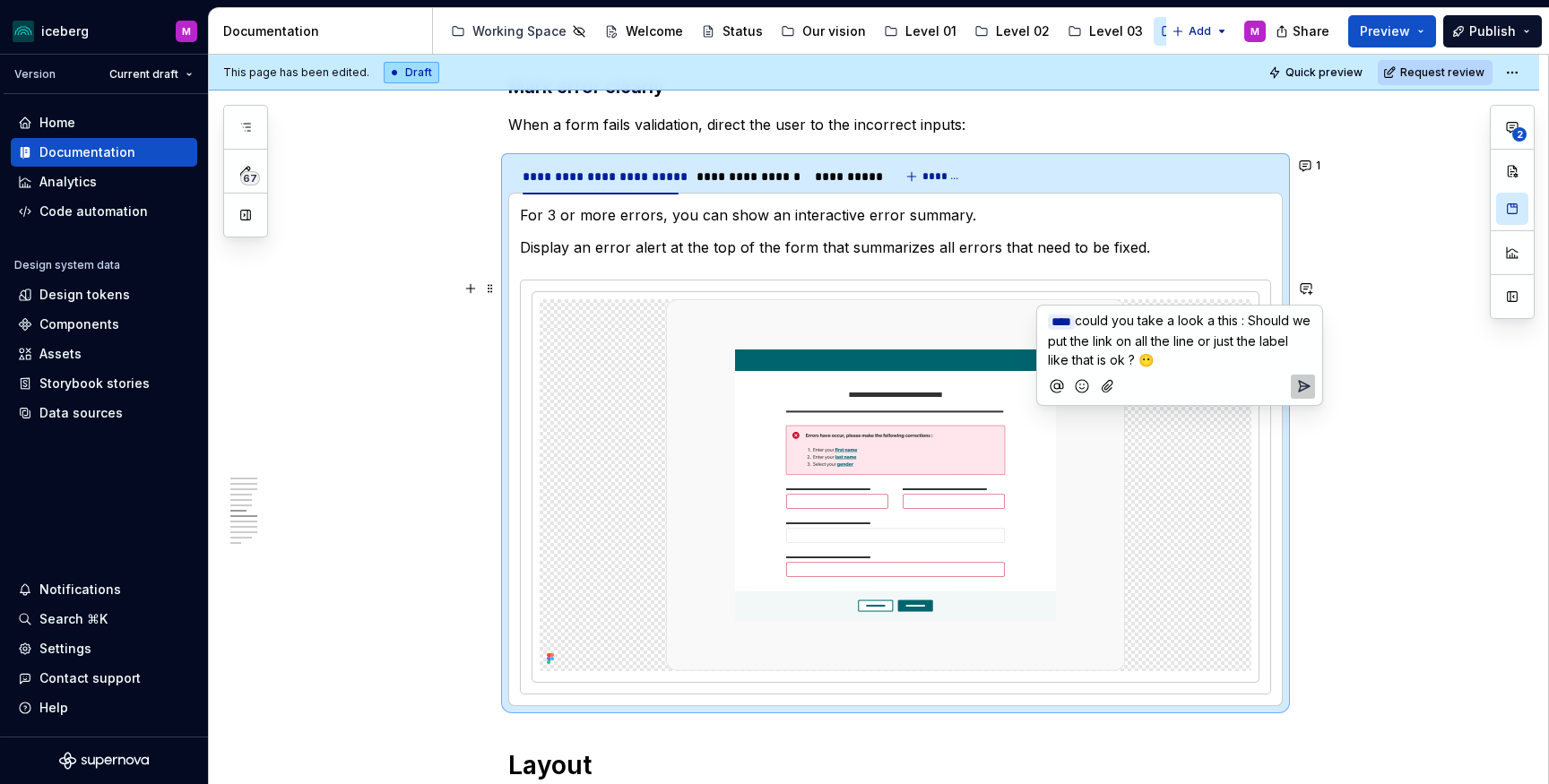
drag, startPoint x: 1249, startPoint y: 320, endPoint x: 1249, endPoint y: 332, distance: 12.0
click at [1249, 320] on span "could you take a look a this : Should we put the link on all the line or just t…" at bounding box center [1180, 340] width 266 height 55
copy p "﻿ * *** ﻿ could you take a look a this : Should we put the link on all the line…"
click at [1178, 339] on span "could you take a look a this : Should we put the link on all the line or just t…" at bounding box center [1180, 340] width 266 height 55
click at [1154, 340] on span "could you take a look a this : Should we put the link on all the line or just t…" at bounding box center [1180, 340] width 266 height 55
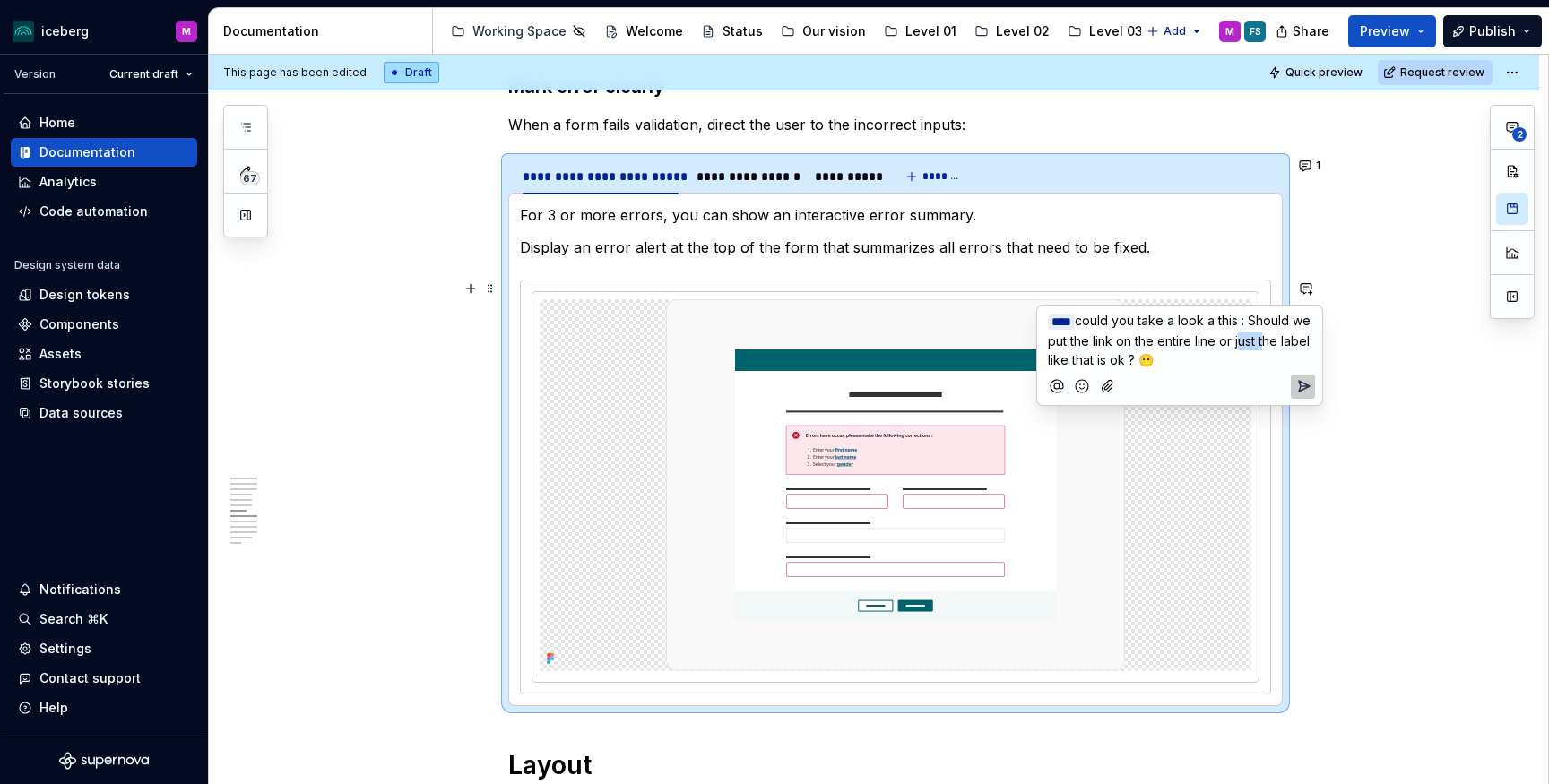
drag, startPoint x: 1254, startPoint y: 337, endPoint x: 1279, endPoint y: 339, distance: 25.1
click at [1278, 339] on span "could you take a look a this : Should we put the link on the entire line or jus…" at bounding box center [1180, 340] width 266 height 55
click at [1108, 358] on span "could you take a look a this : Should we put the link on the entire line or onl…" at bounding box center [1180, 340] width 266 height 55
click at [1166, 359] on span "could you take a look a this : Should we put the link on the entire line or onl…" at bounding box center [1180, 340] width 266 height 55
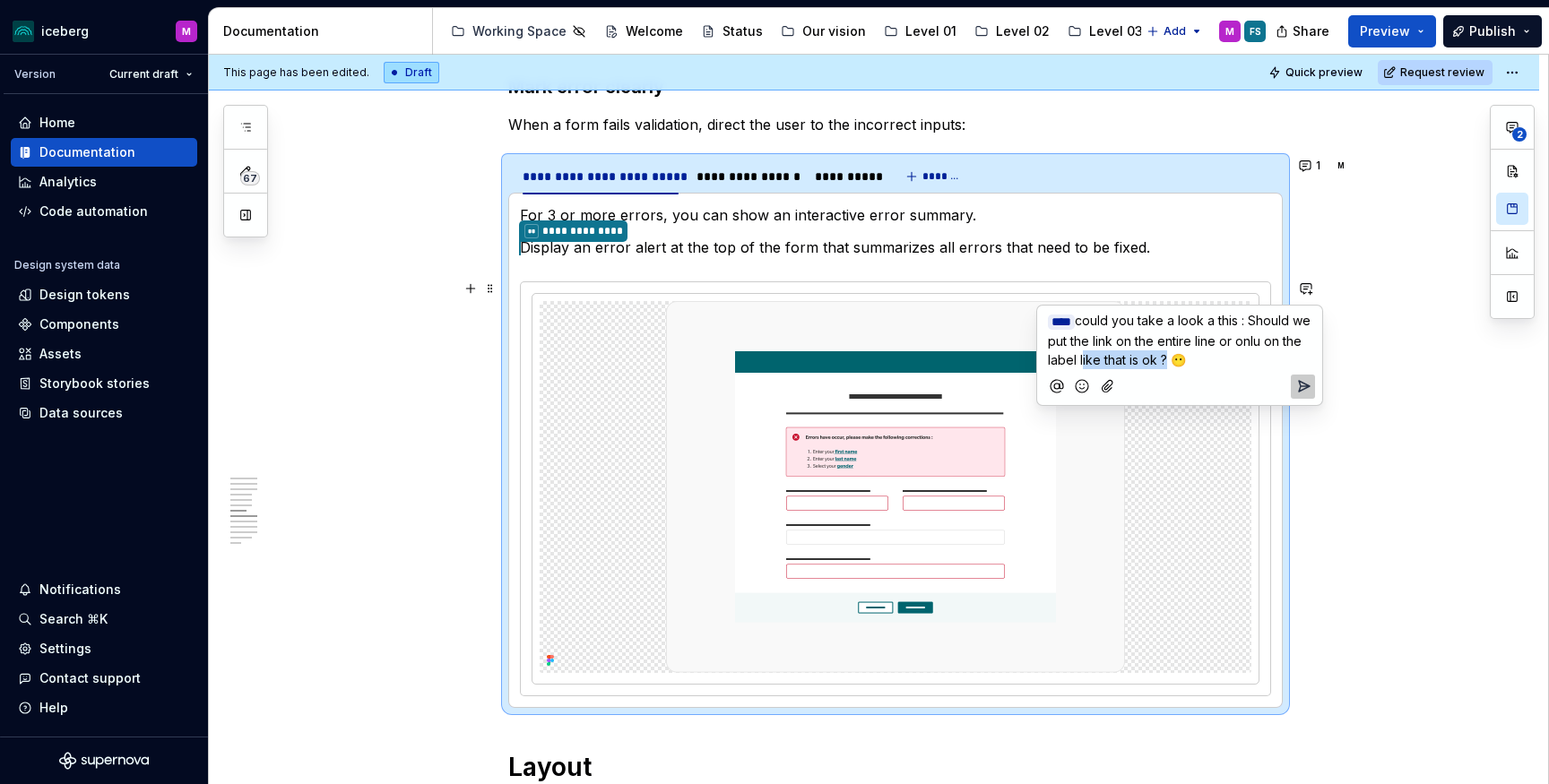
drag, startPoint x: 1180, startPoint y: 359, endPoint x: 1102, endPoint y: 361, distance: 78.0
click at [1102, 359] on span "could you take a look a this : Should we put the link on the entire line or onl…" at bounding box center [1180, 340] width 266 height 55
drag, startPoint x: 1139, startPoint y: 358, endPoint x: 1122, endPoint y: 360, distance: 17.1
click at [1137, 359] on p "﻿ * *** ﻿ could you take a look a this : Should we put the link on the entire l…" at bounding box center [1179, 340] width 264 height 59
drag, startPoint x: 1270, startPoint y: 339, endPoint x: 1272, endPoint y: 353, distance: 14.1
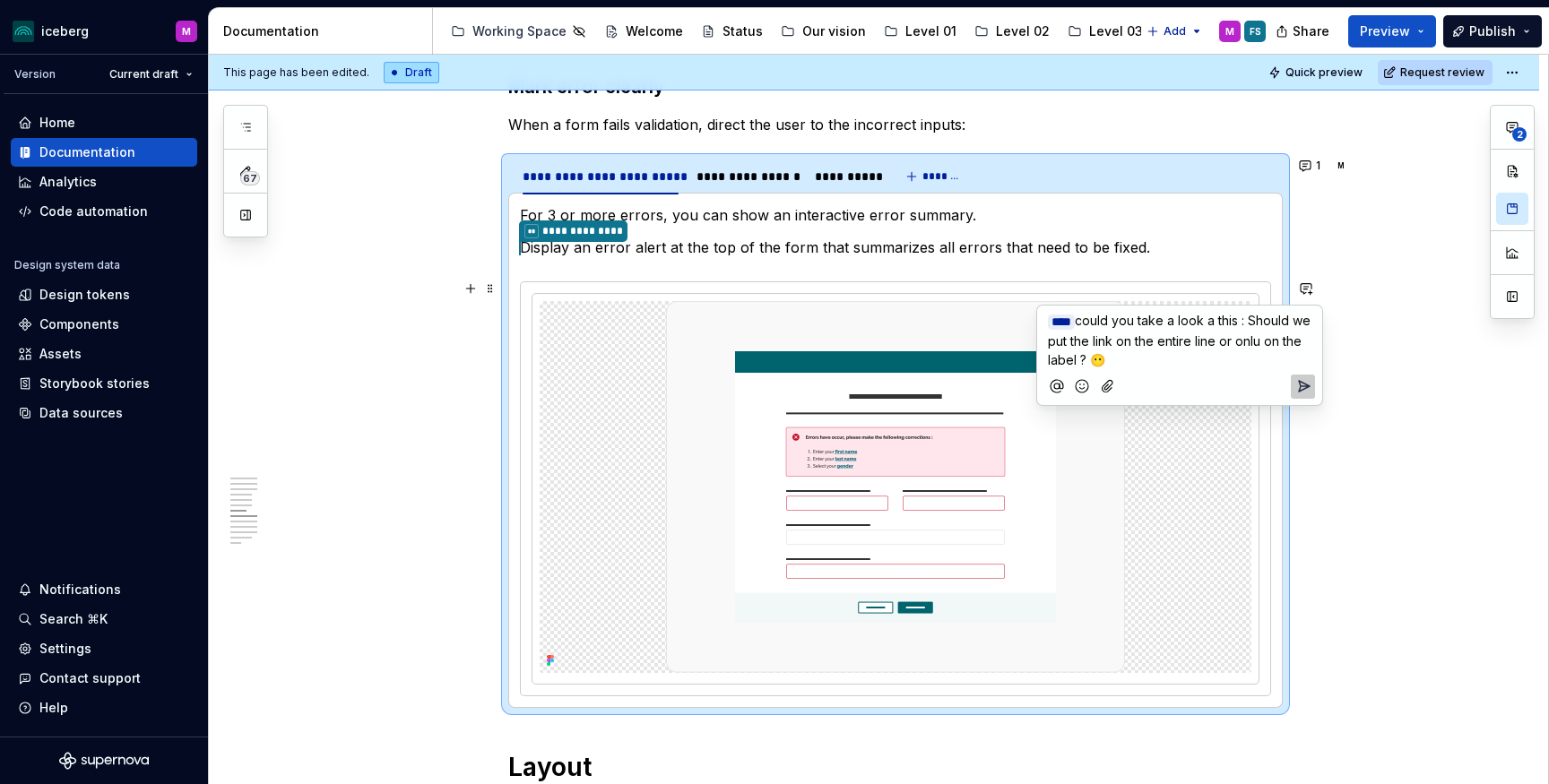
click at [1270, 341] on span "could you take a look a this : Should we put the link on the entire line or onl…" at bounding box center [1180, 340] width 266 height 55
click at [1146, 359] on p "﻿ * *** ﻿ could you take a look a this : Should we put the link on the entire l…" at bounding box center [1179, 340] width 264 height 59
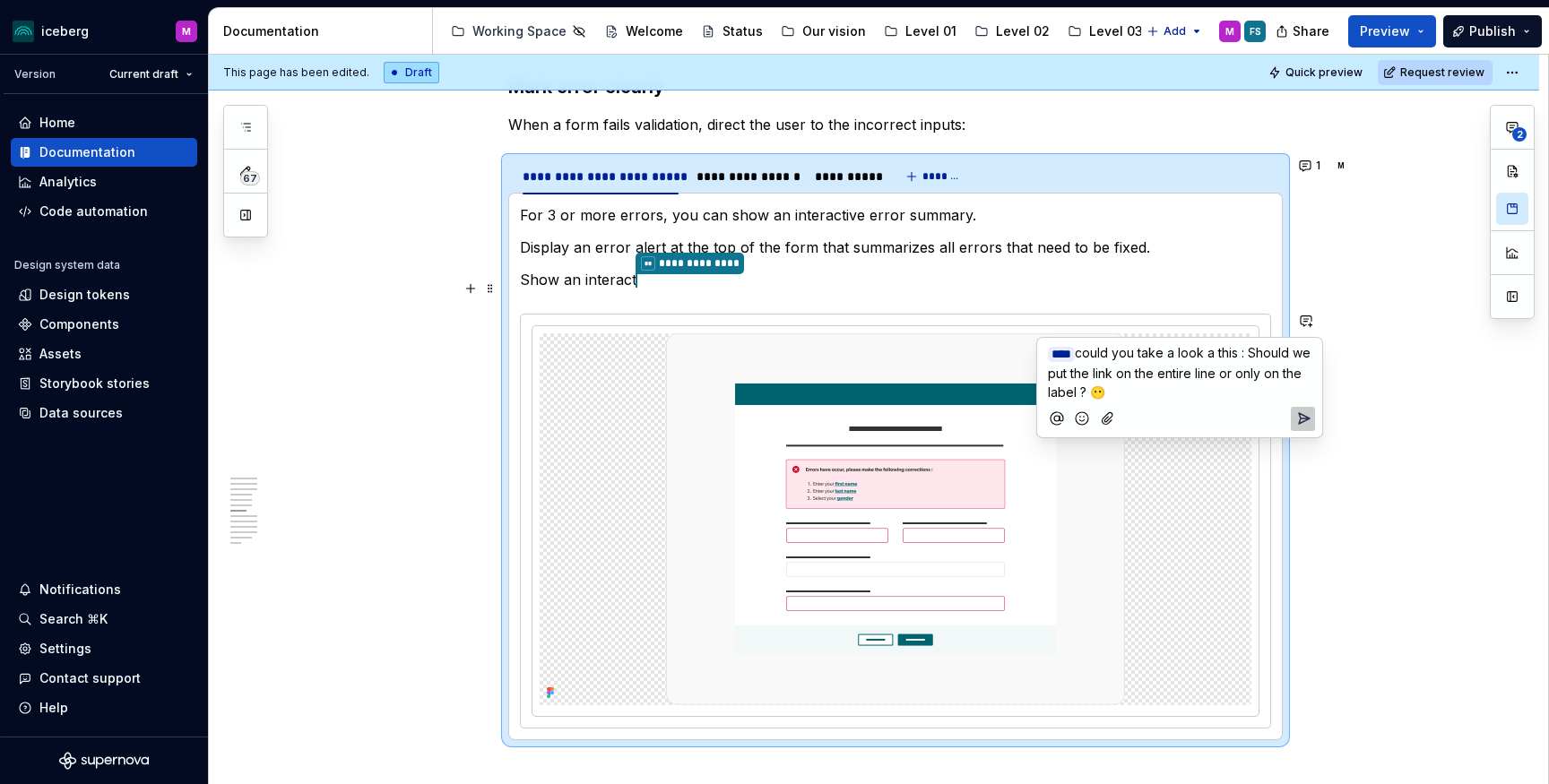
click at [1136, 372] on span "could you take a look a this : Should we put the link on the entire line or onl…" at bounding box center [1180, 372] width 266 height 55
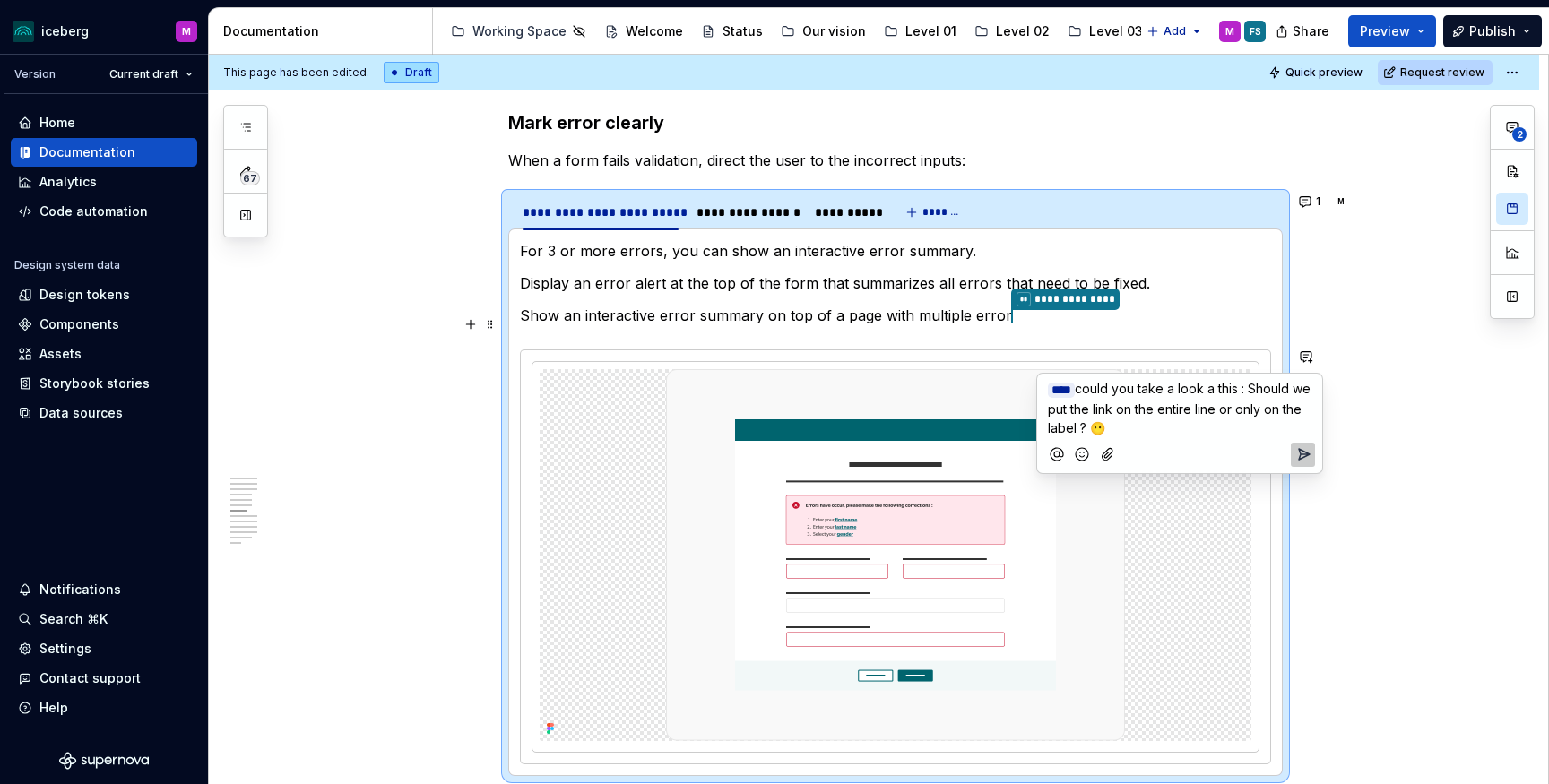
click at [1303, 449] on icon "Send" at bounding box center [1305, 454] width 11 height 11
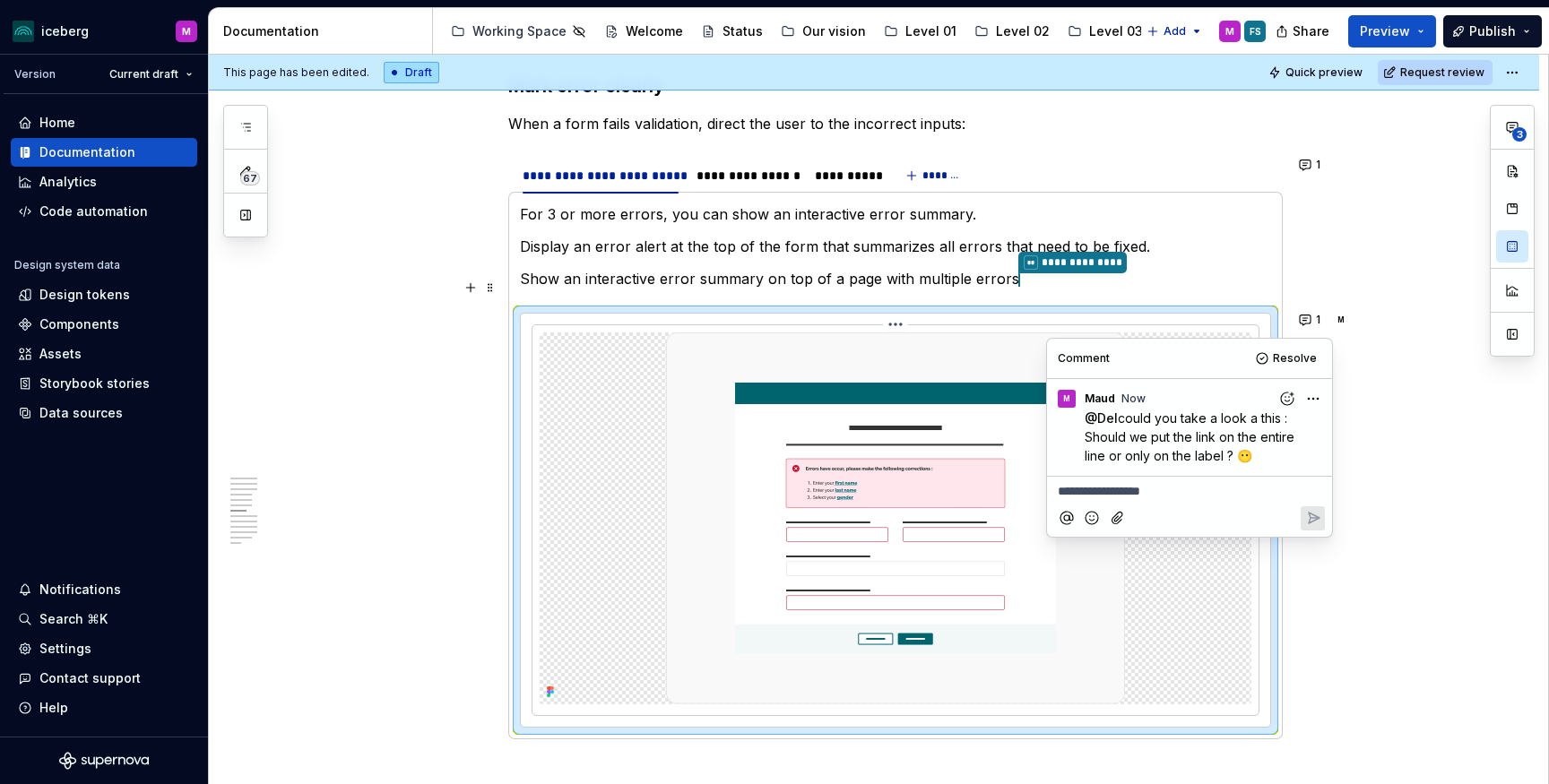
scroll to position [2291, 0]
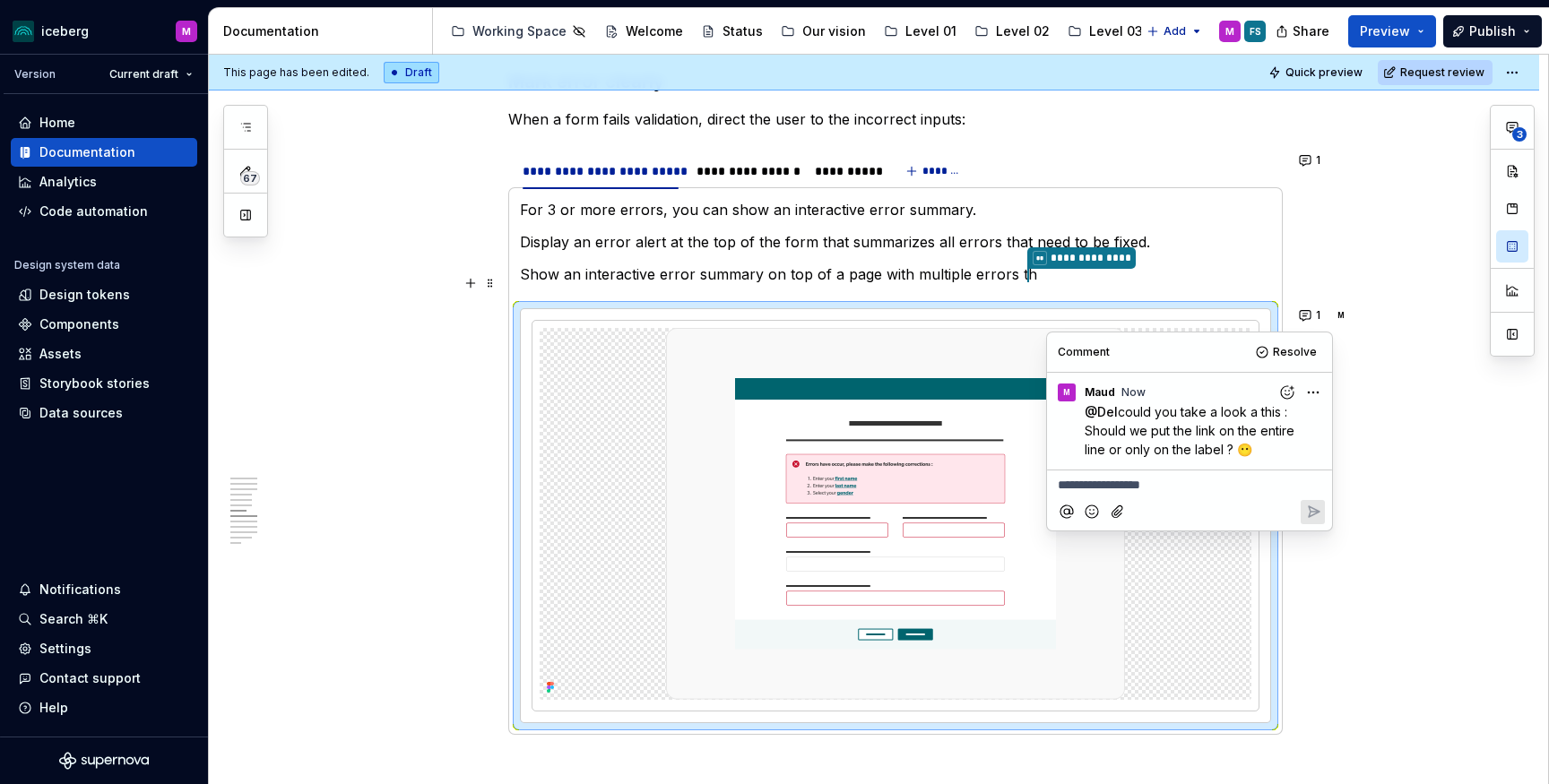
click at [1307, 392] on html "iceberg M Version Current draft Home Documentation Analytics Code automation De…" at bounding box center [774, 392] width 1549 height 784
click at [1274, 416] on span "Edit comment" at bounding box center [1255, 425] width 85 height 18
type textarea "*"
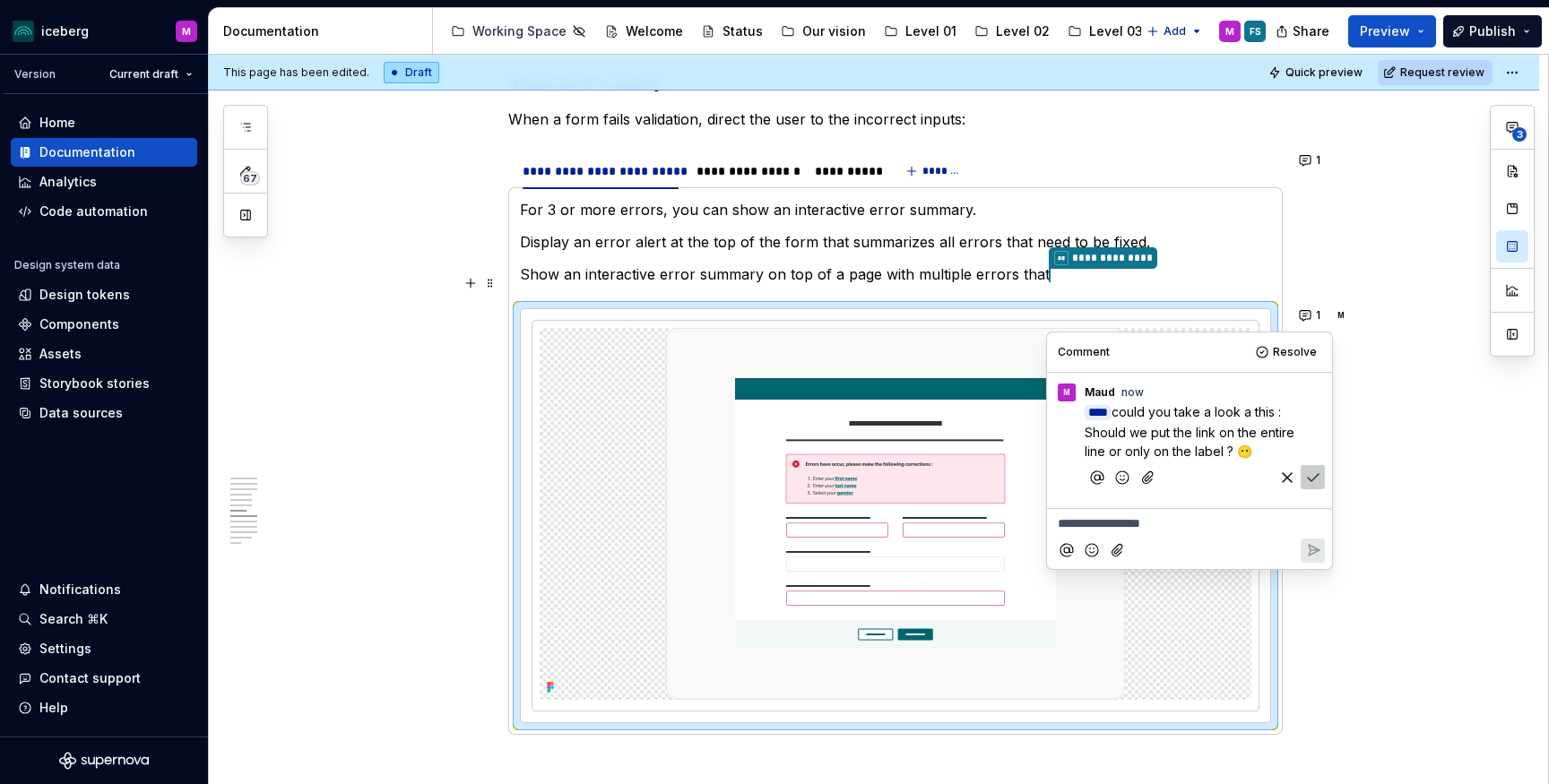
drag, startPoint x: 1289, startPoint y: 412, endPoint x: 1302, endPoint y: 465, distance: 54.6
click at [1291, 415] on span "could you take a look a this : Should we put the link on the entire line or onl…" at bounding box center [1191, 431] width 214 height 55
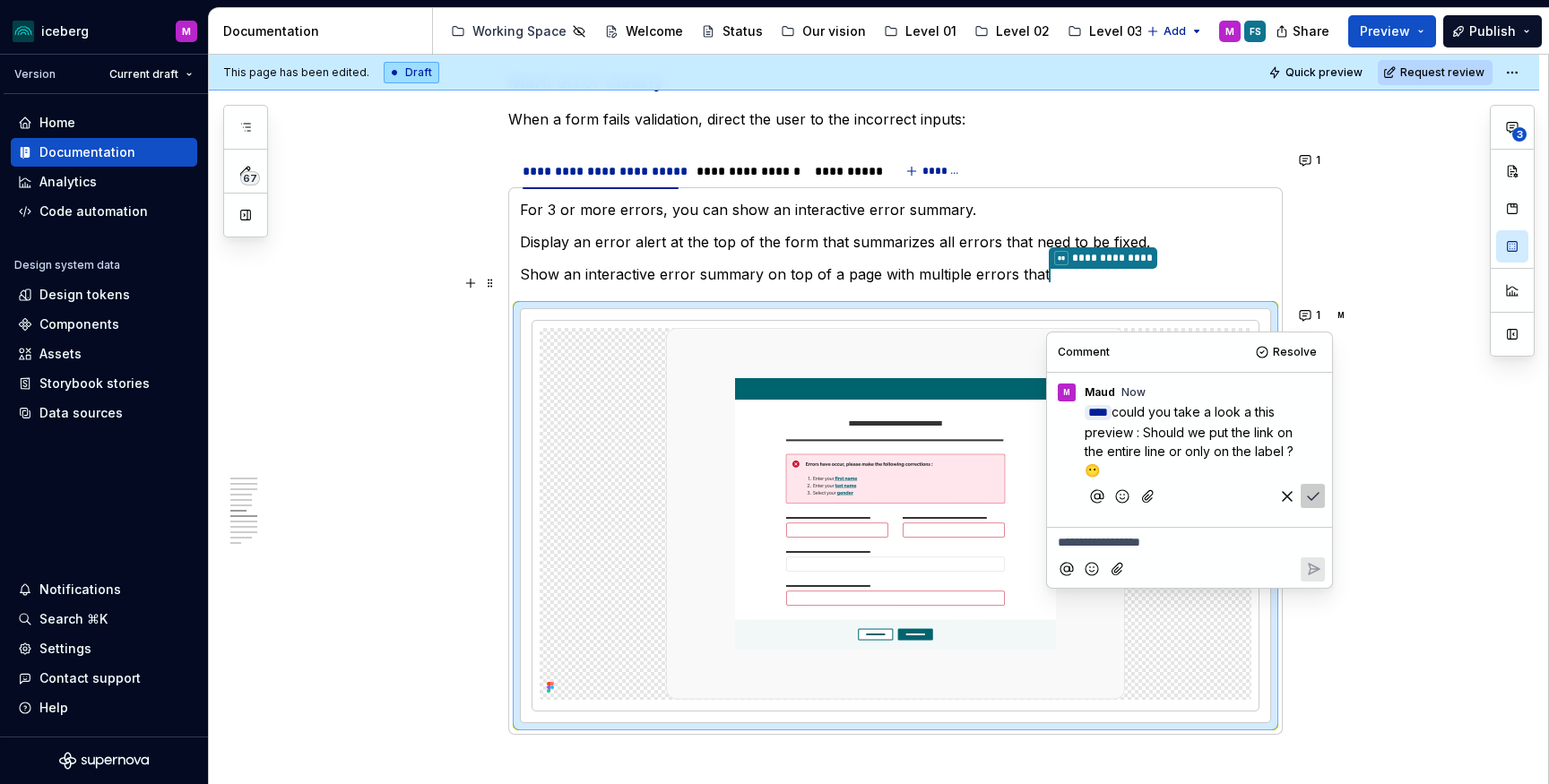
click at [1312, 491] on icon "Save" at bounding box center [1312, 496] width 18 height 18
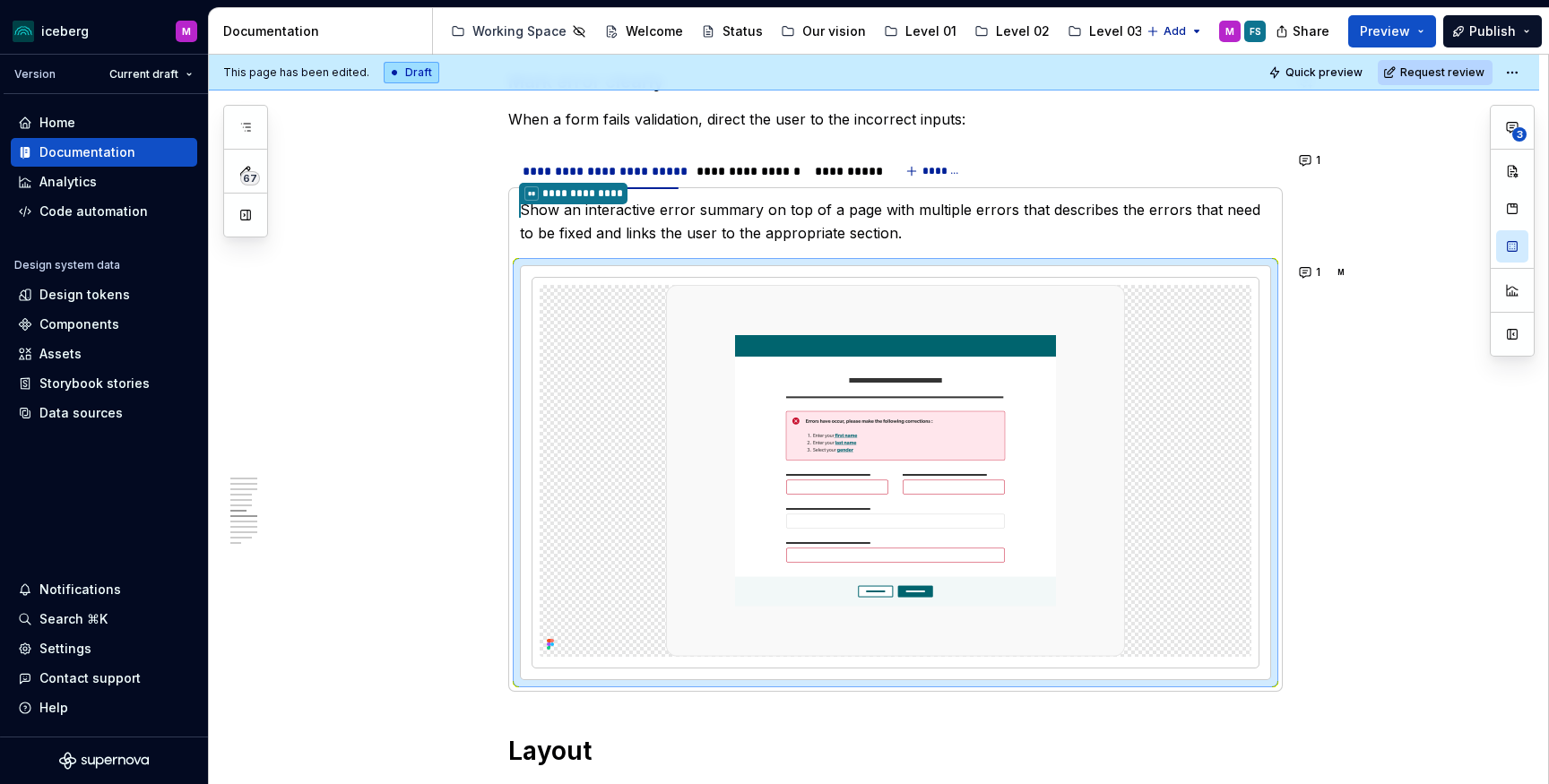
type textarea "*"
